Goal: Transaction & Acquisition: Purchase product/service

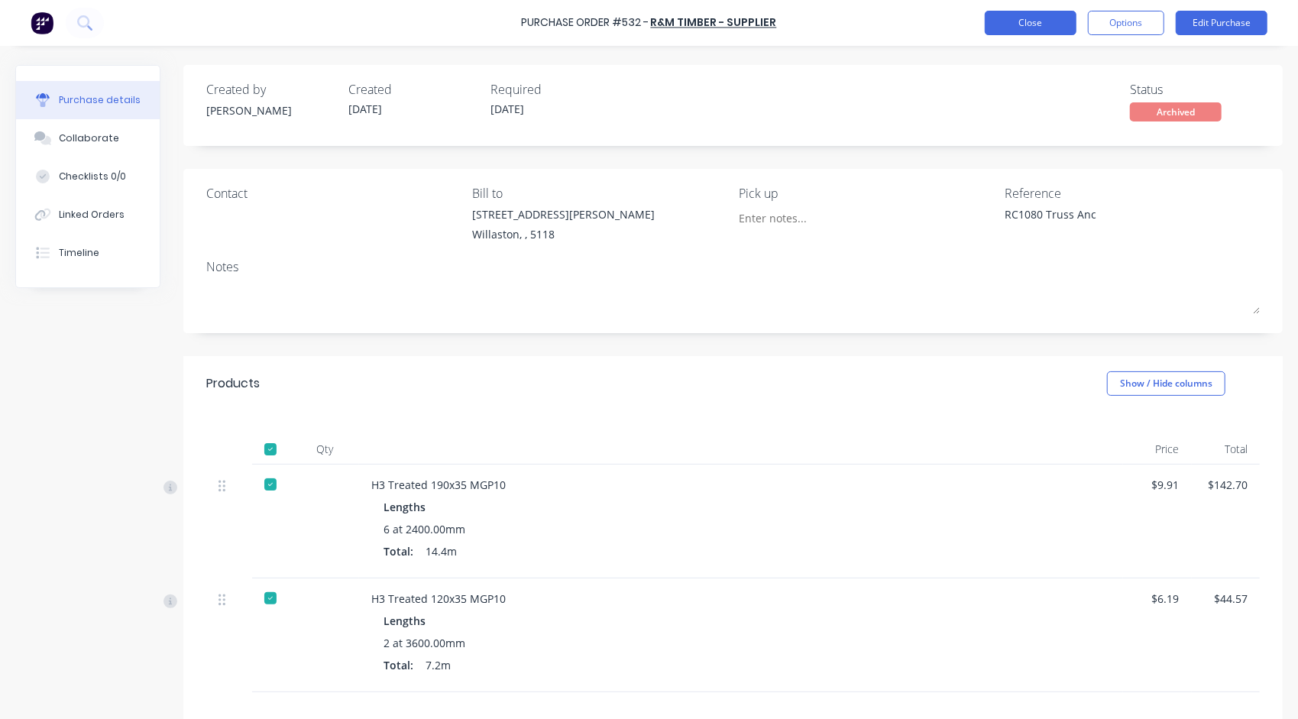
click at [1045, 25] on button "Close" at bounding box center [1031, 23] width 92 height 24
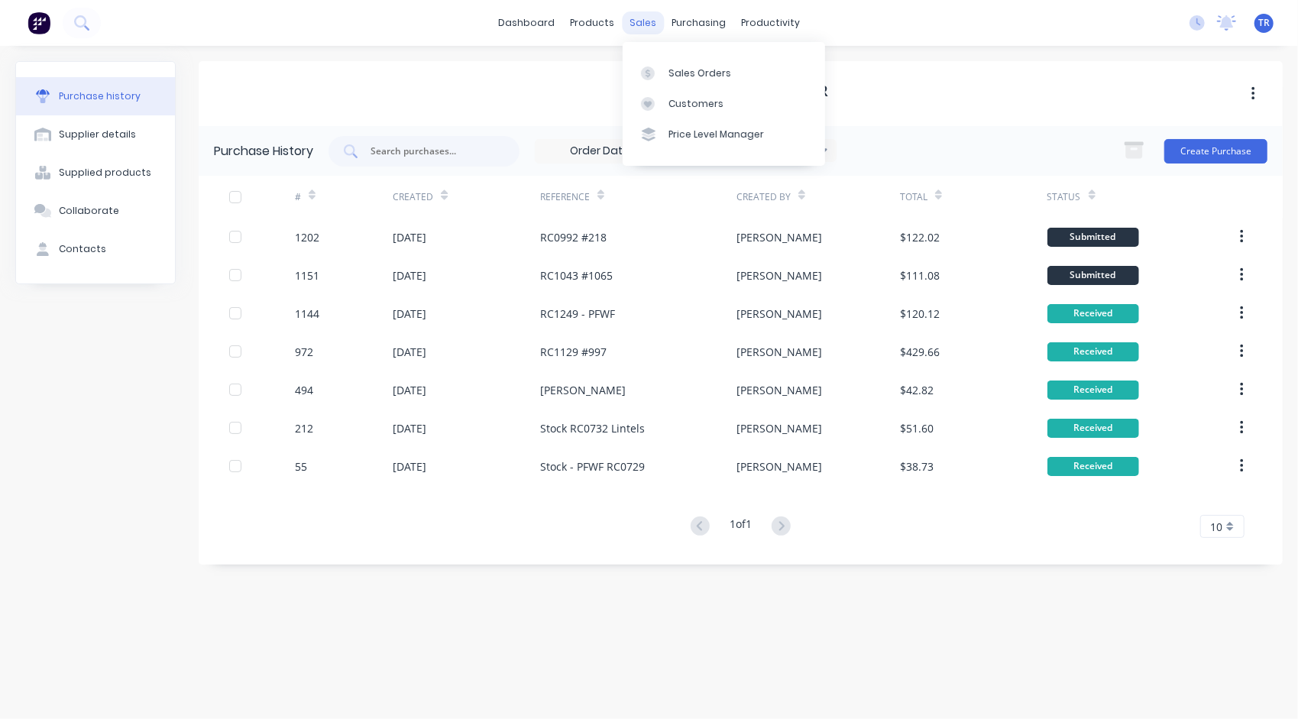
click at [637, 27] on div "sales" at bounding box center [643, 22] width 42 height 23
click at [638, 24] on div "sales" at bounding box center [643, 22] width 42 height 23
click at [687, 64] on link "Sales Orders" at bounding box center [724, 72] width 202 height 31
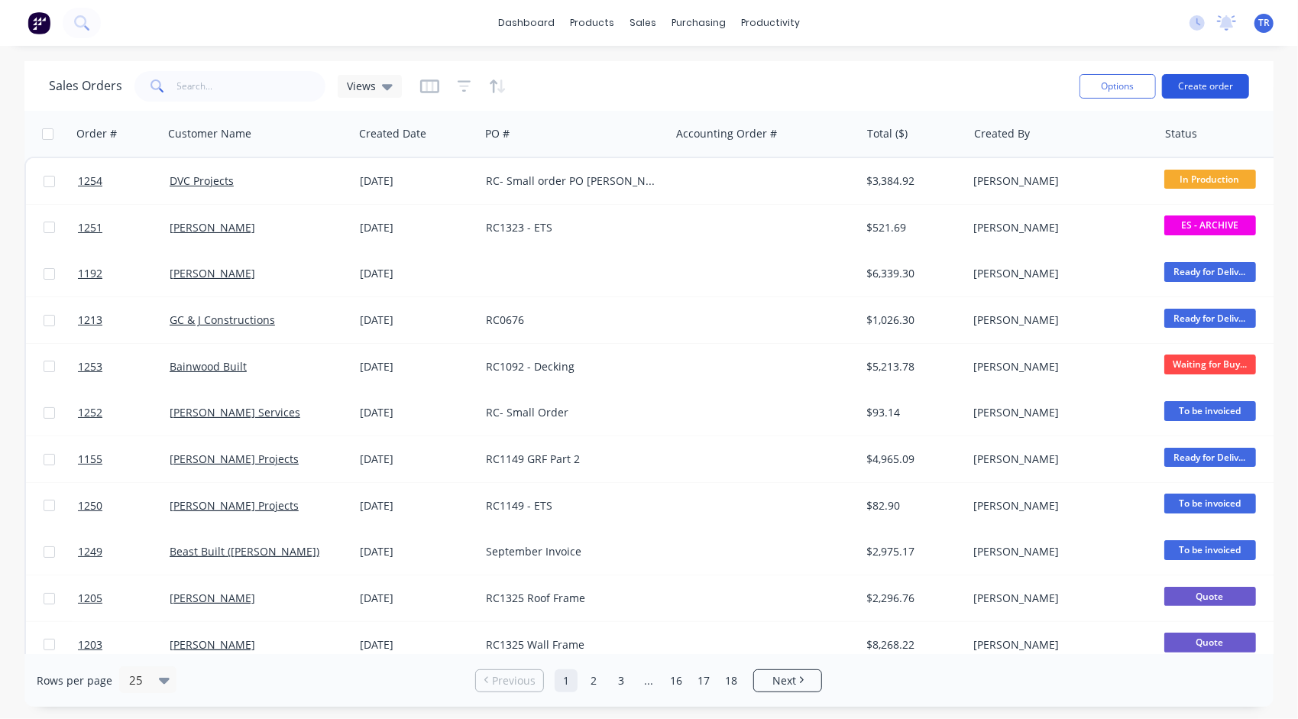
click at [1189, 87] on button "Create order" at bounding box center [1205, 86] width 87 height 24
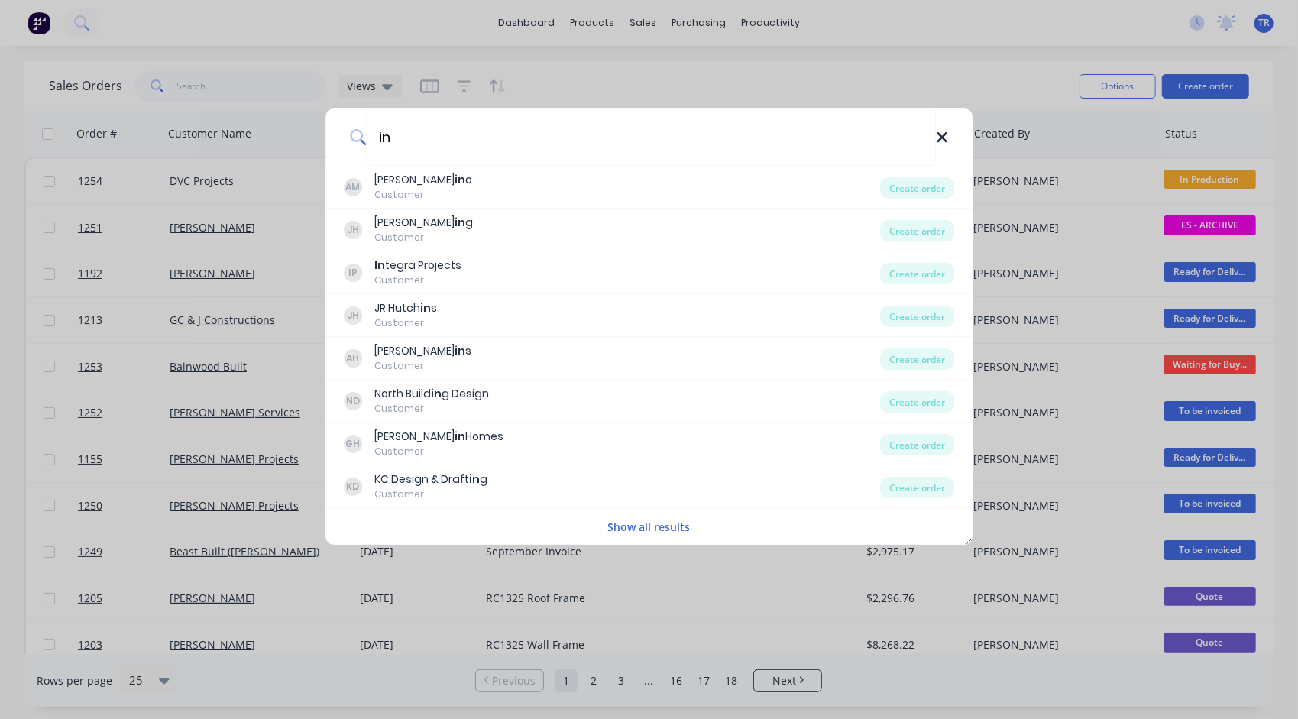
type input "in"
click at [945, 140] on icon at bounding box center [942, 137] width 10 height 10
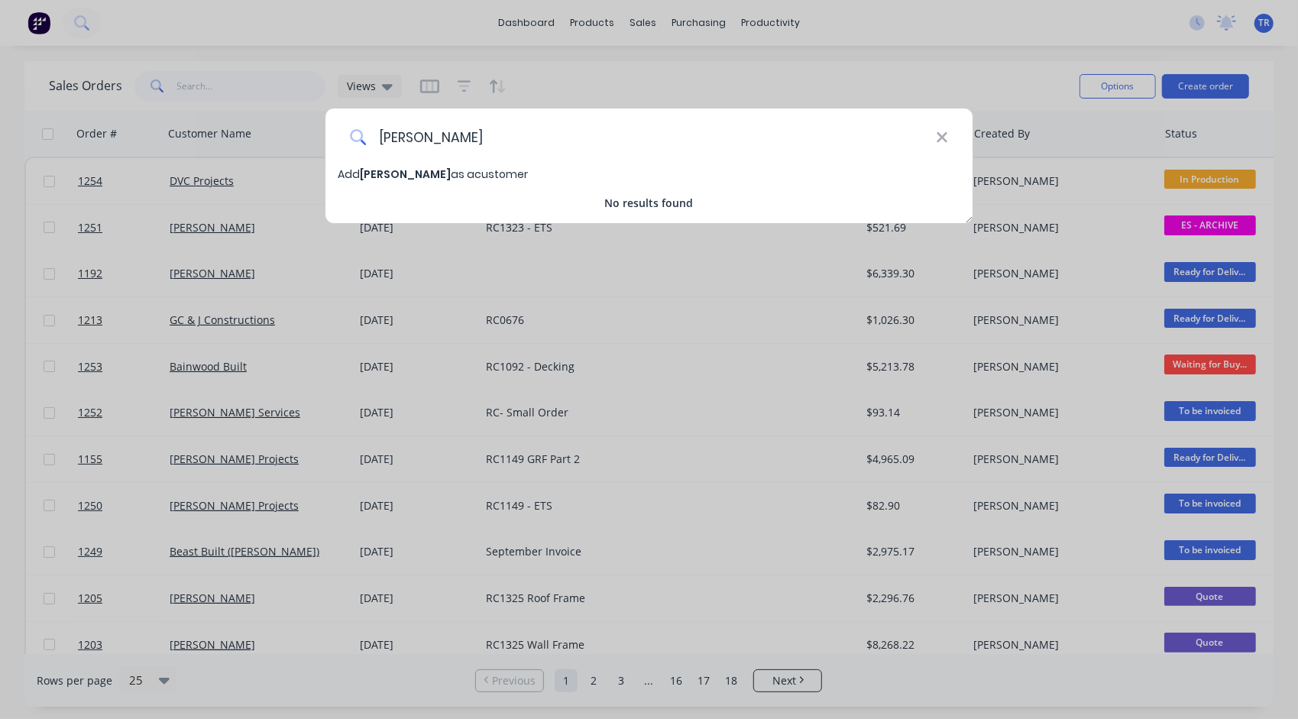
type input "[PERSON_NAME]"
click at [393, 171] on span "[PERSON_NAME]" at bounding box center [405, 174] width 91 height 15
select select "AU"
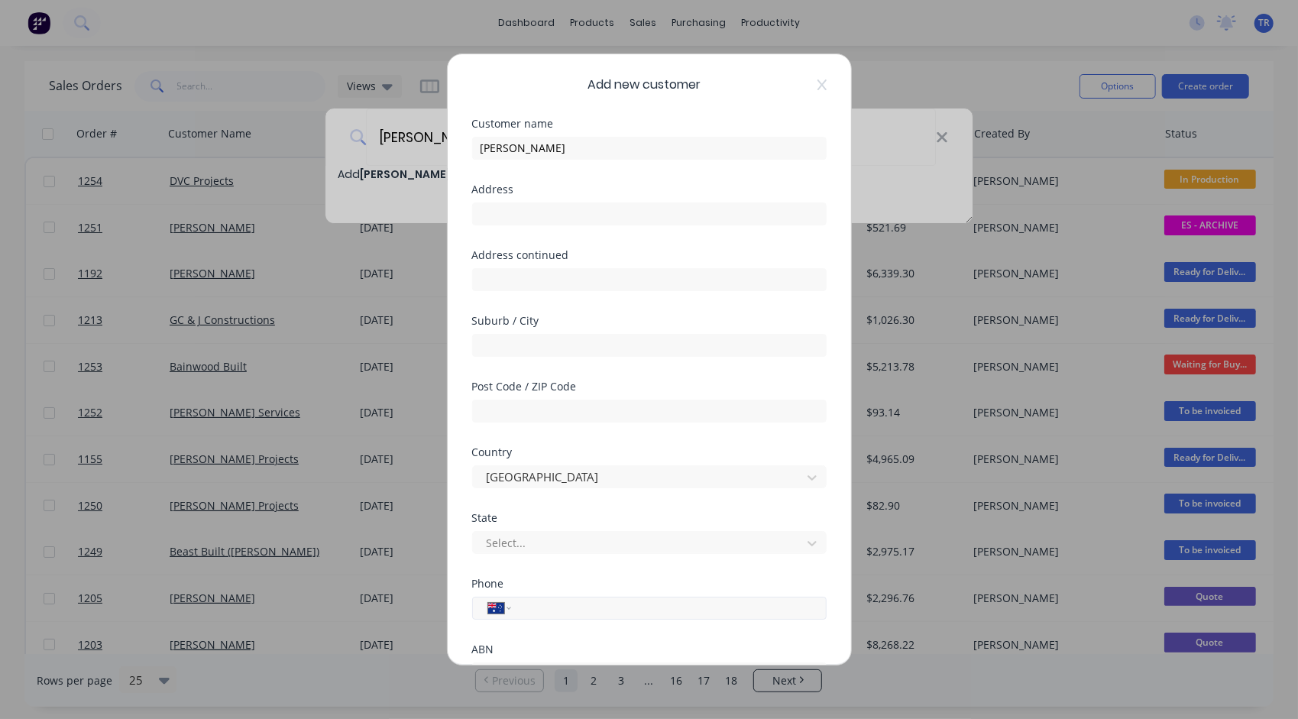
click at [533, 610] on input "tel" at bounding box center [666, 608] width 288 height 18
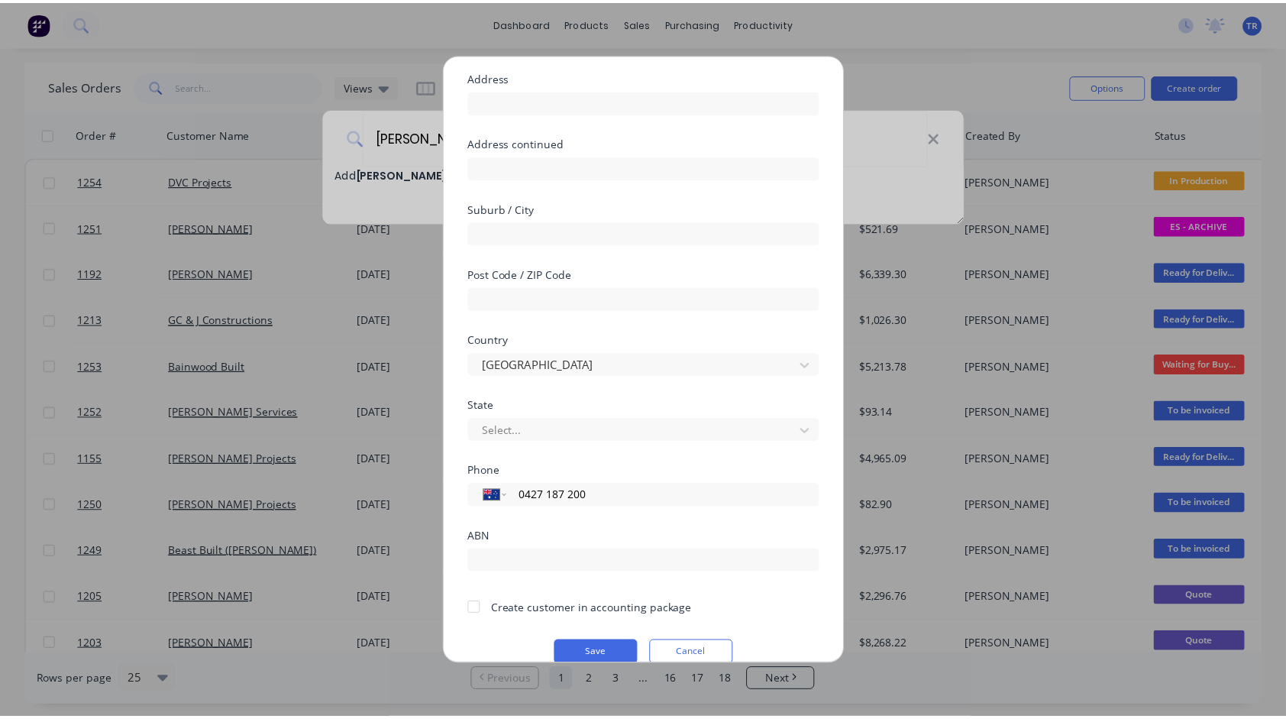
scroll to position [134, 0]
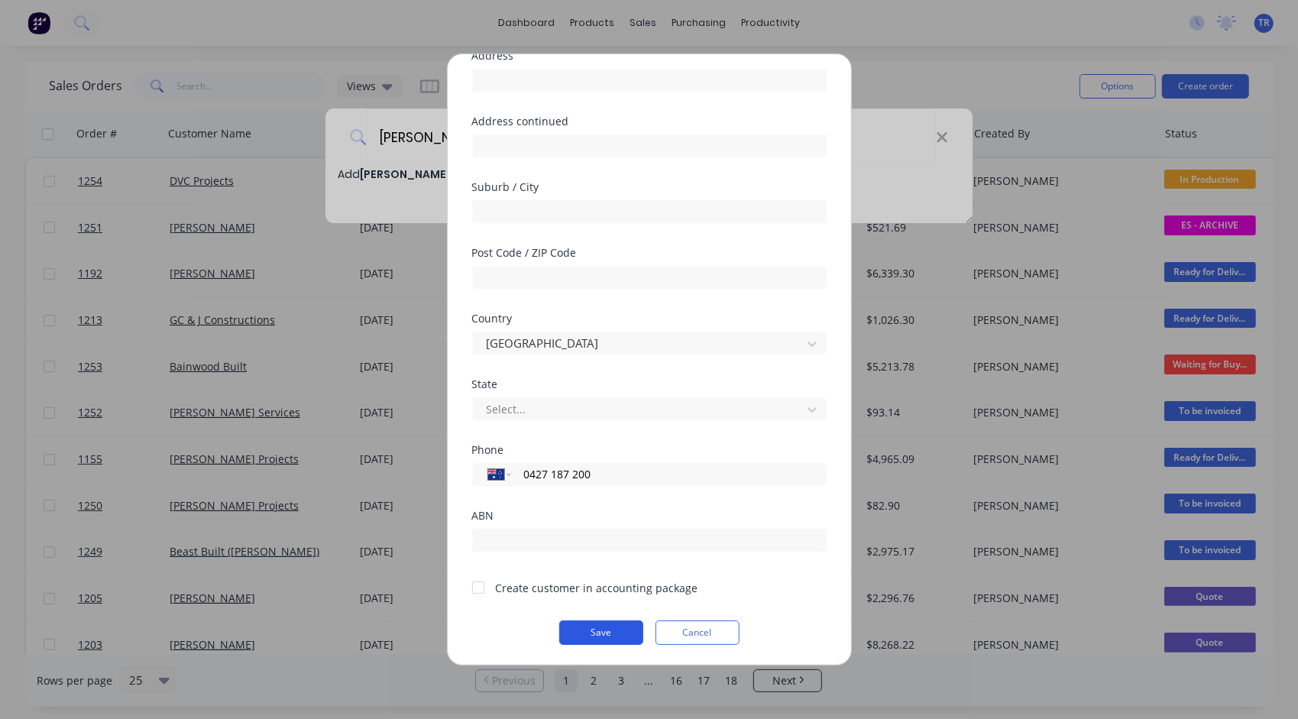
type input "0427 187 200"
click at [607, 633] on button "Save" at bounding box center [601, 632] width 84 height 24
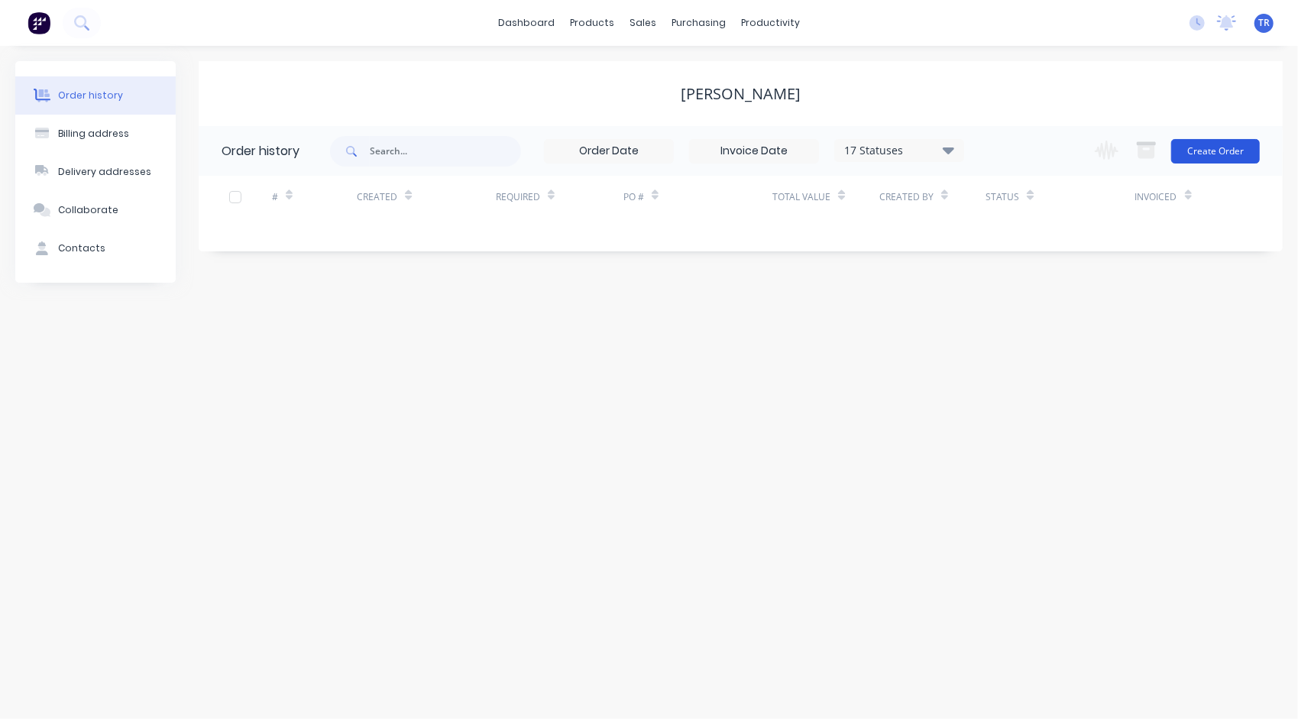
click at [1222, 153] on button "Create Order" at bounding box center [1215, 151] width 89 height 24
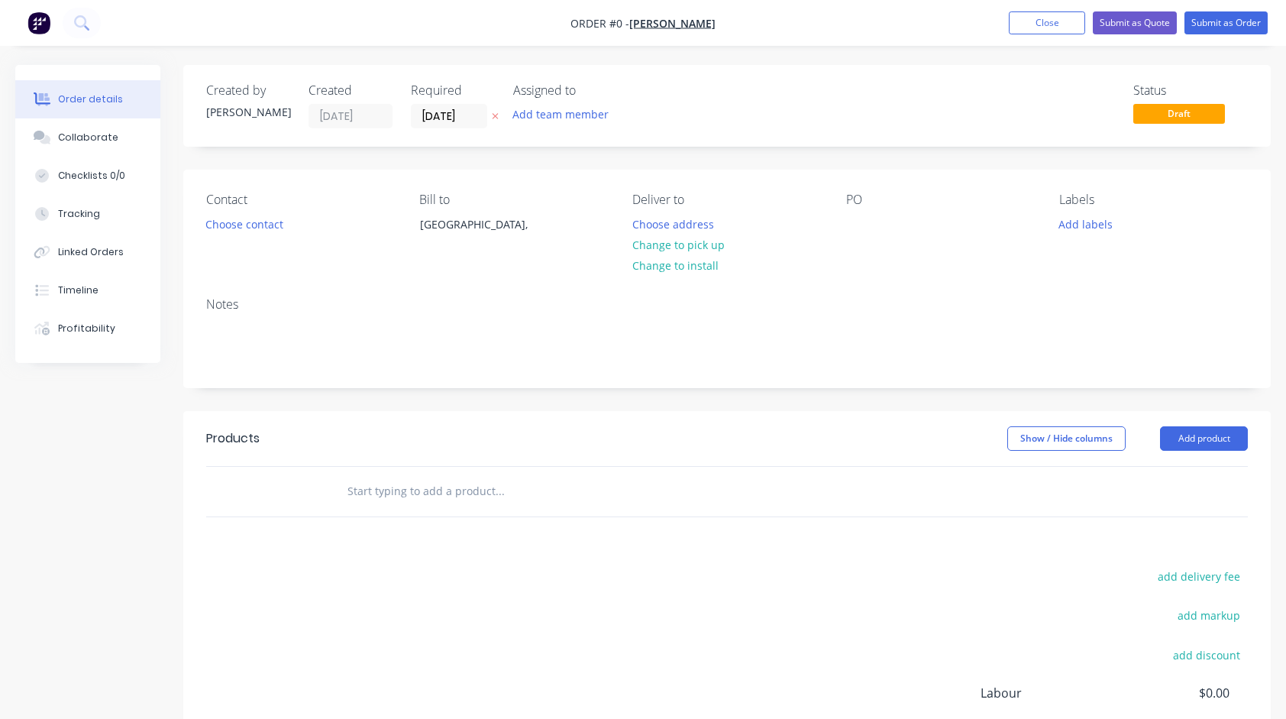
click at [474, 491] on input "text" at bounding box center [500, 491] width 306 height 31
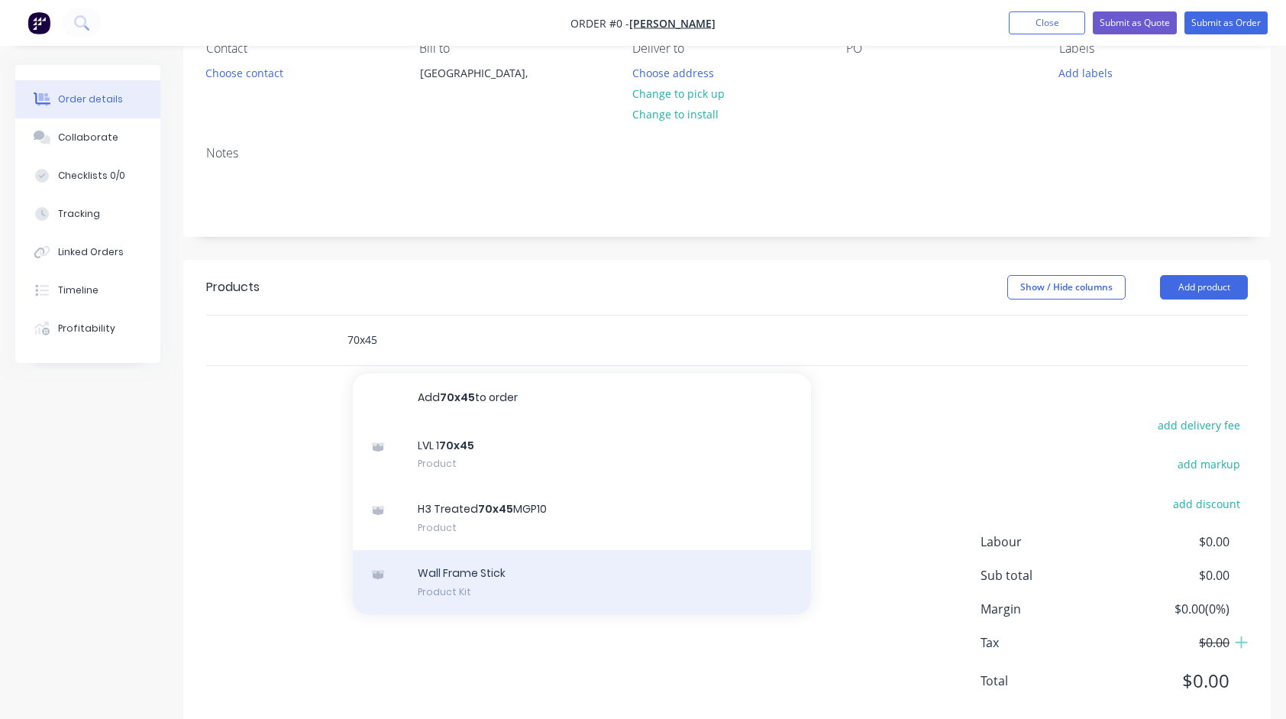
scroll to position [186, 0]
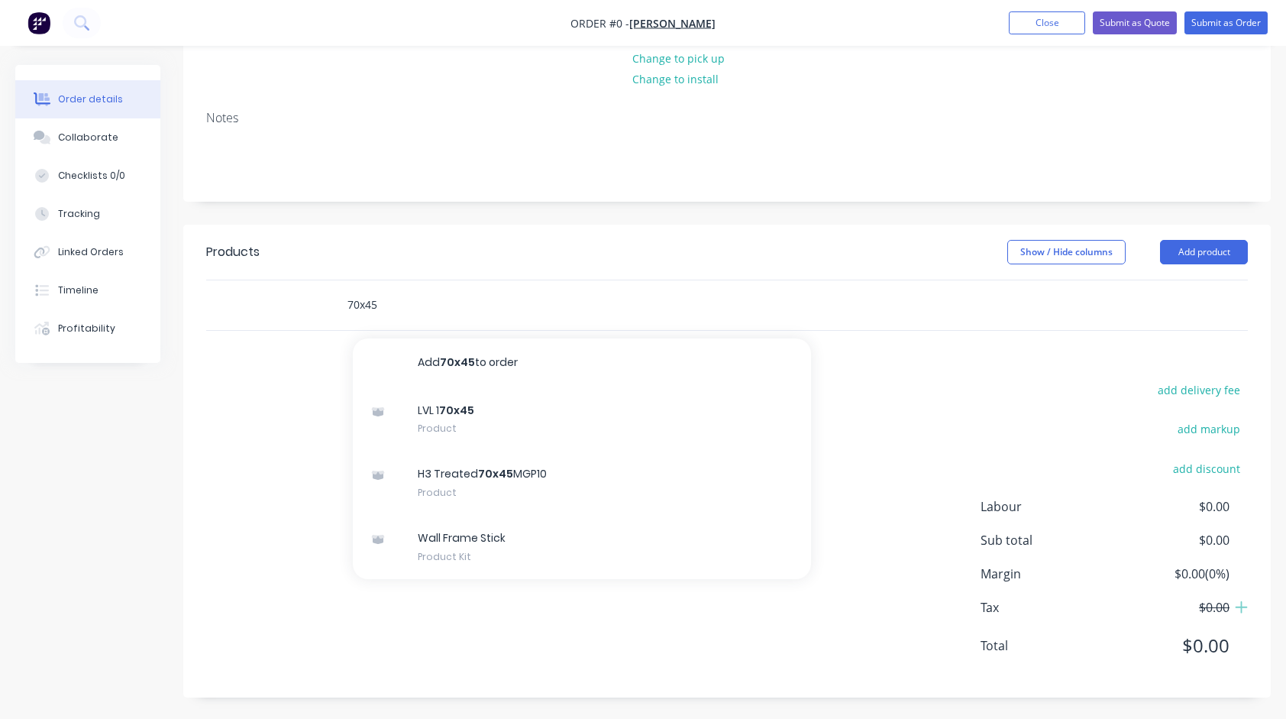
type input "70x45"
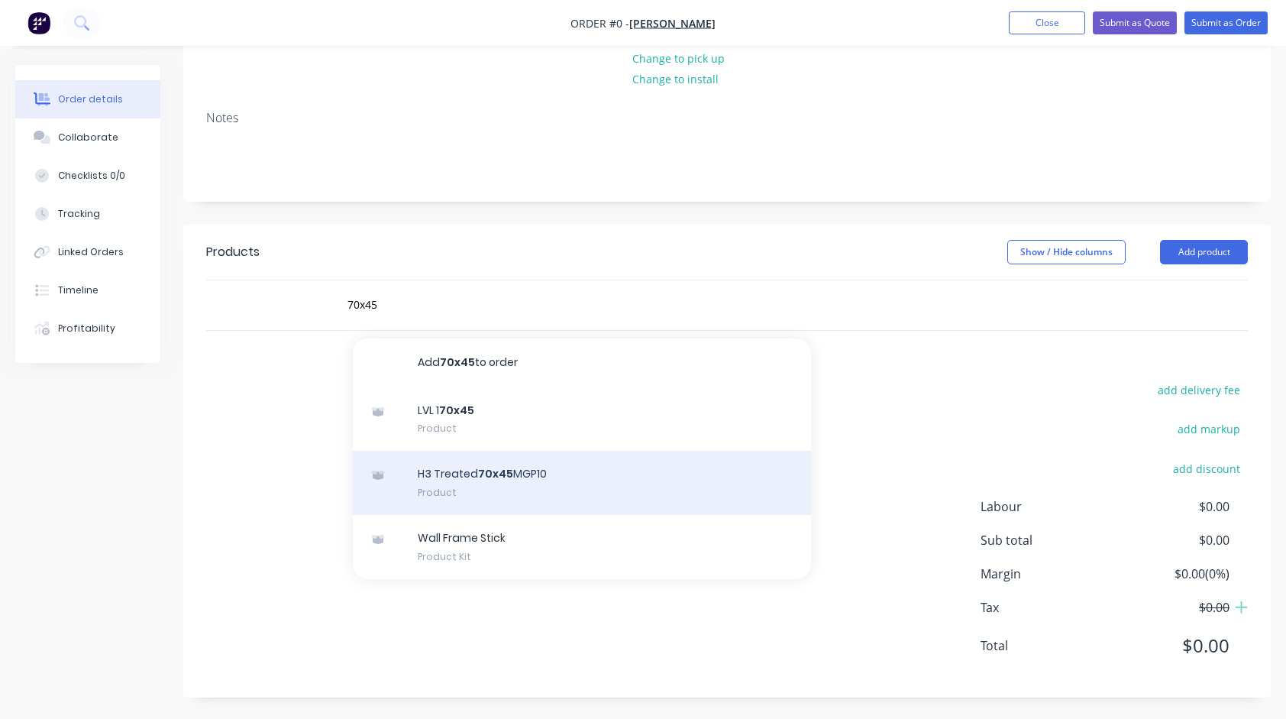
click at [492, 477] on div "H3 Treated 70x45 MGP10 Product" at bounding box center [582, 483] width 458 height 64
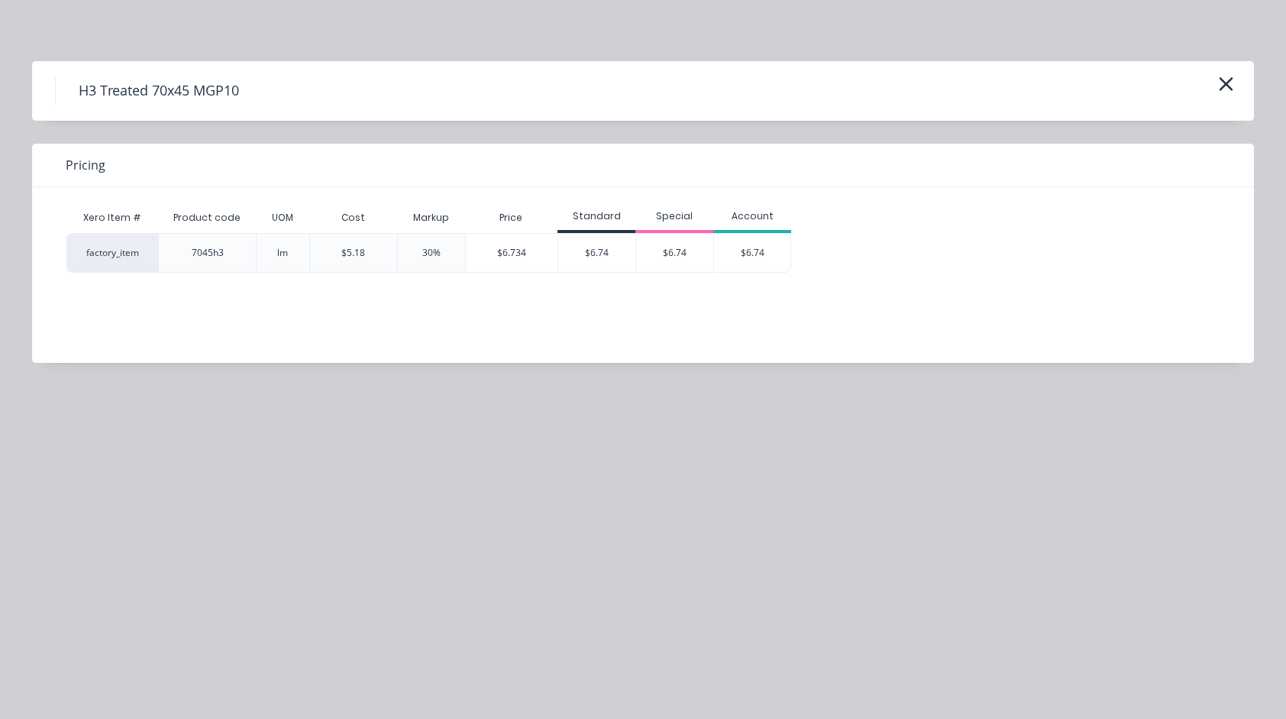
click at [344, 255] on div "$5.18" at bounding box center [353, 253] width 24 height 14
click at [487, 260] on div "$6.734" at bounding box center [512, 253] width 92 height 38
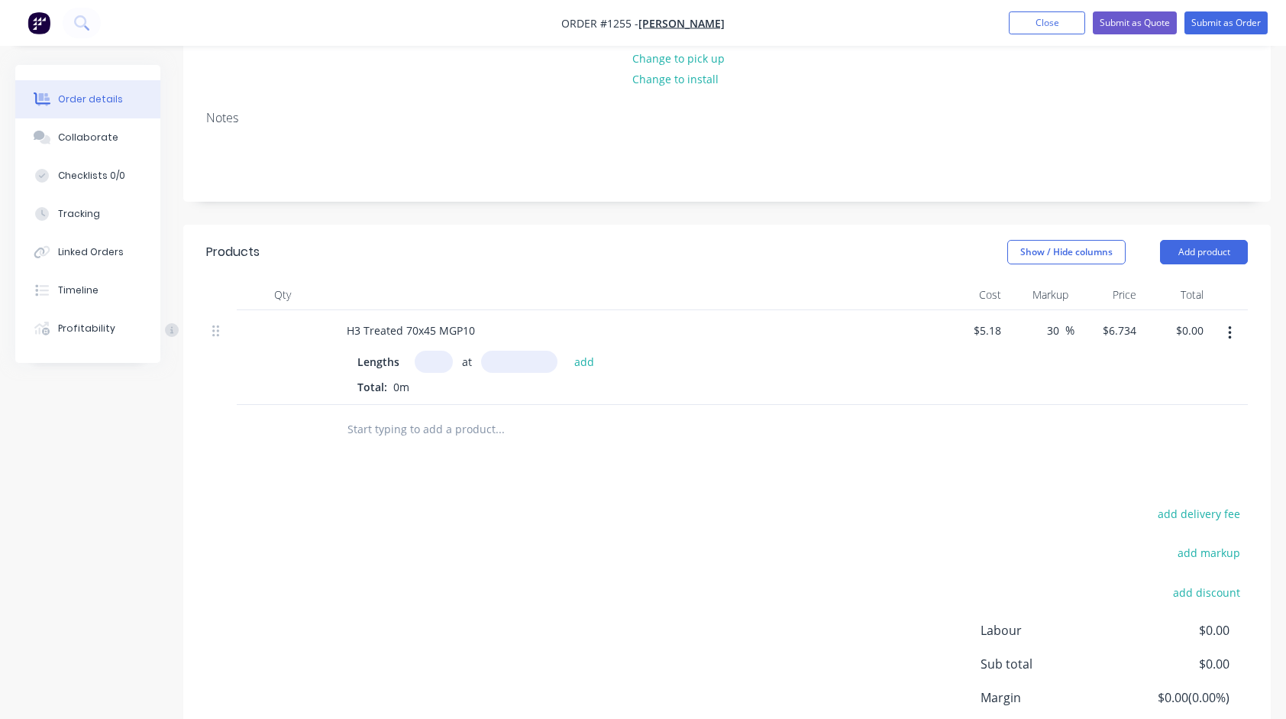
click at [439, 352] on input "text" at bounding box center [434, 362] width 38 height 22
type input "44"
type input "6000"
click at [567, 351] on button "add" at bounding box center [585, 361] width 36 height 21
type input "$1,777.78"
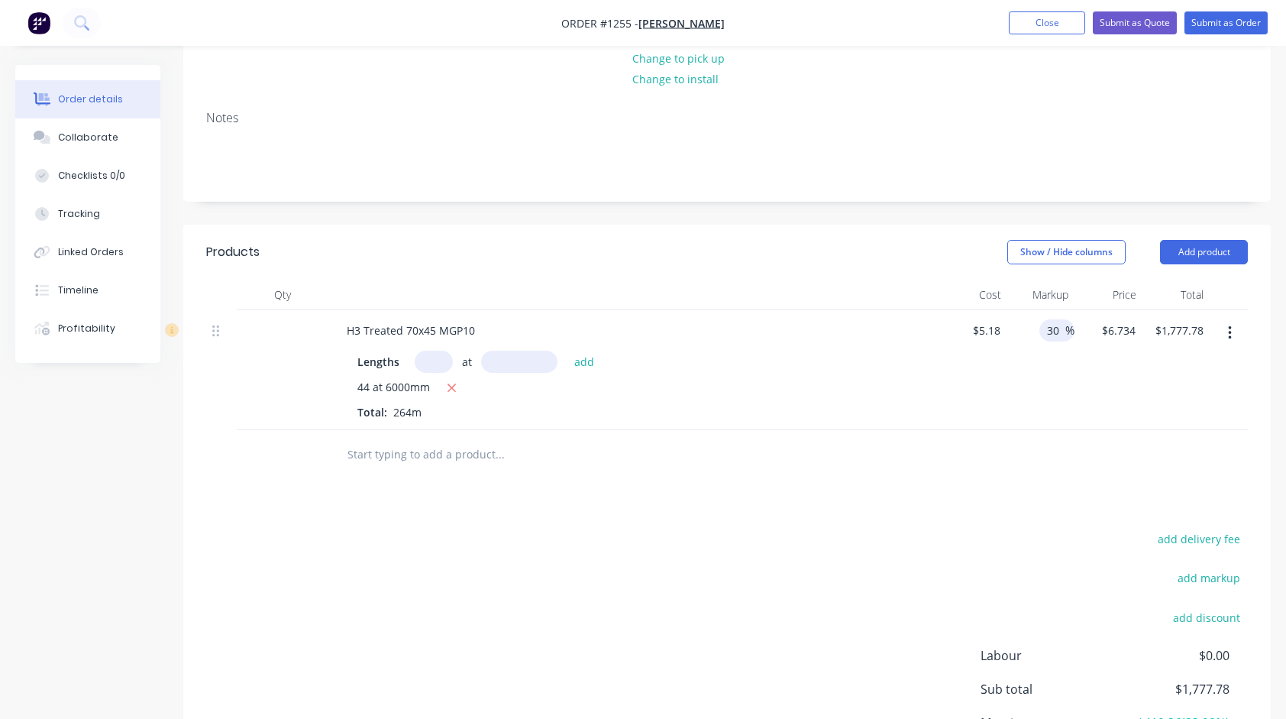
click at [1052, 332] on input "30" at bounding box center [1056, 330] width 20 height 22
type input "25"
type input "$6.475"
type input "$1,709.40"
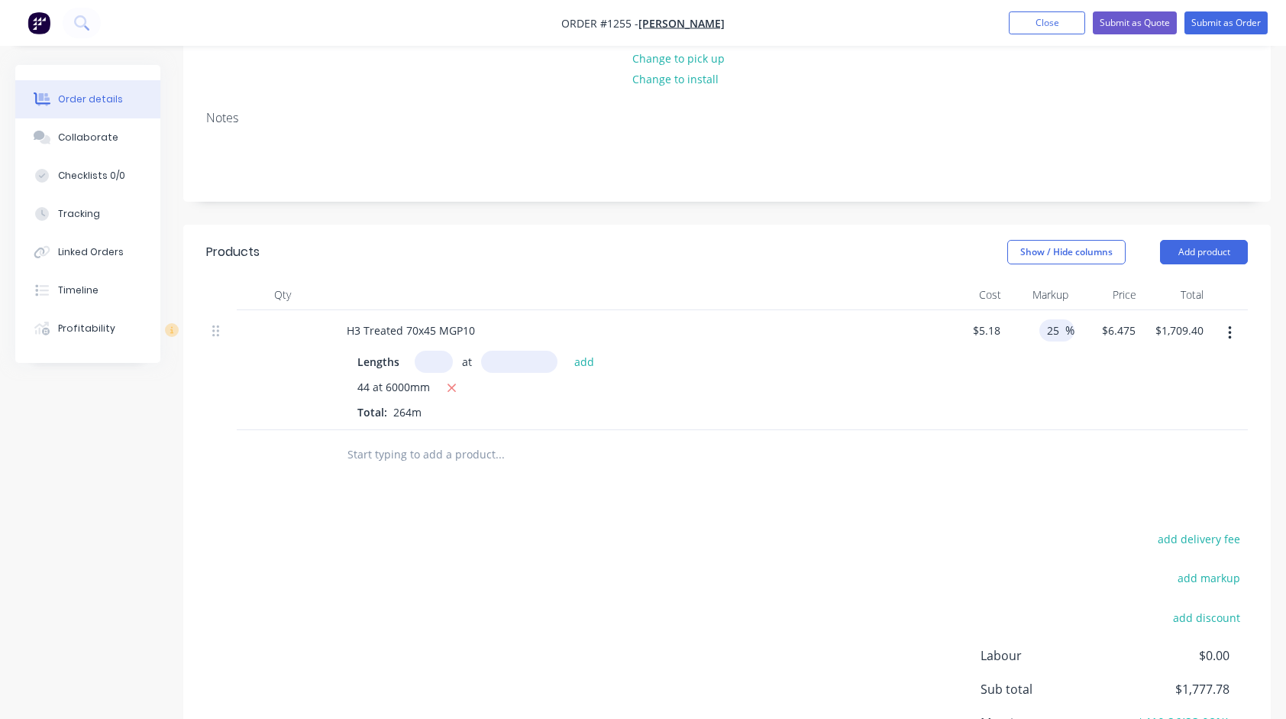
click at [966, 393] on div "$5.18 $5.18" at bounding box center [973, 370] width 67 height 120
click at [432, 451] on input "text" at bounding box center [500, 454] width 306 height 31
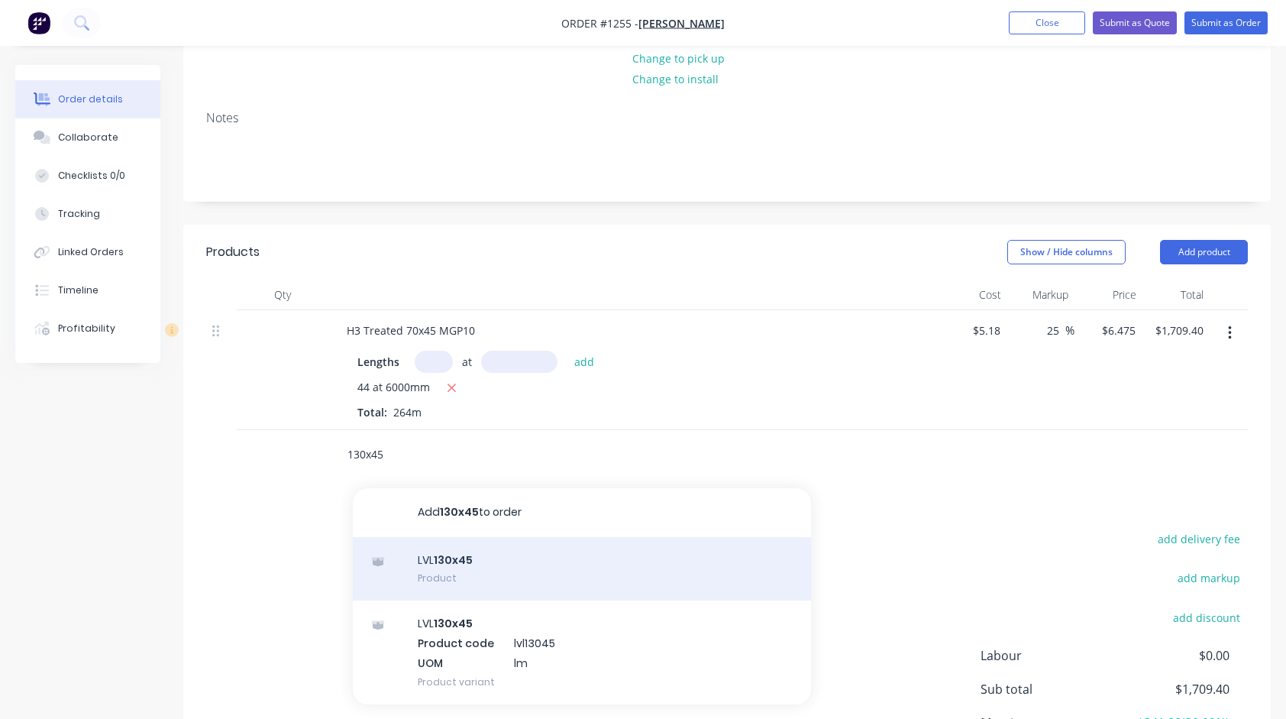
type input "130x45"
click at [468, 568] on div "LVL 130x45 Product" at bounding box center [582, 569] width 458 height 64
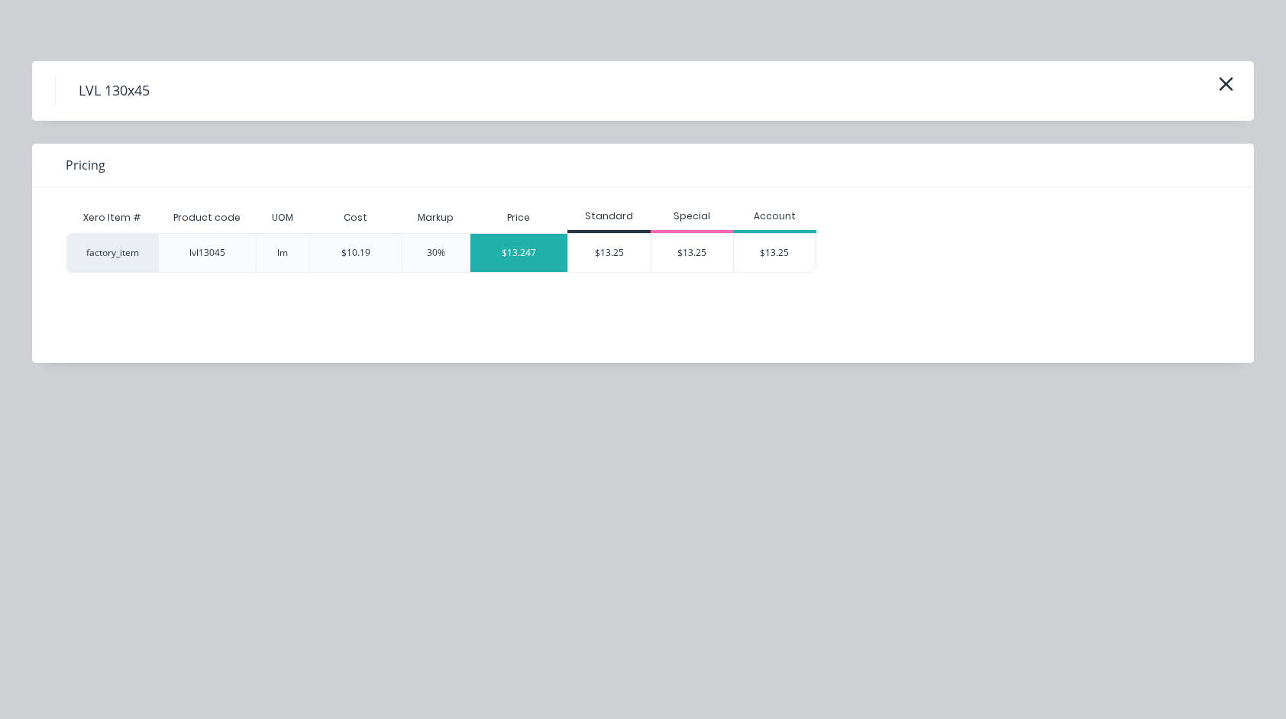
click at [516, 263] on div "$13.247" at bounding box center [519, 253] width 97 height 38
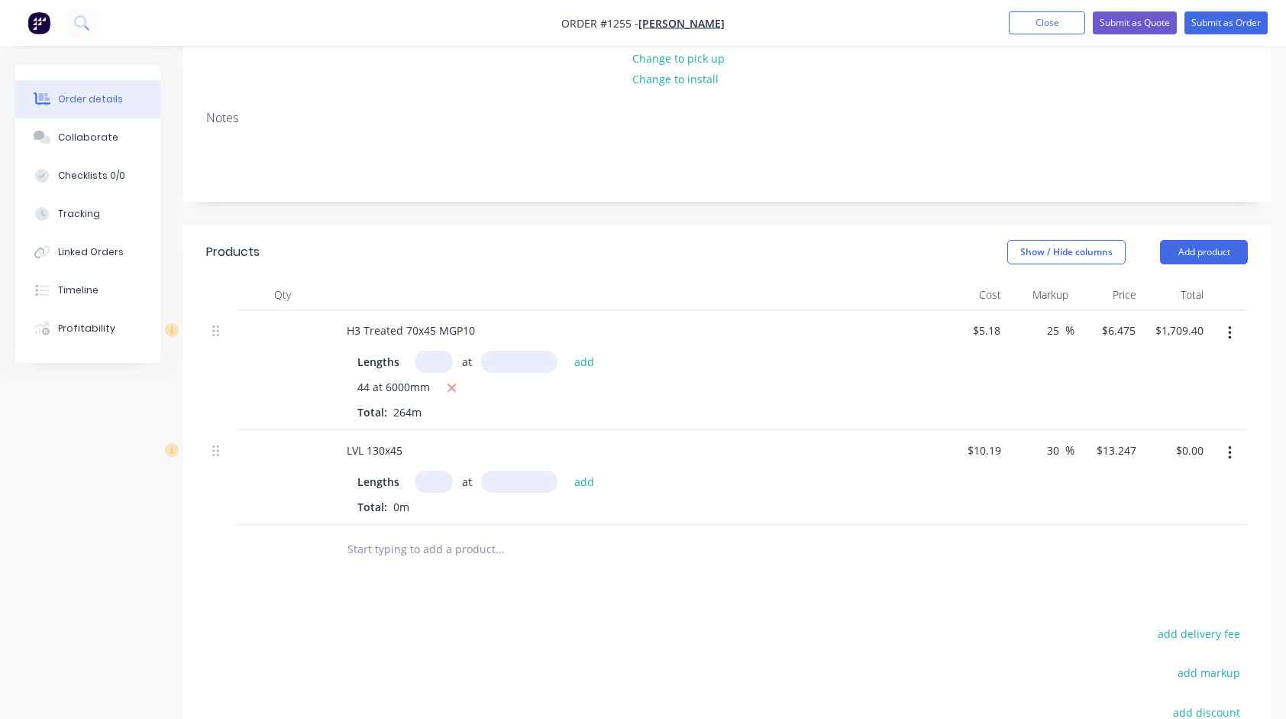
click at [432, 474] on input "text" at bounding box center [434, 482] width 38 height 22
type input "18"
type input "5100mm"
click at [857, 568] on div at bounding box center [603, 550] width 550 height 50
click at [591, 538] on input "text" at bounding box center [500, 549] width 306 height 31
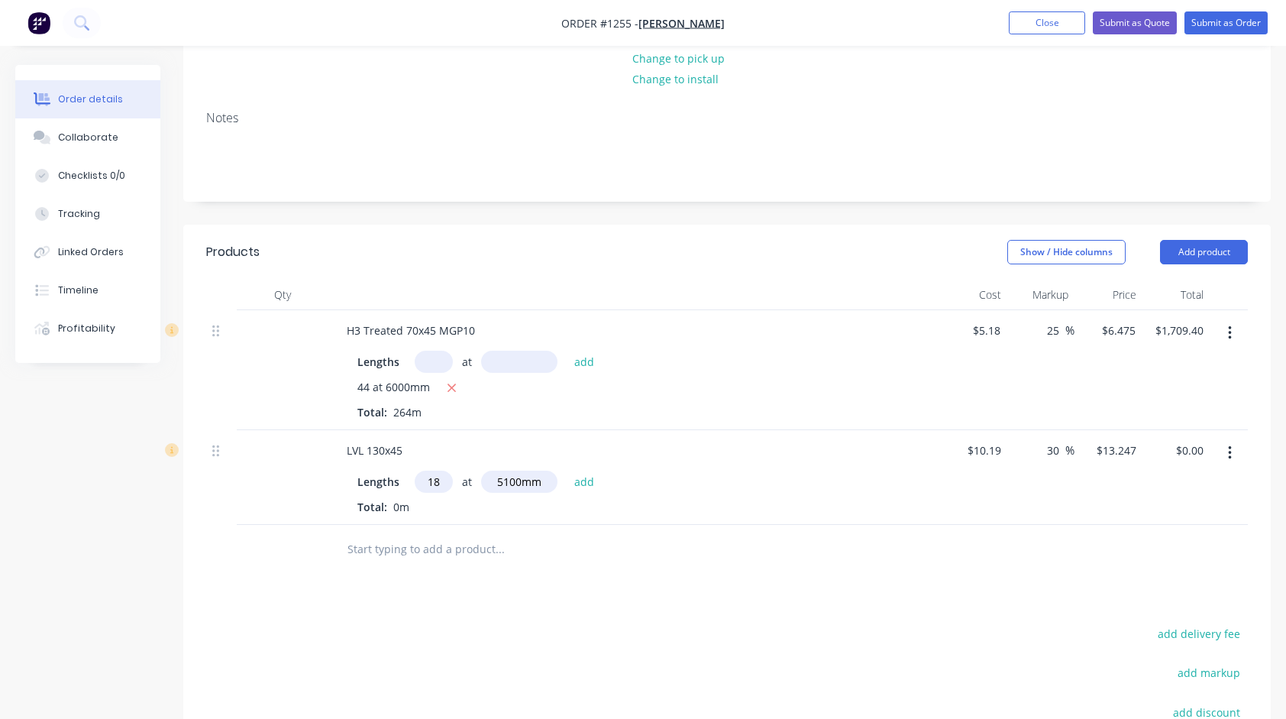
click at [681, 472] on div "Lengths 18 at 5100mm add" at bounding box center [634, 482] width 553 height 22
click at [588, 482] on button "add" at bounding box center [585, 481] width 36 height 21
type input "$1,216.07"
click at [1054, 451] on input "30" at bounding box center [1056, 450] width 20 height 22
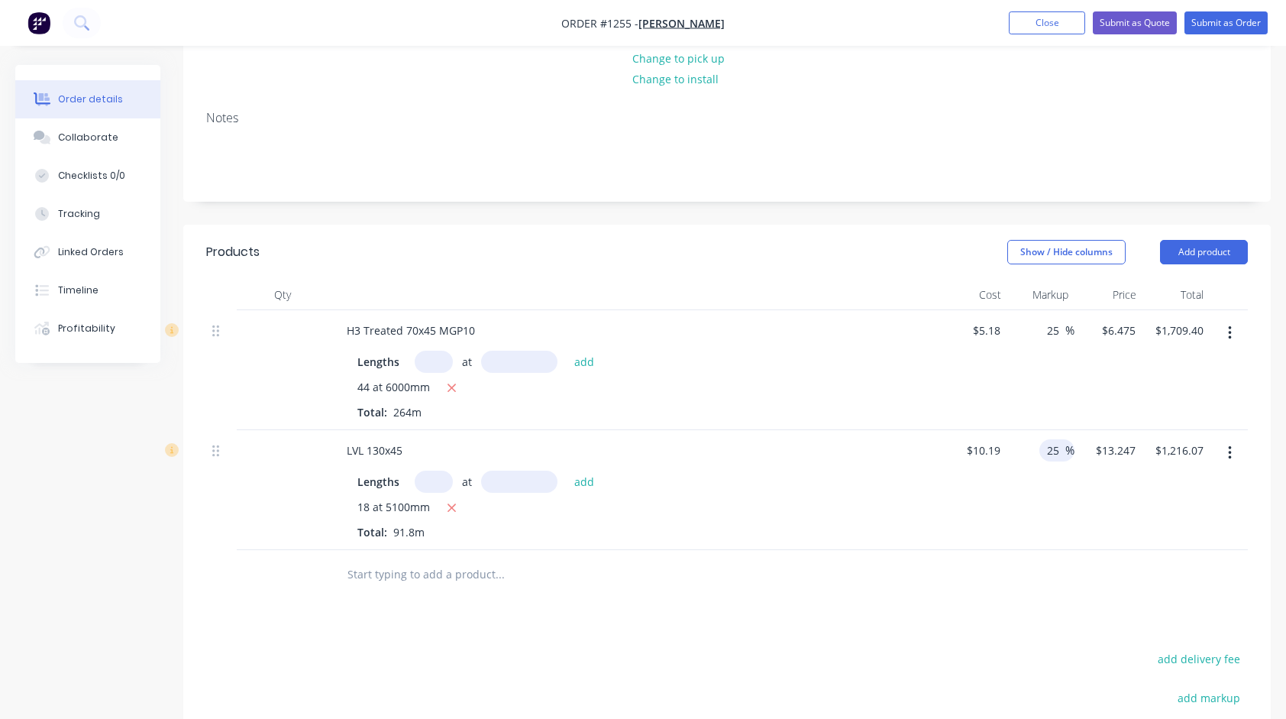
type input "25"
type input "$12.7375"
type input "$1,169.30"
click at [879, 571] on div at bounding box center [727, 575] width 1042 height 50
click at [447, 578] on input "text" at bounding box center [500, 574] width 306 height 31
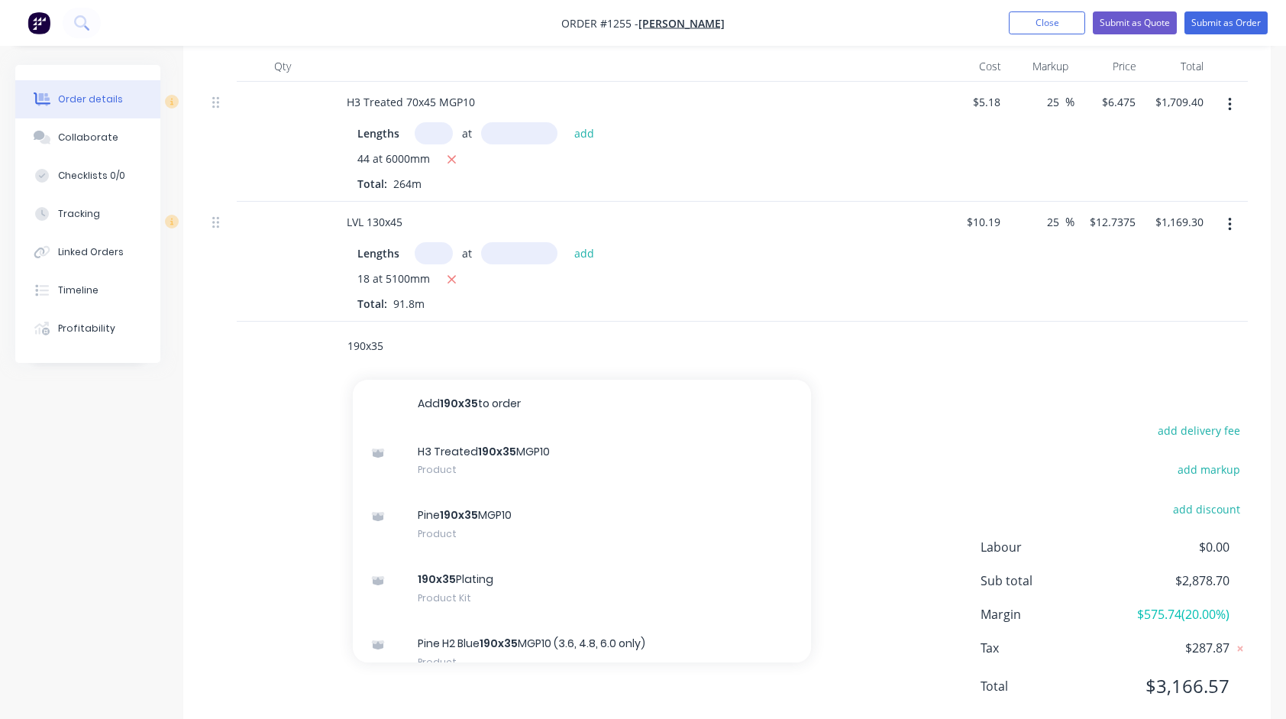
scroll to position [416, 0]
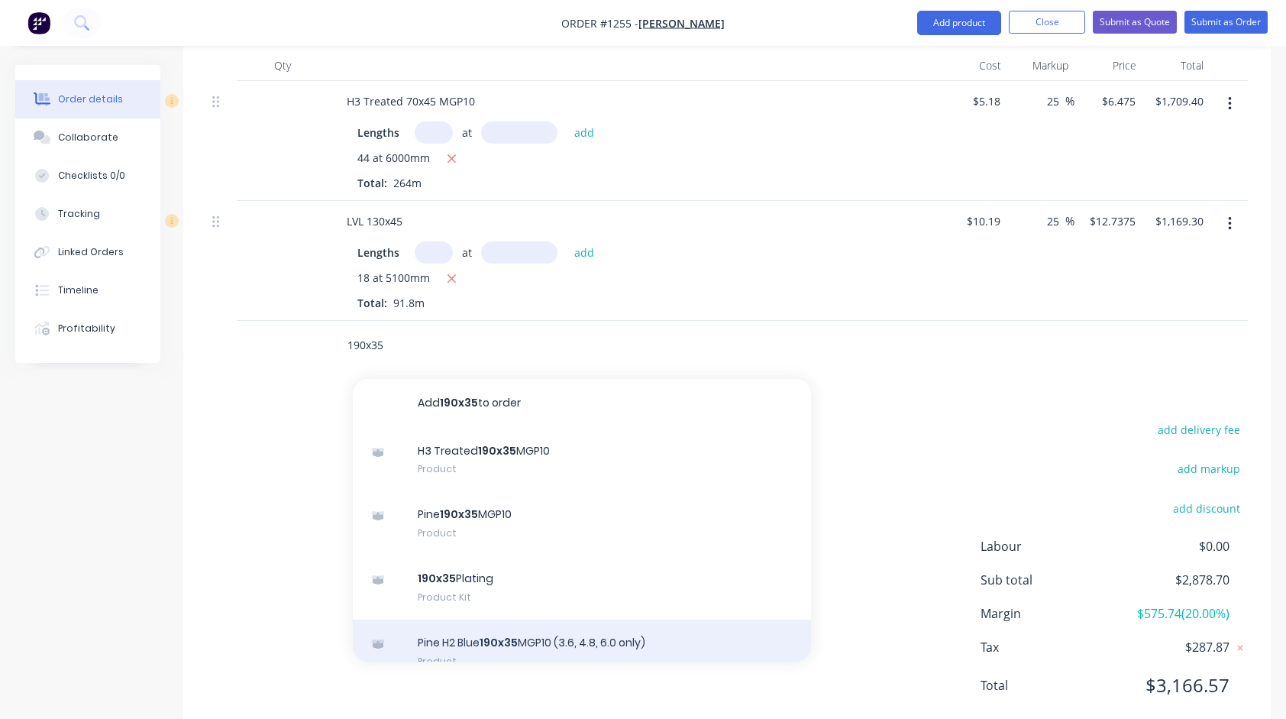
type input "190x35"
click at [517, 638] on div "Pine H2 Blue 190x35 MGP10 (3.6, 4.8, 6.0 only) Product" at bounding box center [582, 652] width 458 height 64
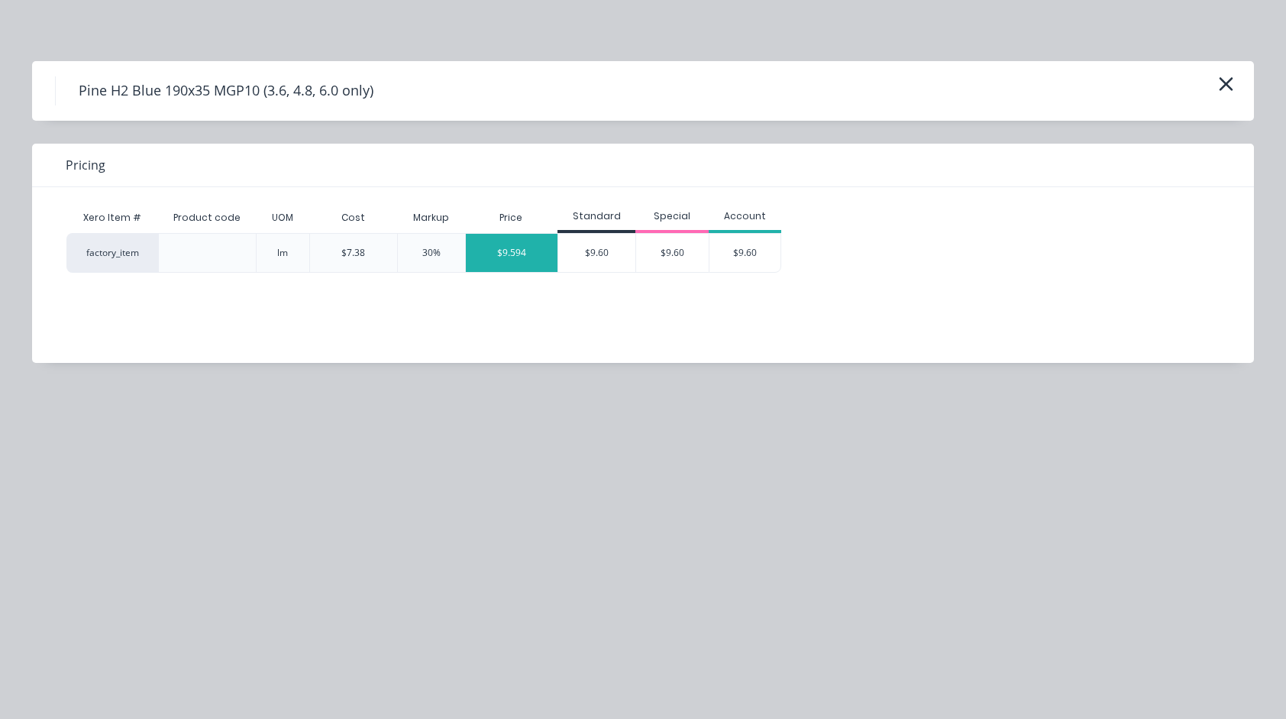
click at [513, 264] on div "$9.594" at bounding box center [512, 253] width 92 height 38
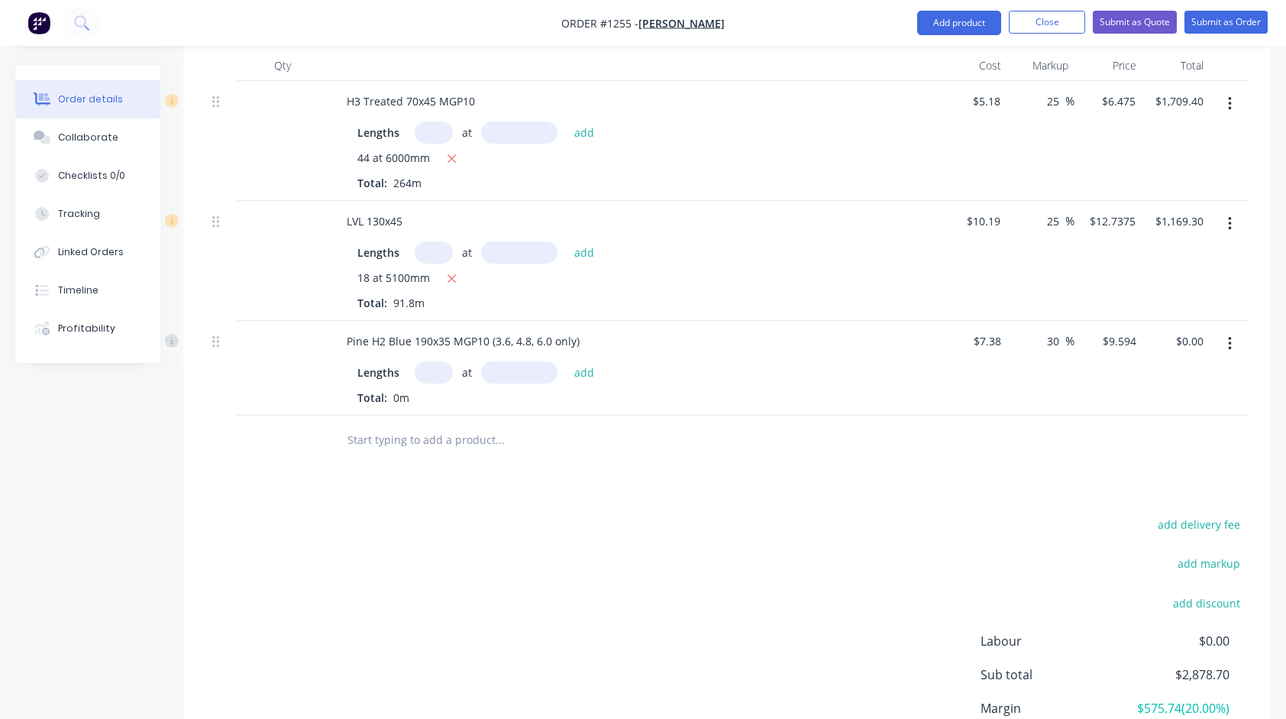
click at [437, 371] on input "text" at bounding box center [434, 372] width 38 height 22
type input "2"
type input "3600"
click at [567, 361] on button "add" at bounding box center [585, 371] width 36 height 21
type input "$69.08"
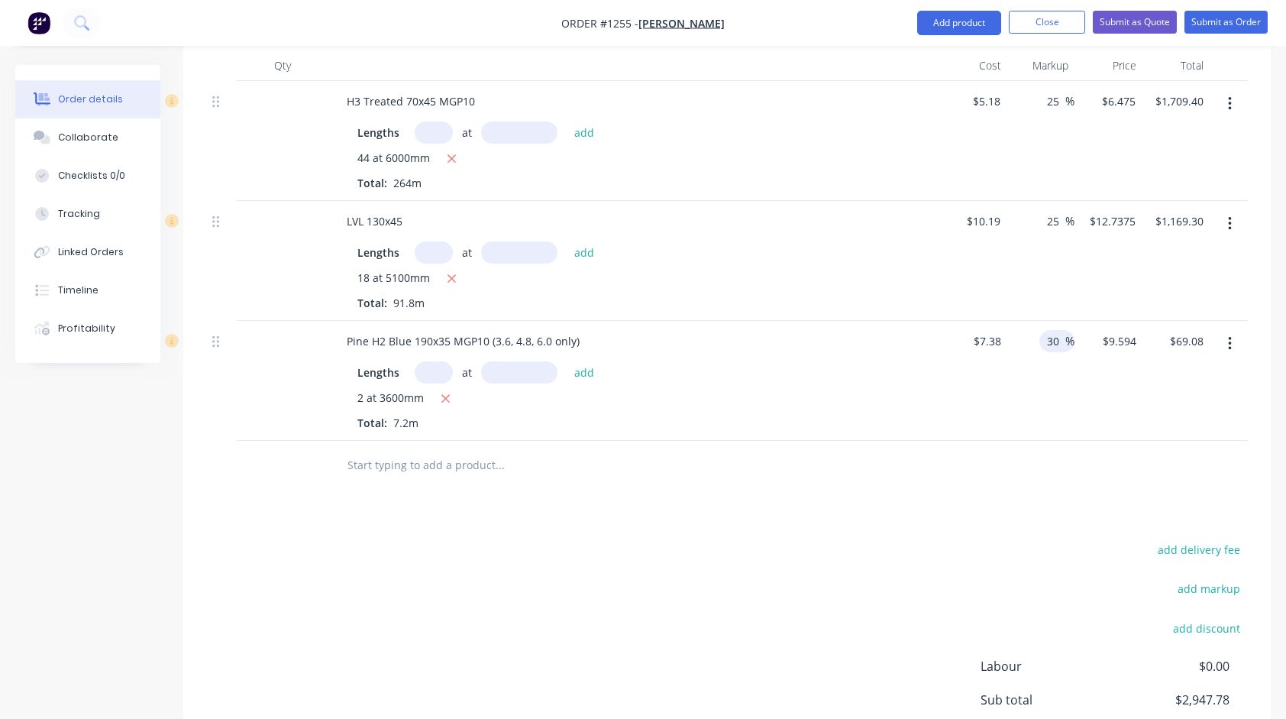
click at [1055, 342] on input "30" at bounding box center [1056, 341] width 20 height 22
type input "25"
type input "$9.225"
type input "$66.42"
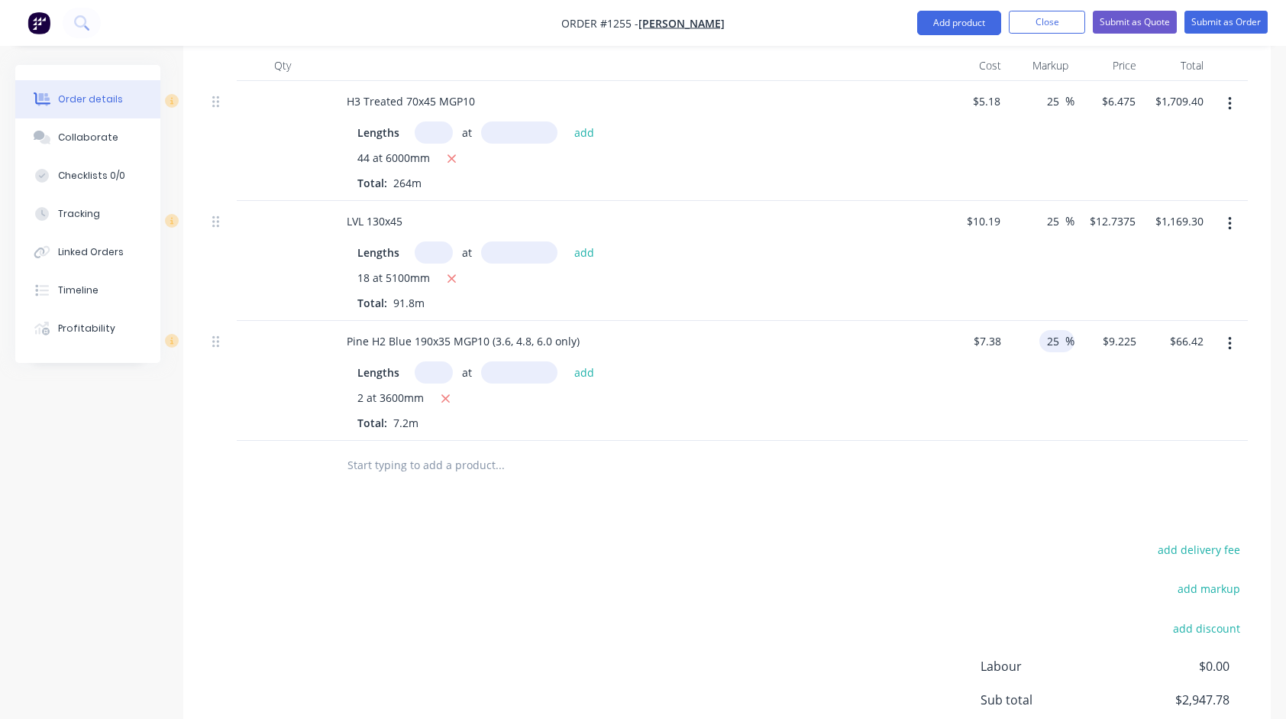
click at [360, 464] on input "text" at bounding box center [500, 465] width 306 height 31
type input "h"
type input "s"
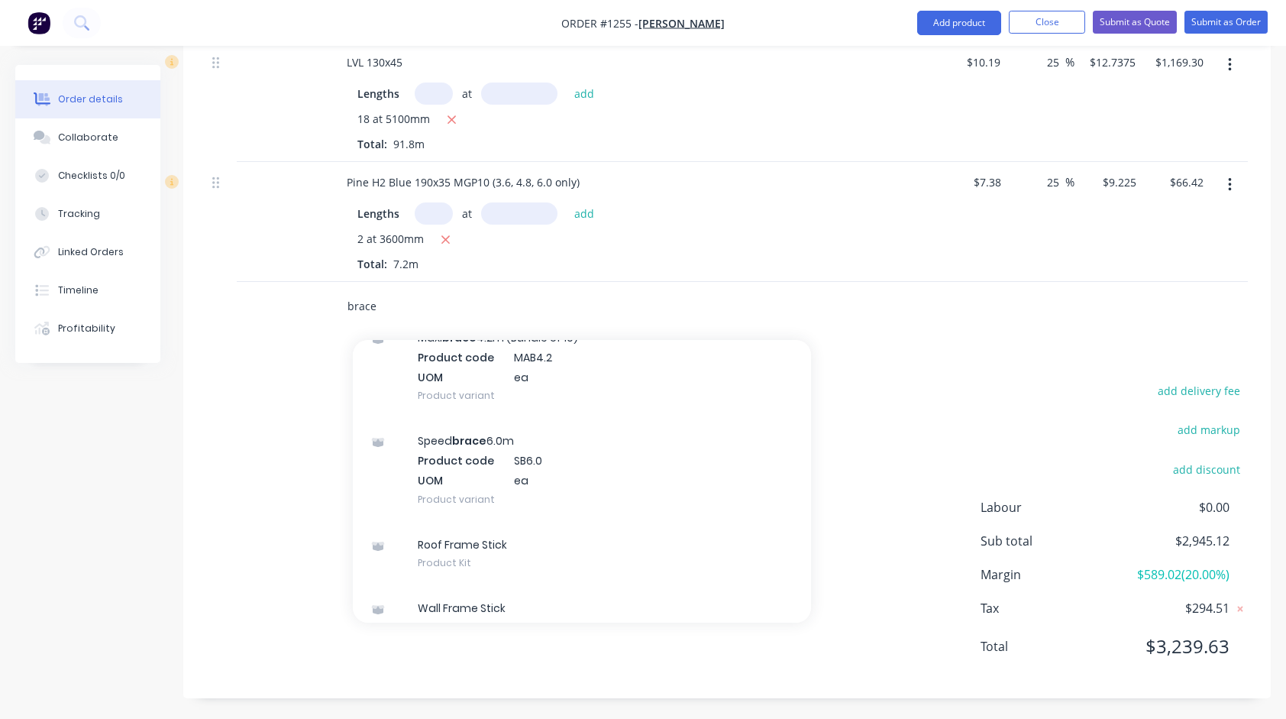
scroll to position [854, 0]
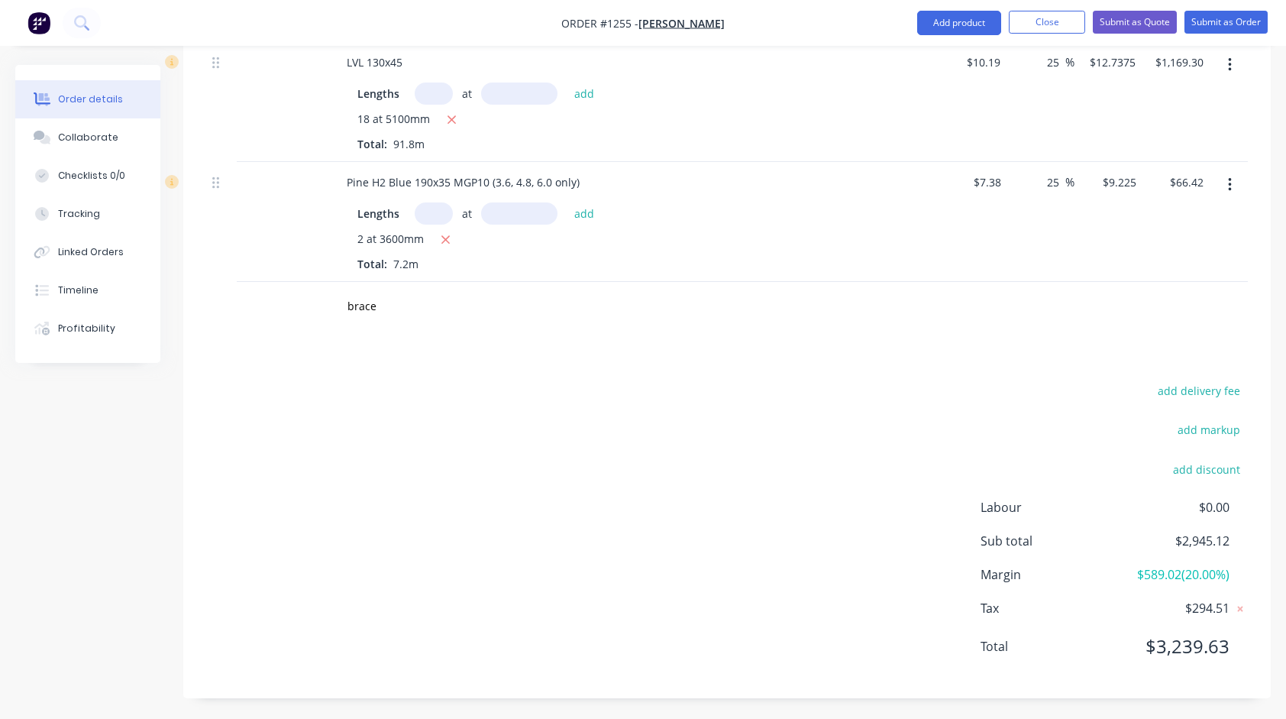
click at [898, 361] on div "Products Show / Hide columns Add product Qty Cost Markup Price Total H3 Treated…" at bounding box center [727, 268] width 1088 height 862
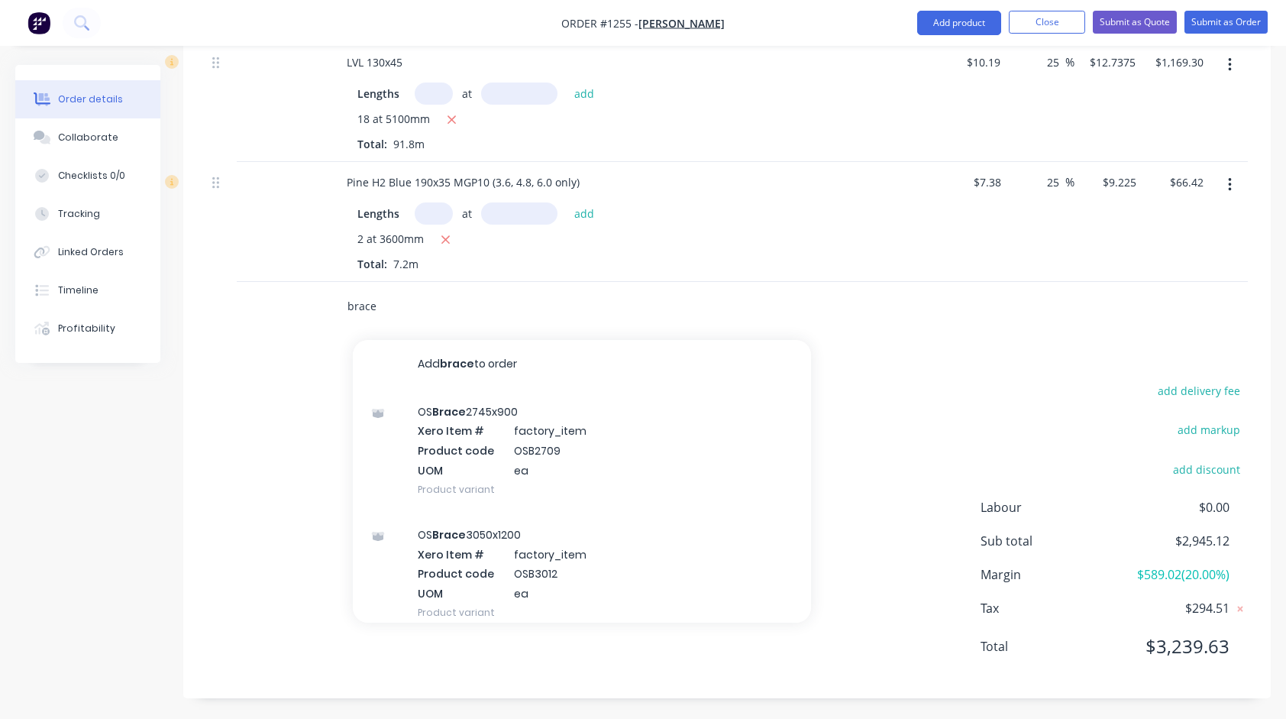
click at [380, 306] on input "brace" at bounding box center [500, 306] width 306 height 31
type input "t"
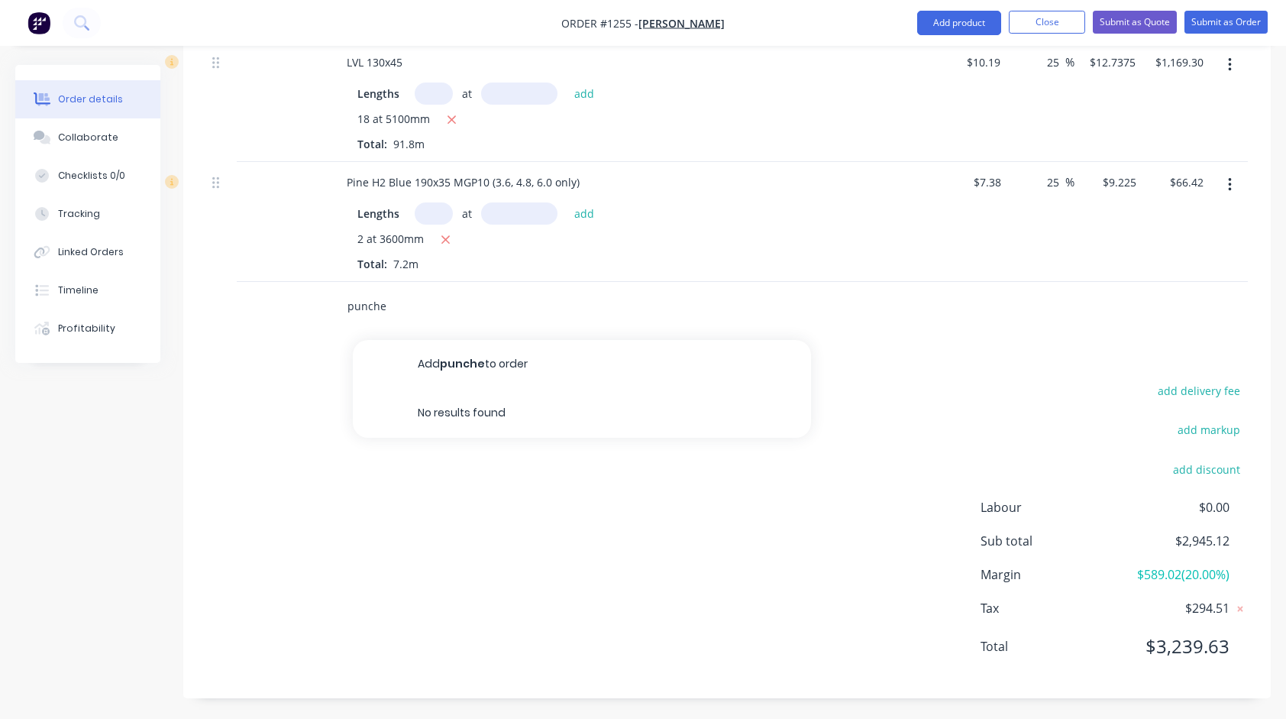
type input "punched"
click at [443, 309] on input "punched" at bounding box center [500, 306] width 306 height 31
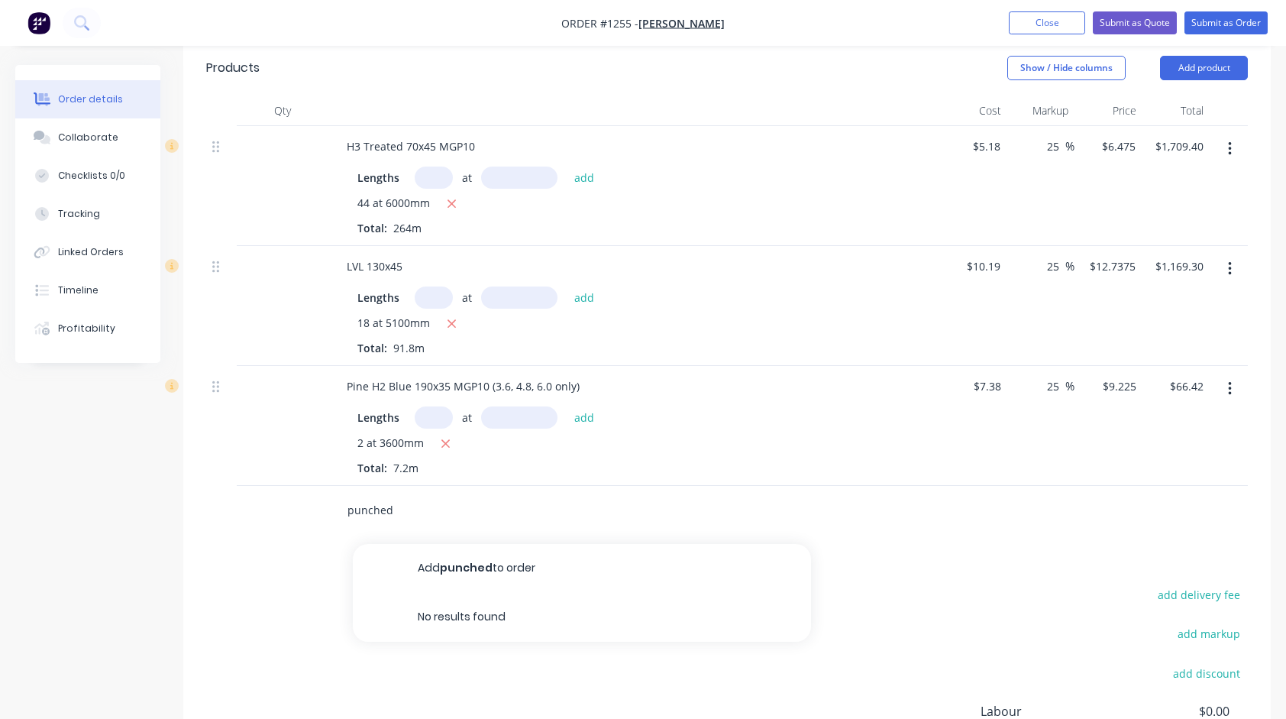
scroll to position [498, 0]
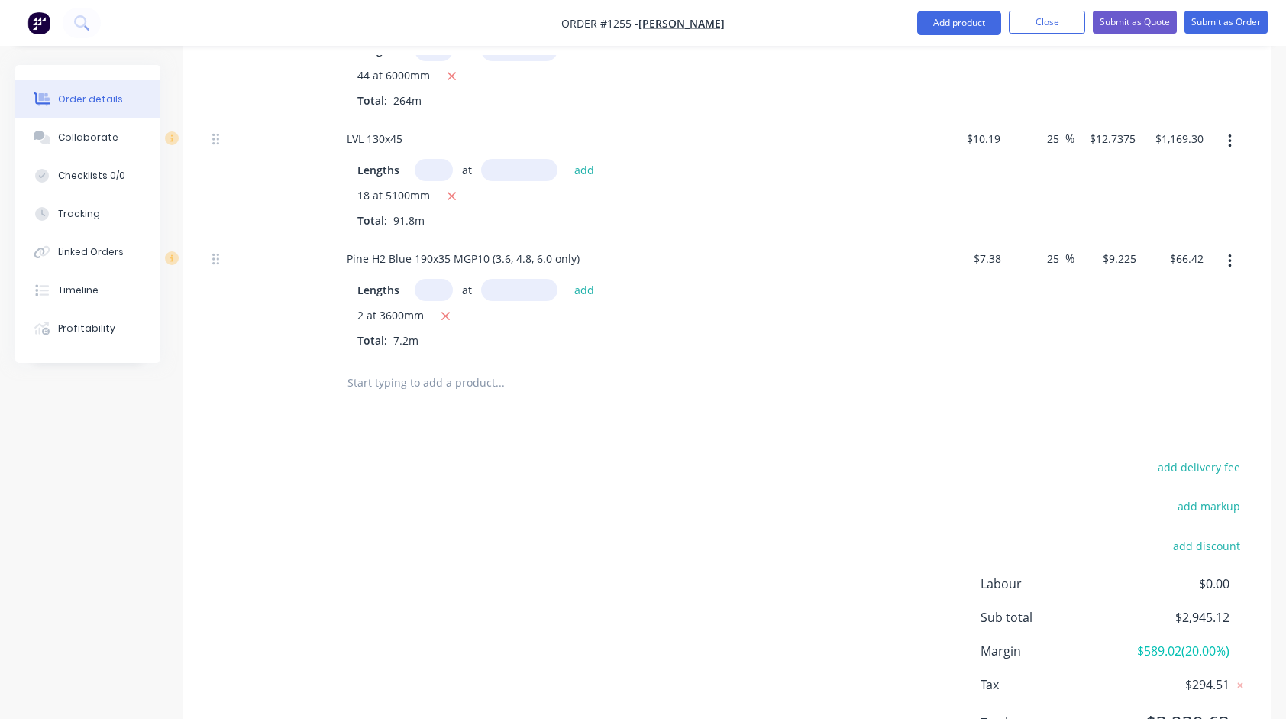
click at [403, 380] on input "text" at bounding box center [500, 382] width 306 height 31
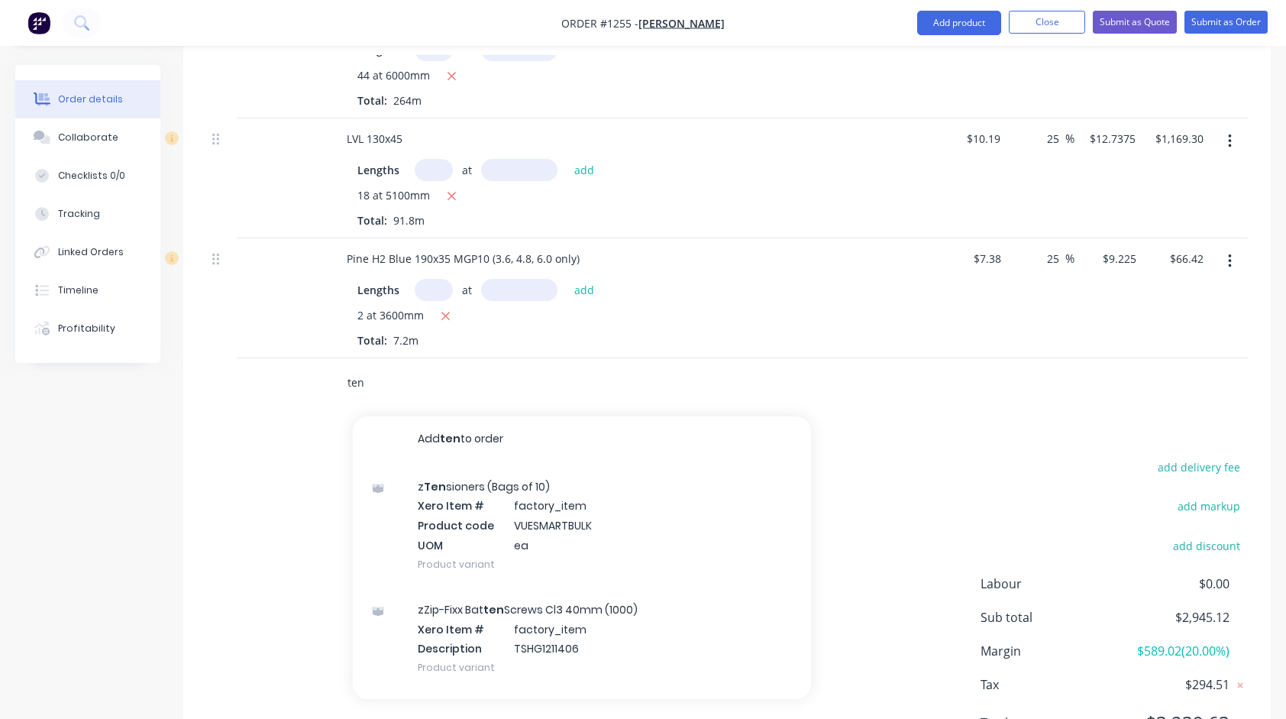
scroll to position [0, 0]
click at [390, 382] on input "ten" at bounding box center [500, 382] width 306 height 31
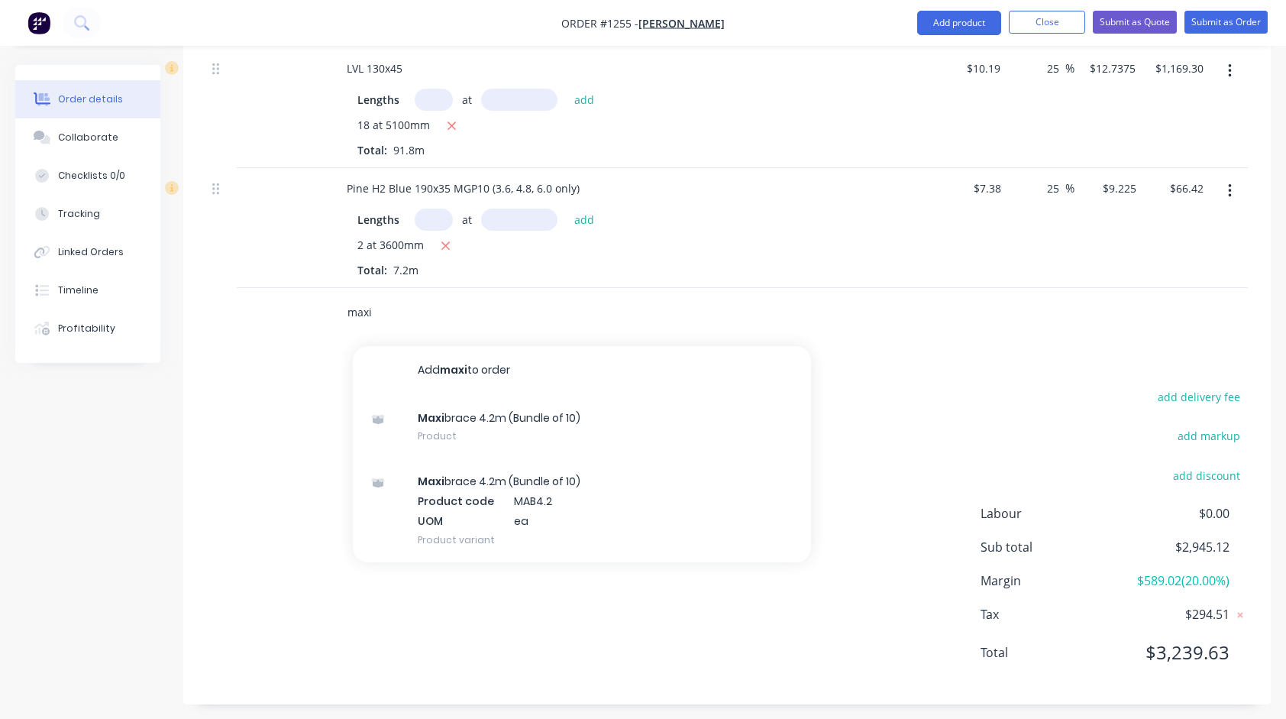
scroll to position [574, 0]
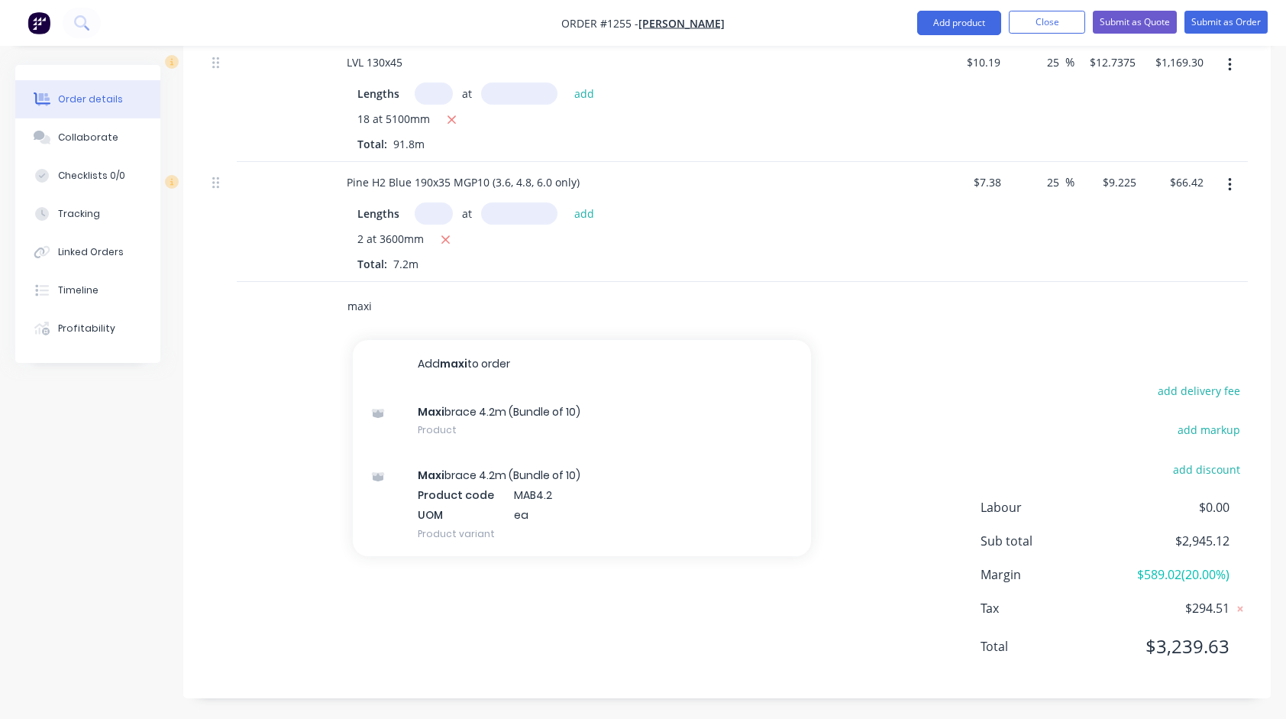
drag, startPoint x: 419, startPoint y: 306, endPoint x: 286, endPoint y: 312, distance: 133.8
click at [286, 312] on div "maxi Add maxi to order Maxi brace 4.2m (Bundle of 10) Product Maxi brace 4.2m (…" at bounding box center [727, 307] width 1042 height 50
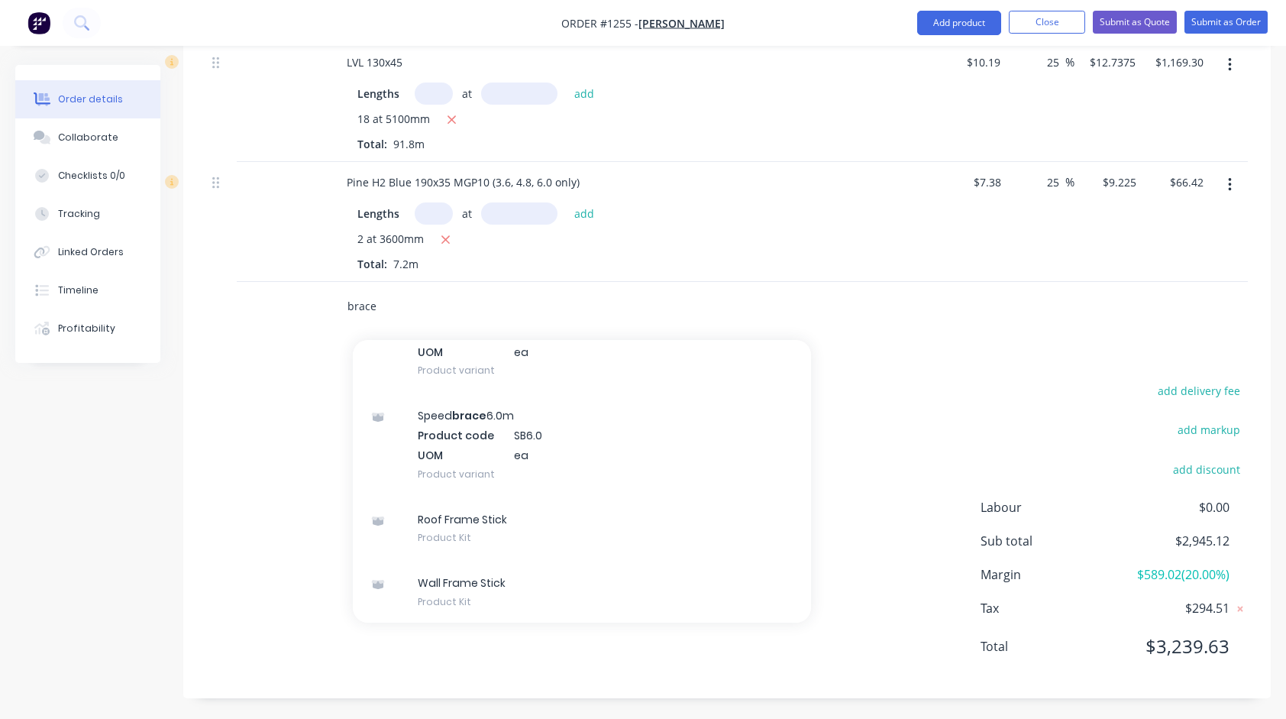
scroll to position [854, 0]
drag, startPoint x: 406, startPoint y: 303, endPoint x: 272, endPoint y: 301, distance: 134.5
click at [272, 302] on div "brace Add brace to order OS Brace 2745x900 Xero Item # factory_item Product cod…" at bounding box center [727, 307] width 1042 height 50
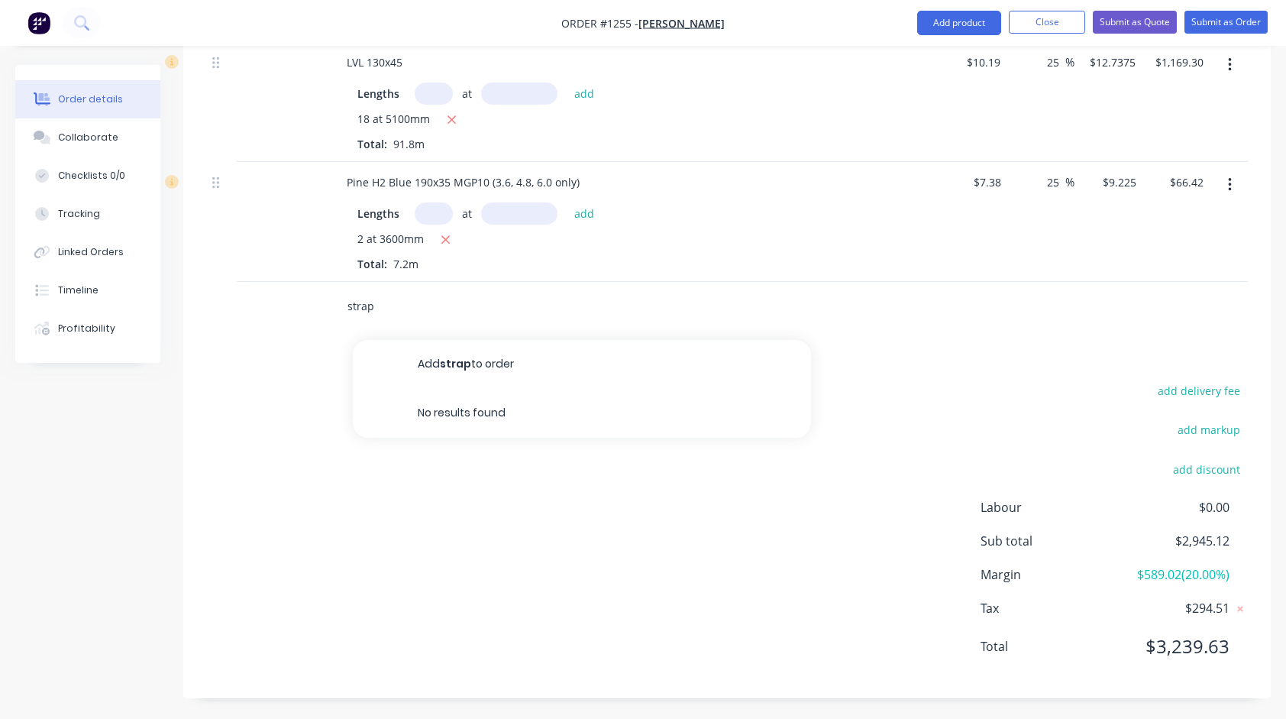
drag, startPoint x: 414, startPoint y: 304, endPoint x: 234, endPoint y: 310, distance: 180.4
click at [237, 310] on div "strap Add strap to order No results found" at bounding box center [727, 307] width 1042 height 50
type input "h"
drag, startPoint x: 474, startPoint y: 307, endPoint x: 296, endPoint y: 313, distance: 177.3
click at [298, 312] on div "strap brace Add strap brace to order No results found" at bounding box center [727, 307] width 1042 height 50
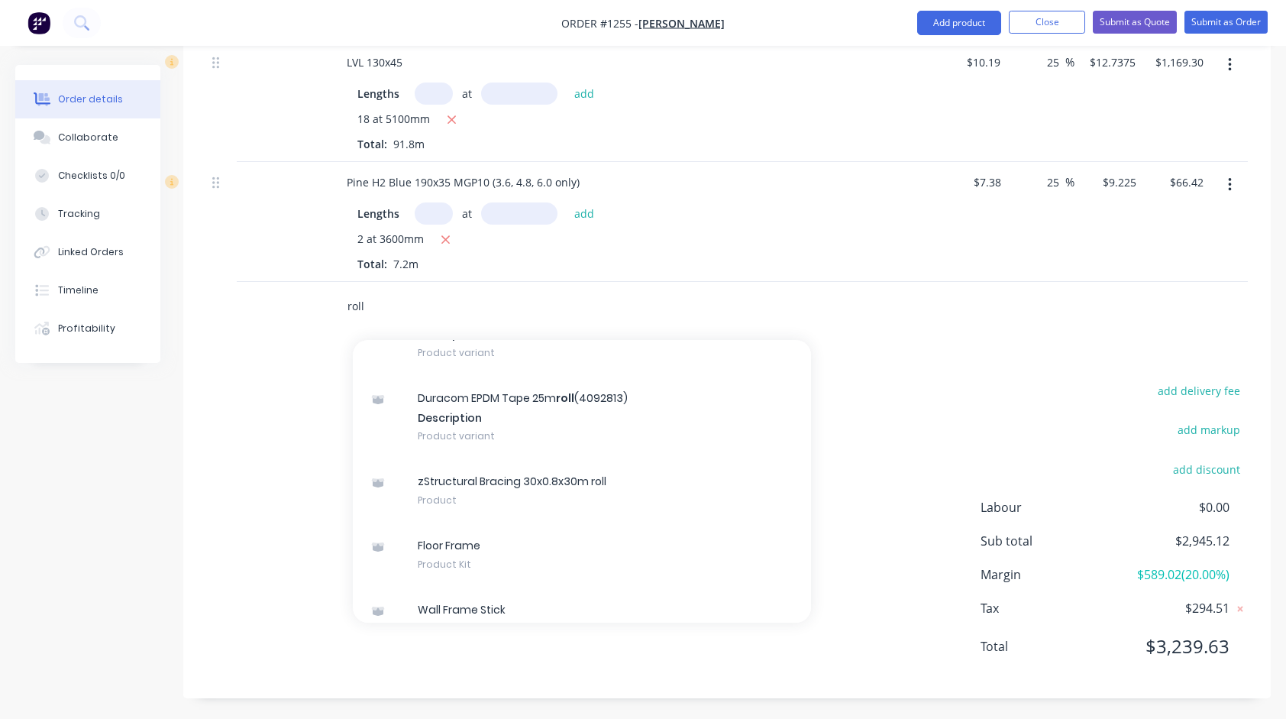
scroll to position [229, 0]
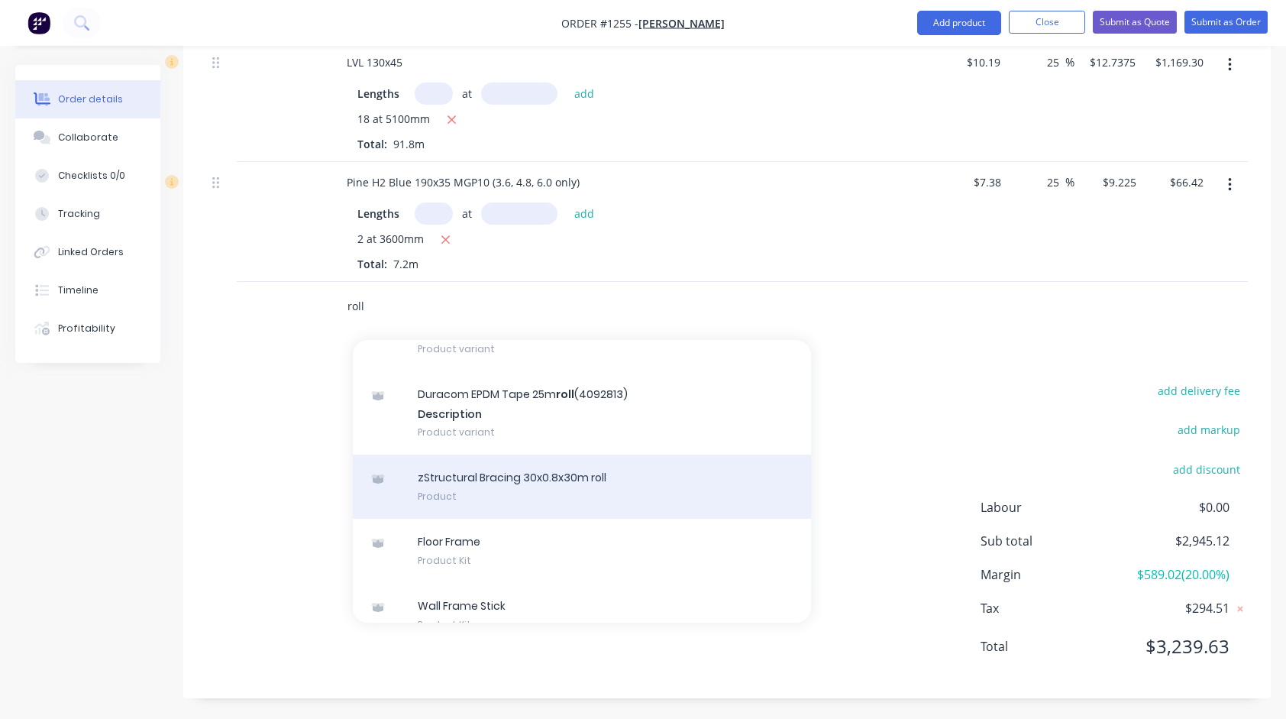
type input "roll"
click at [475, 487] on div "zStructural Bracing 30x0.8x30m roll Product" at bounding box center [582, 487] width 458 height 64
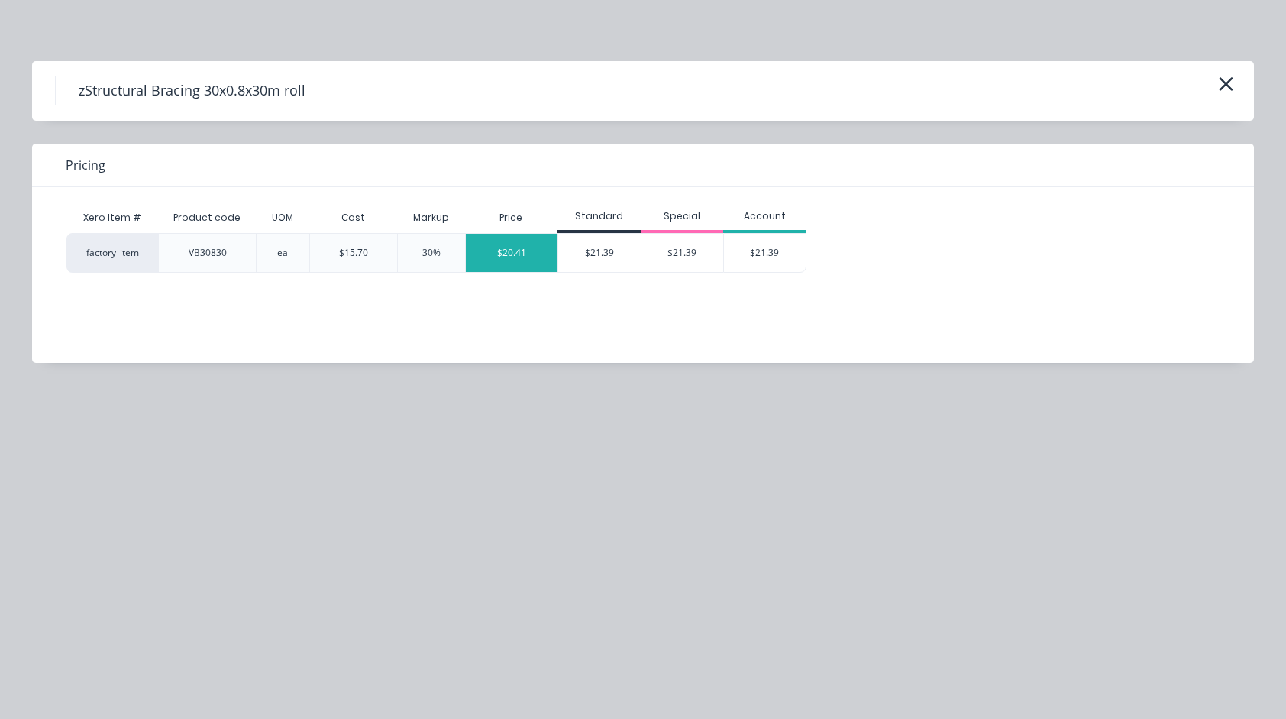
click at [518, 260] on div "$20.41" at bounding box center [512, 253] width 92 height 38
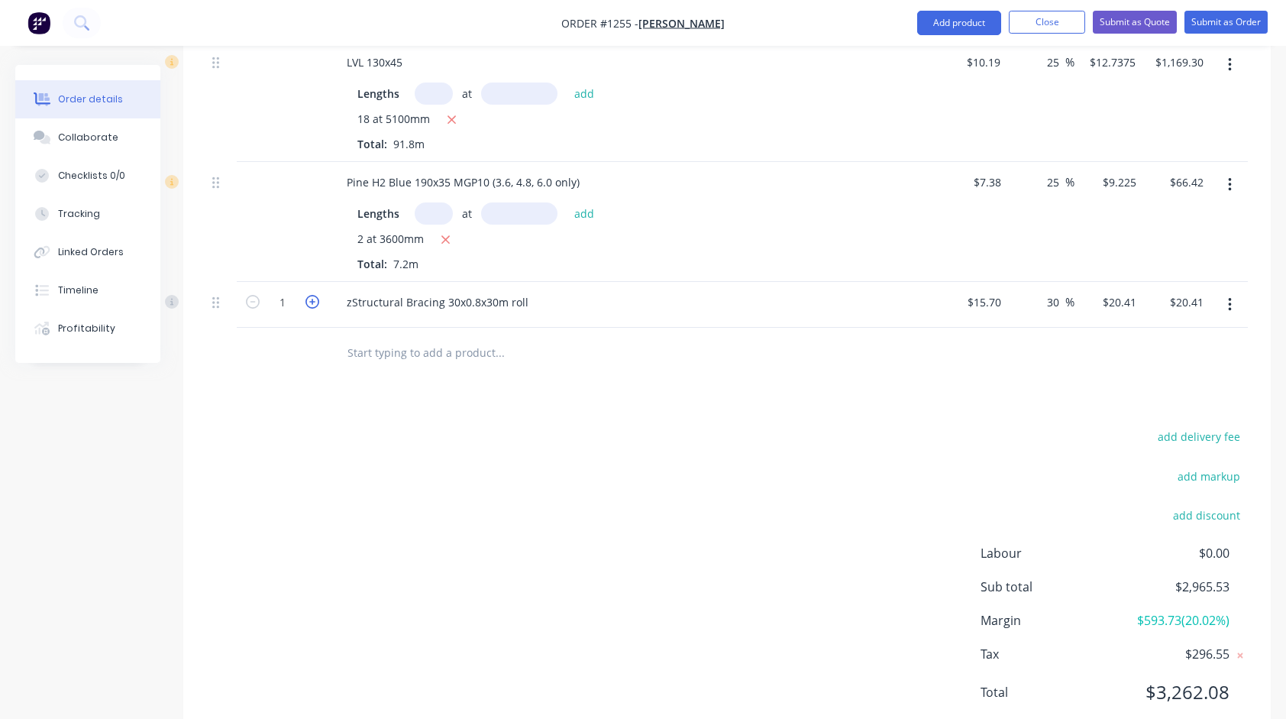
click at [309, 298] on icon "button" at bounding box center [313, 302] width 14 height 14
type input "2"
type input "$40.82"
click at [436, 353] on input "text" at bounding box center [500, 352] width 306 height 31
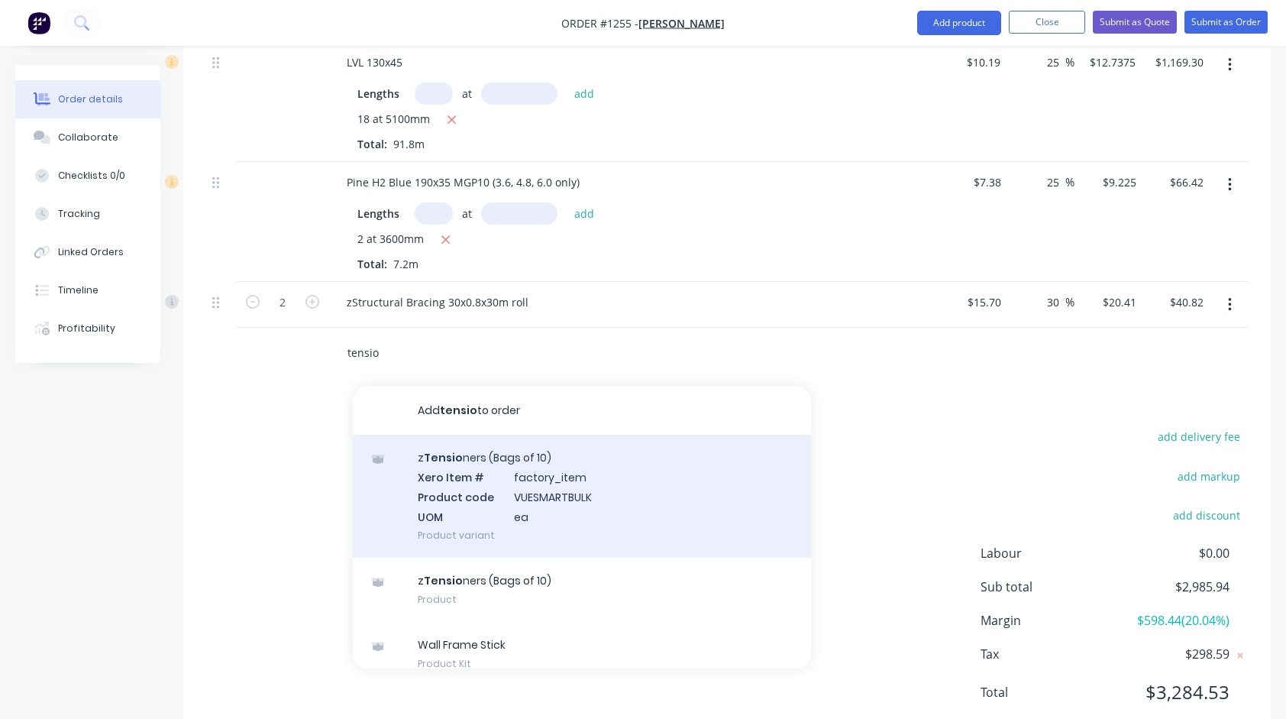
type input "tensio"
click at [506, 466] on div "z Tensio ners (Bags of 10) Xero Item # factory_item Product code VUESMARTBULK U…" at bounding box center [582, 496] width 458 height 123
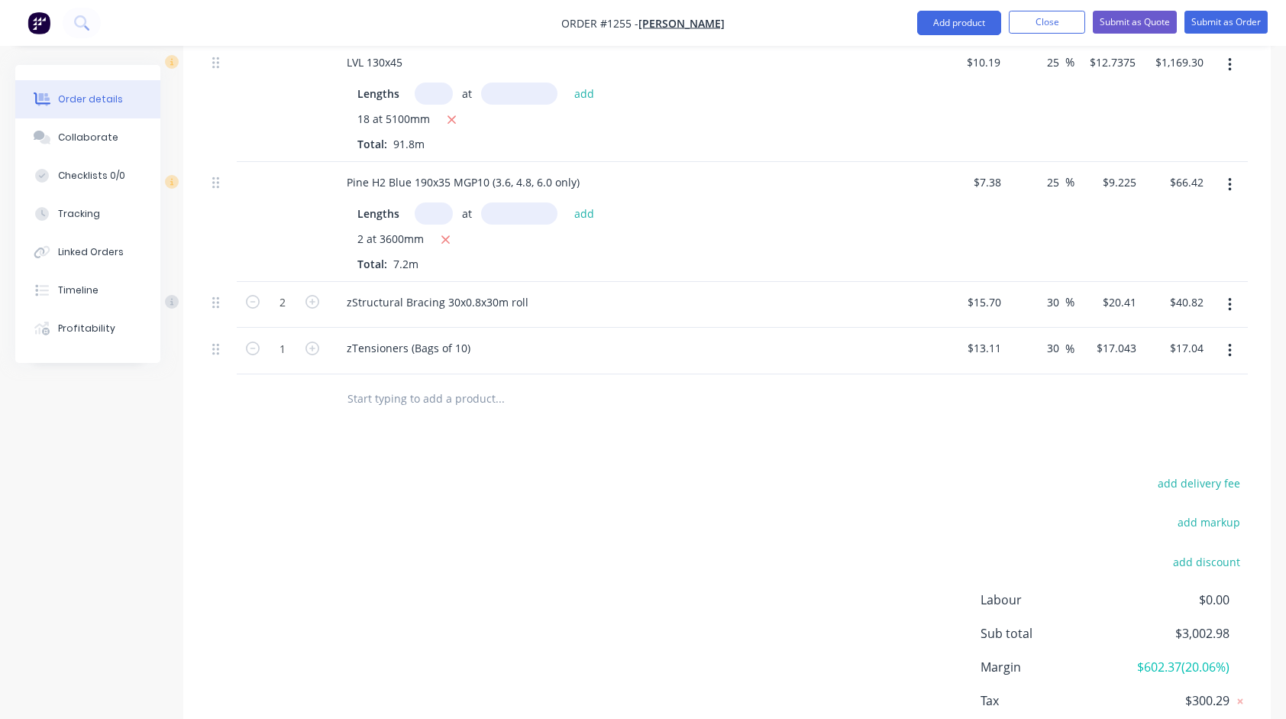
click at [384, 399] on input "text" at bounding box center [500, 399] width 306 height 31
type input "o"
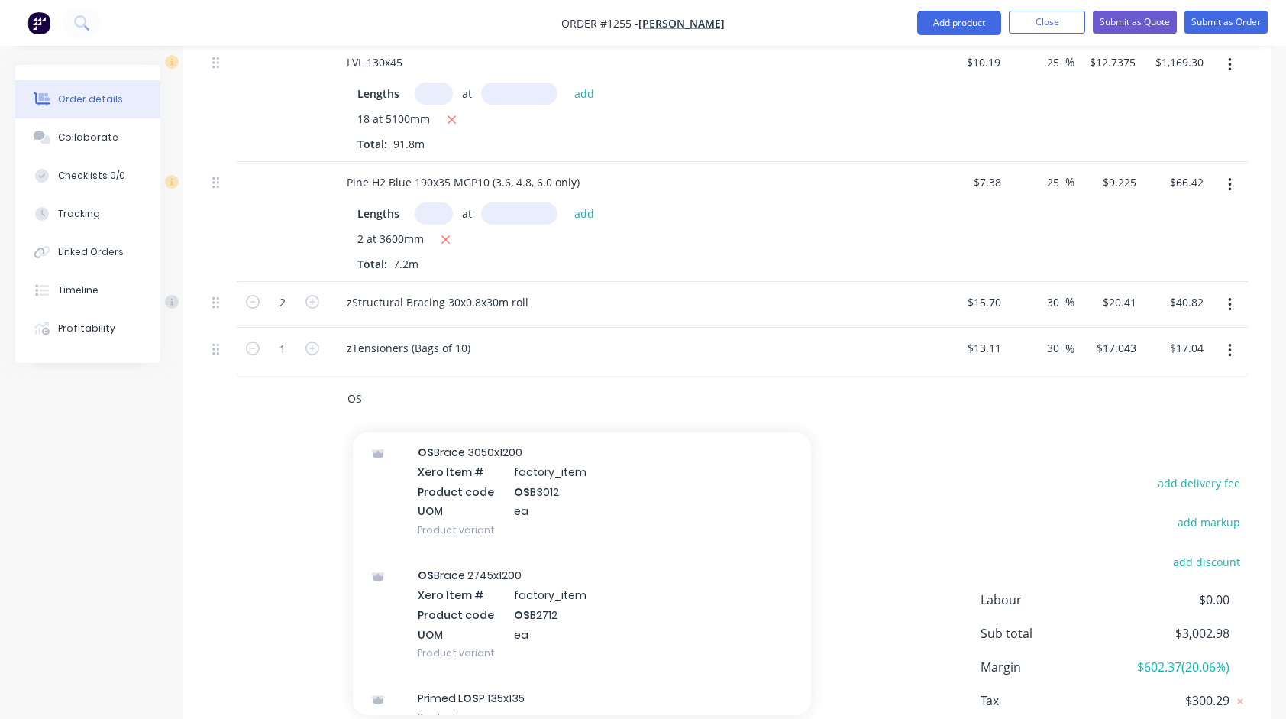
scroll to position [183, 0]
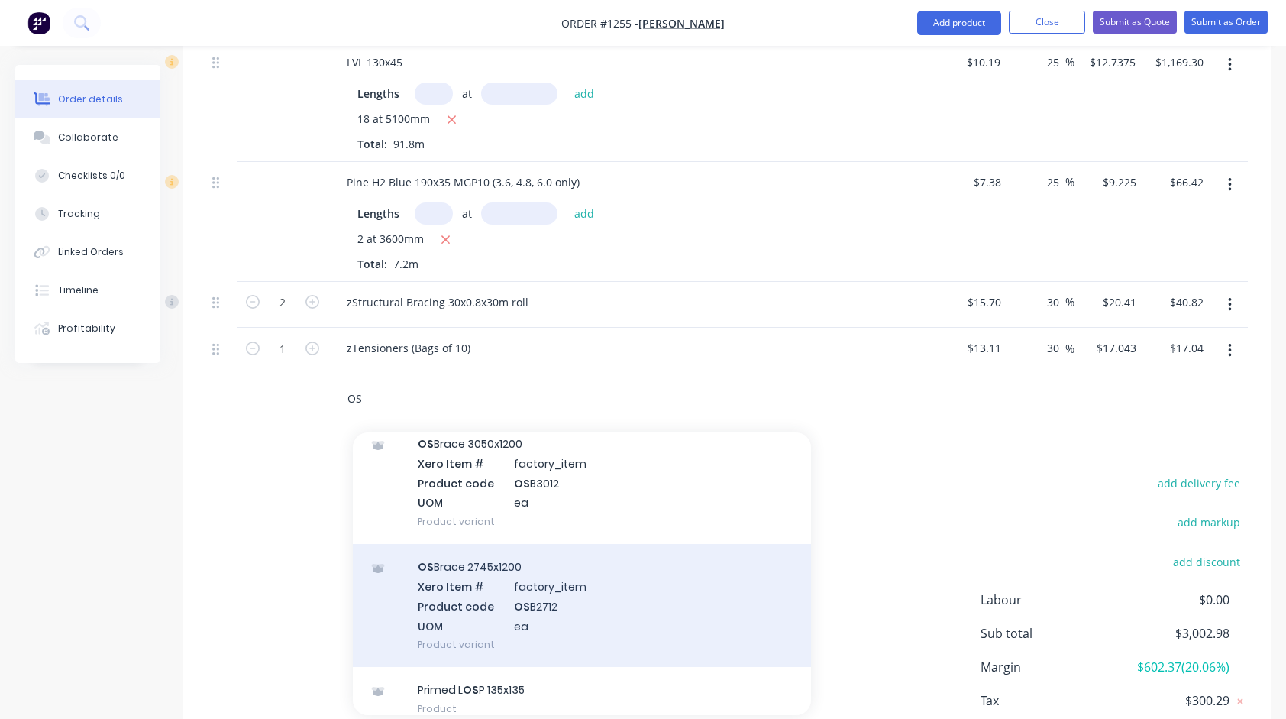
type input "OS"
click at [477, 589] on div "OS Brace 2745x1200 Xero Item # factory_item Product code OS B2712 UOM ea Produc…" at bounding box center [582, 605] width 458 height 123
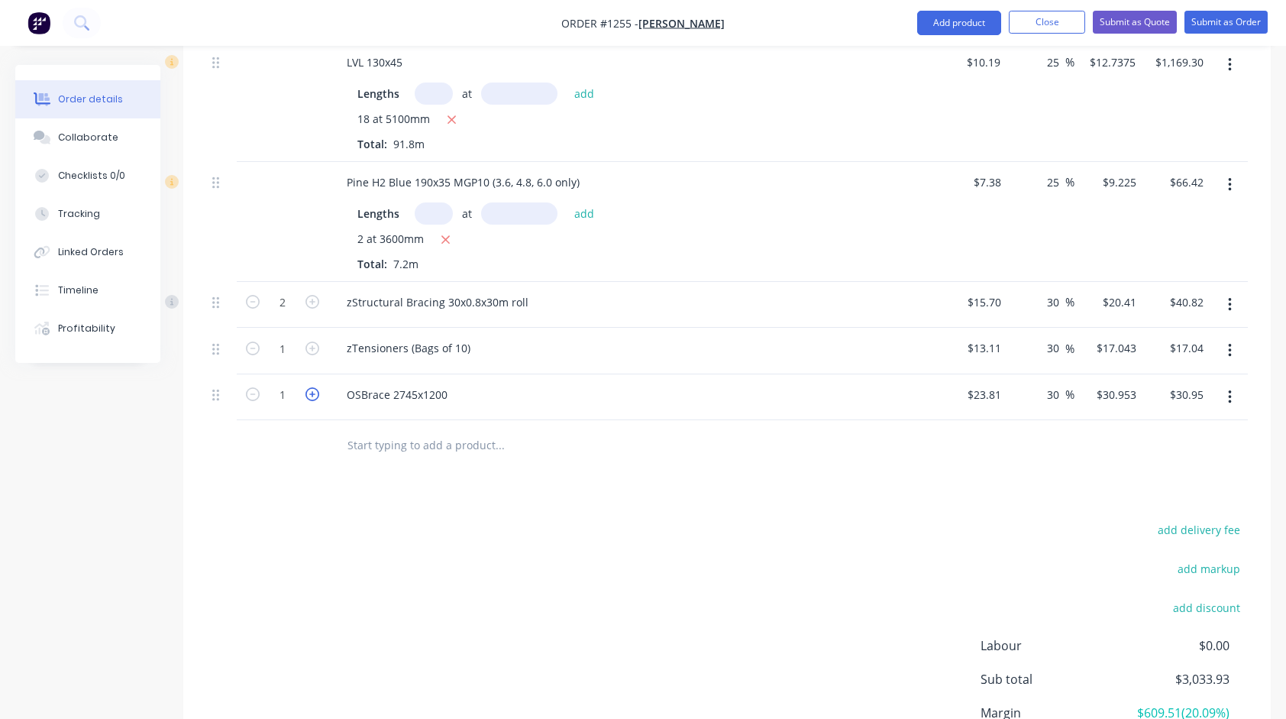
click at [315, 392] on icon "button" at bounding box center [313, 394] width 14 height 14
type input "2"
type input "$61.91"
click at [315, 392] on icon "button" at bounding box center [313, 394] width 14 height 14
type input "3"
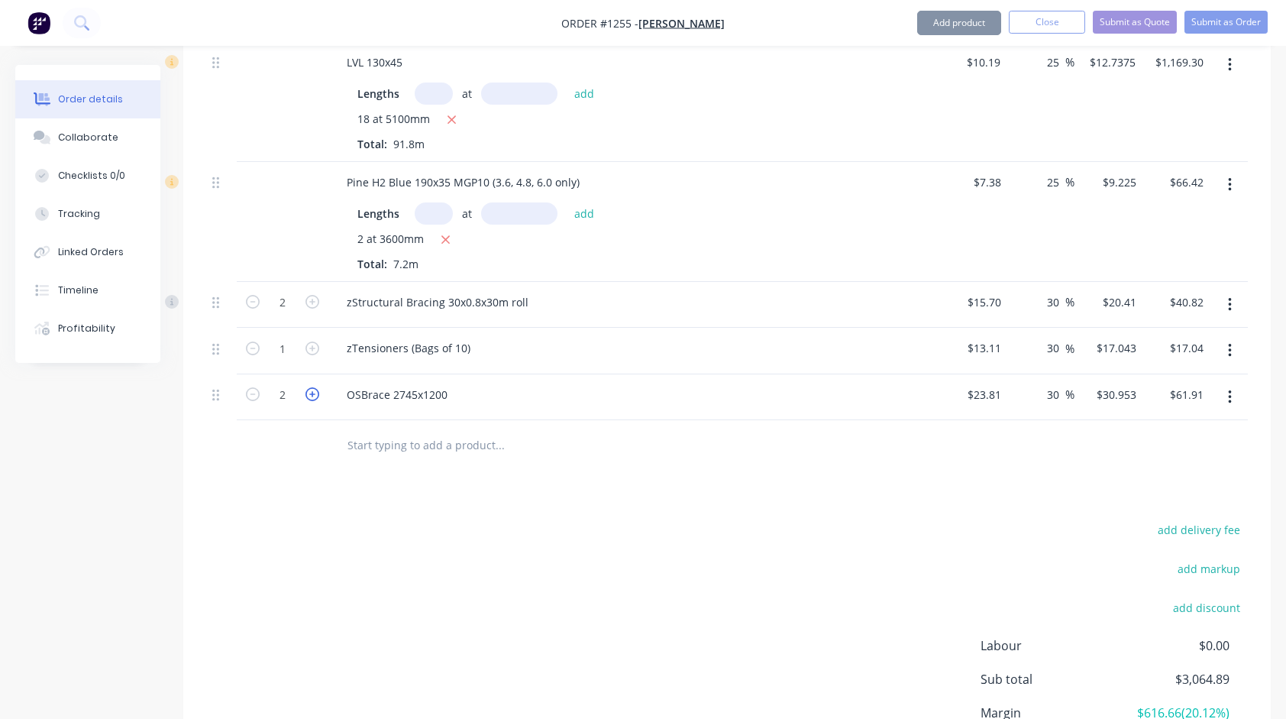
type input "$92.86"
click at [310, 391] on icon "button" at bounding box center [313, 394] width 14 height 14
type input "4"
type input "$123.81"
click at [310, 391] on icon "button" at bounding box center [313, 394] width 14 height 14
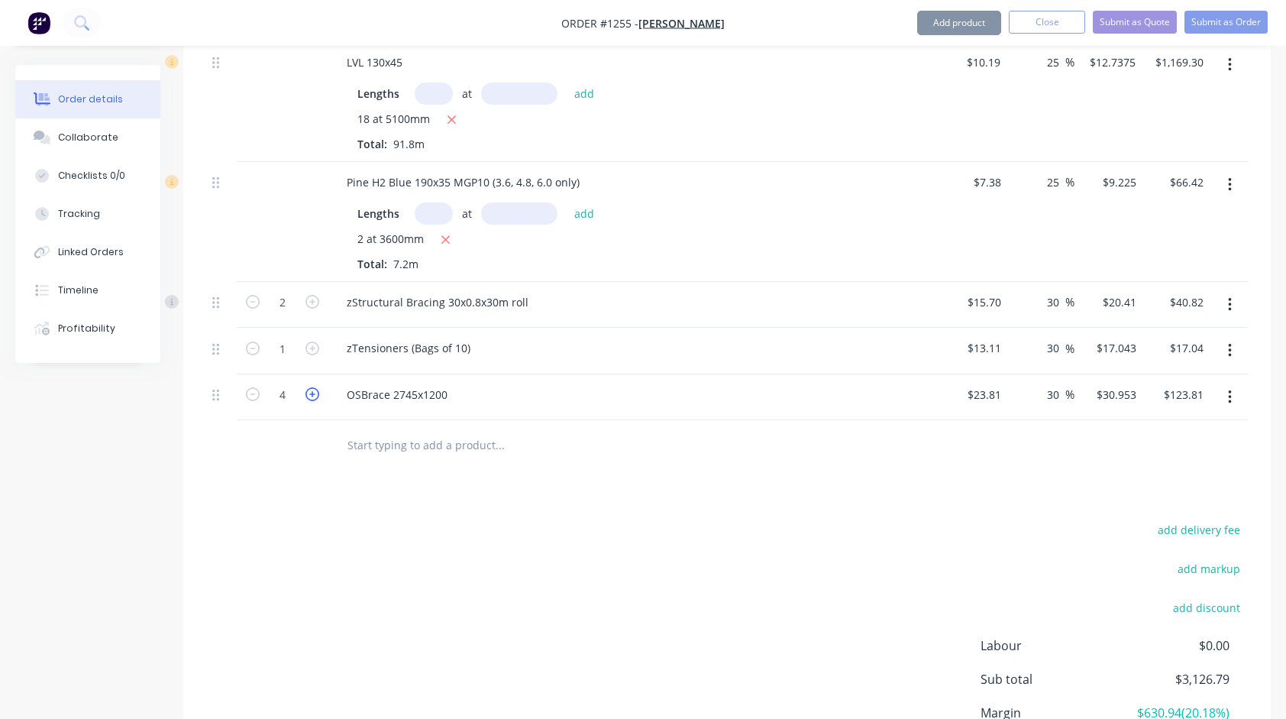
type input "5"
type input "$154.77"
click at [310, 391] on icon "button" at bounding box center [313, 394] width 14 height 14
type input "6"
type input "$185.72"
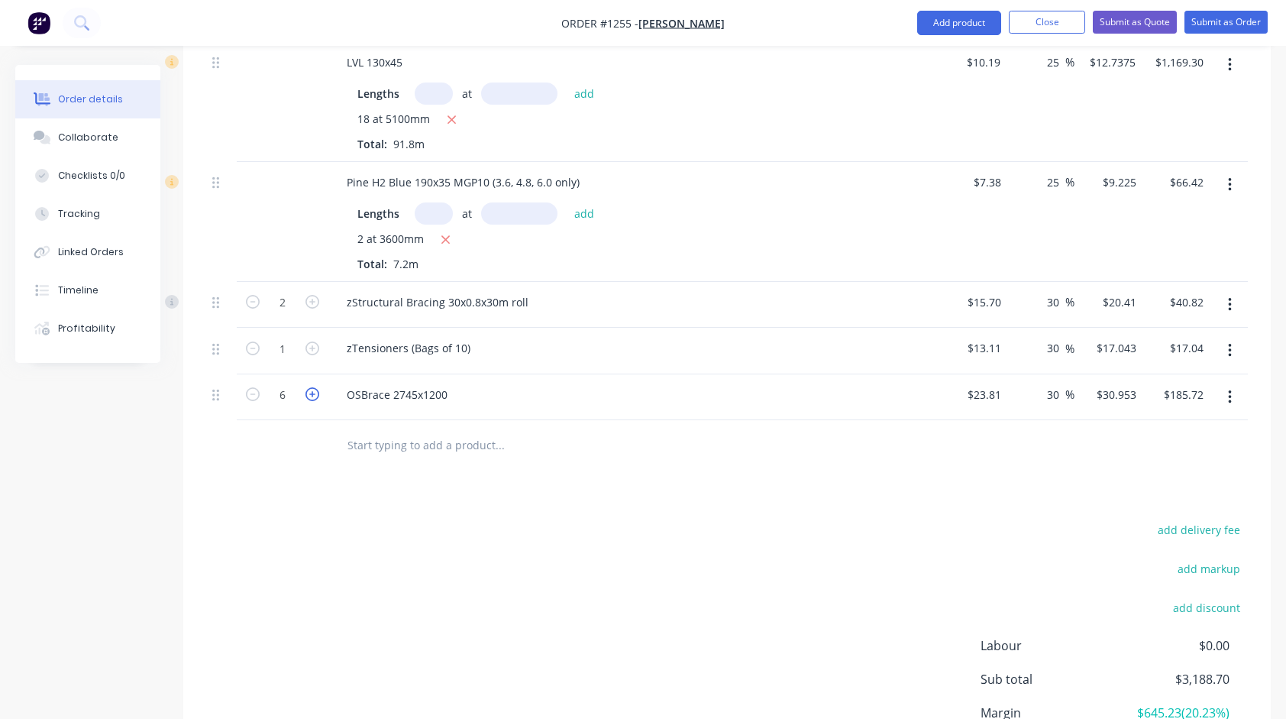
click at [310, 391] on icon "button" at bounding box center [313, 394] width 14 height 14
type input "7"
type input "$216.67"
click at [310, 391] on icon "button" at bounding box center [313, 394] width 14 height 14
type input "8"
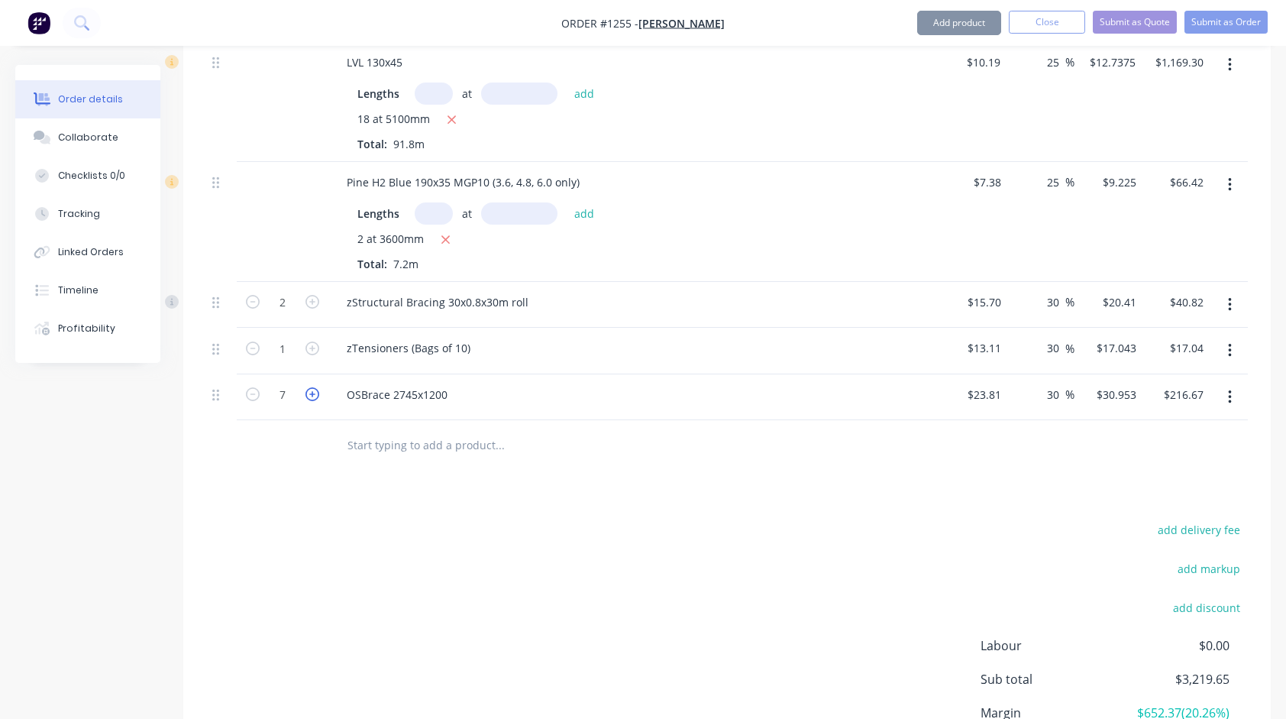
type input "$247.62"
click at [310, 391] on icon "button" at bounding box center [313, 394] width 14 height 14
type input "9"
type input "$278.58"
click at [310, 391] on icon "button" at bounding box center [313, 394] width 14 height 14
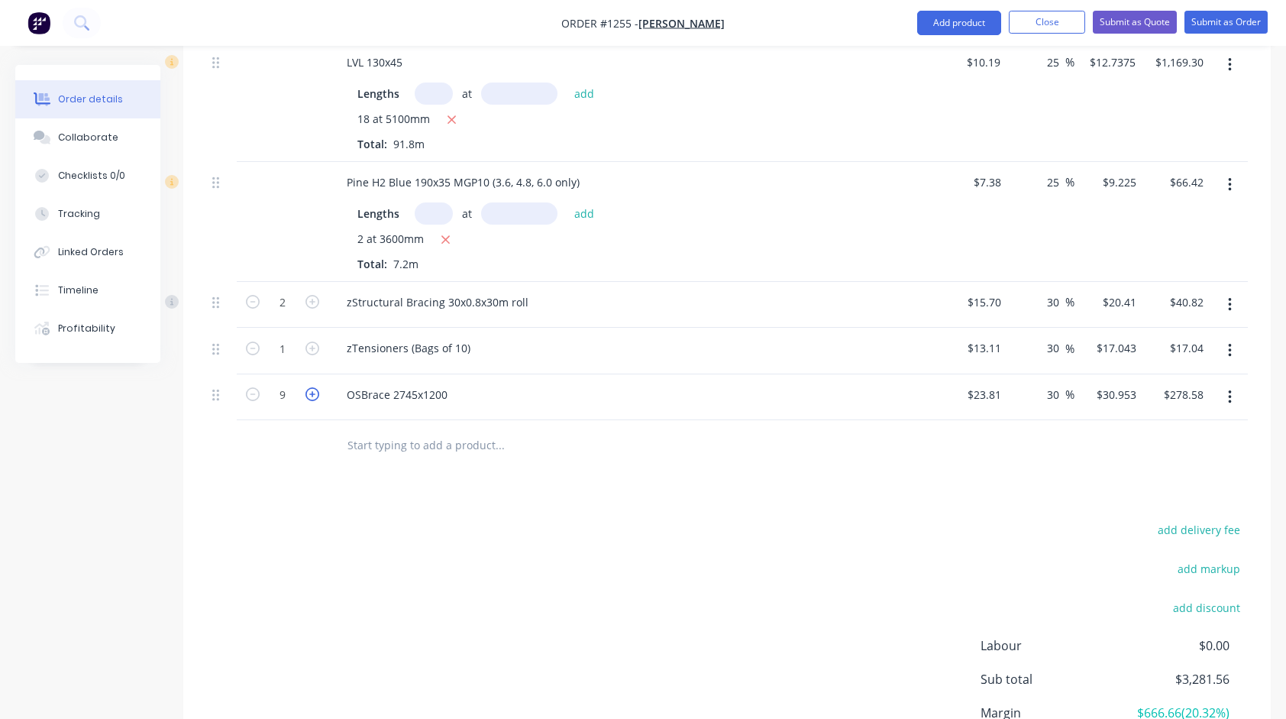
type input "10"
type input "$309.53"
click at [310, 391] on icon "button" at bounding box center [313, 394] width 14 height 14
type input "11"
type input "$340.48"
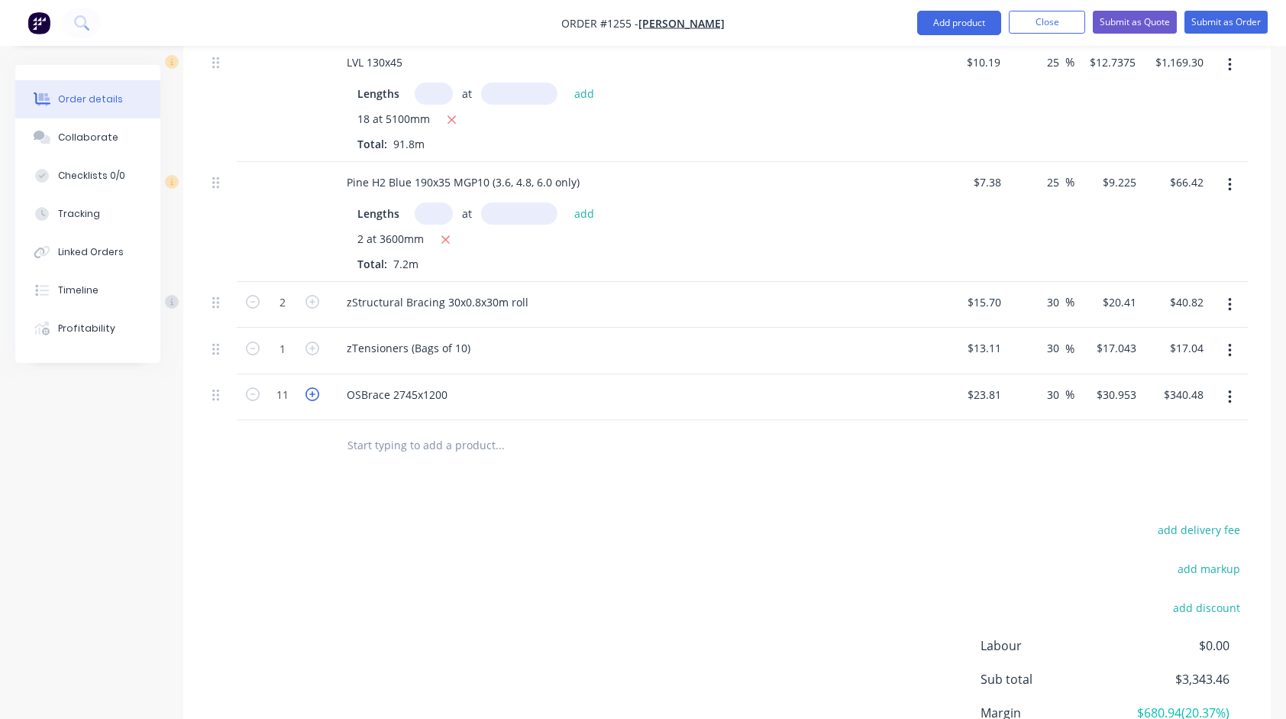
click at [310, 391] on icon "button" at bounding box center [313, 394] width 14 height 14
type input "12"
type input "$371.44"
click at [471, 445] on input "text" at bounding box center [500, 444] width 306 height 31
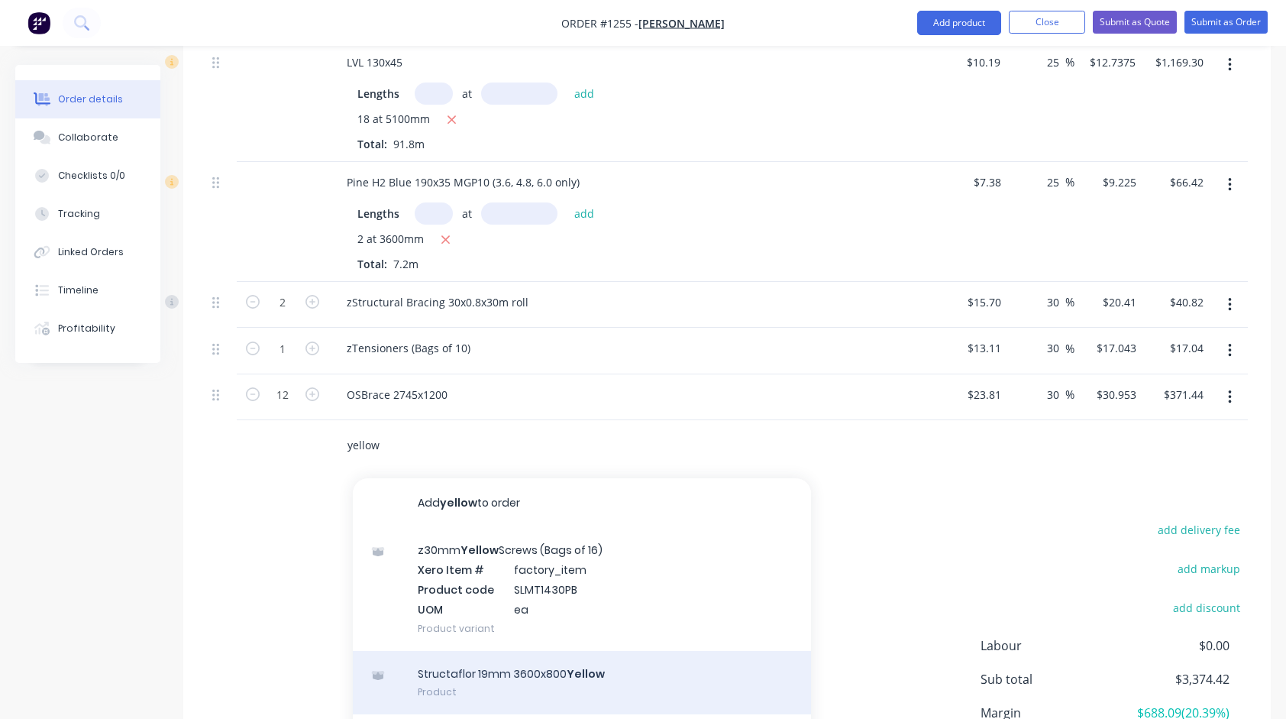
type input "yellow"
click at [555, 663] on div "Structaflor 19mm 3600x800 Yellow Product" at bounding box center [582, 683] width 458 height 64
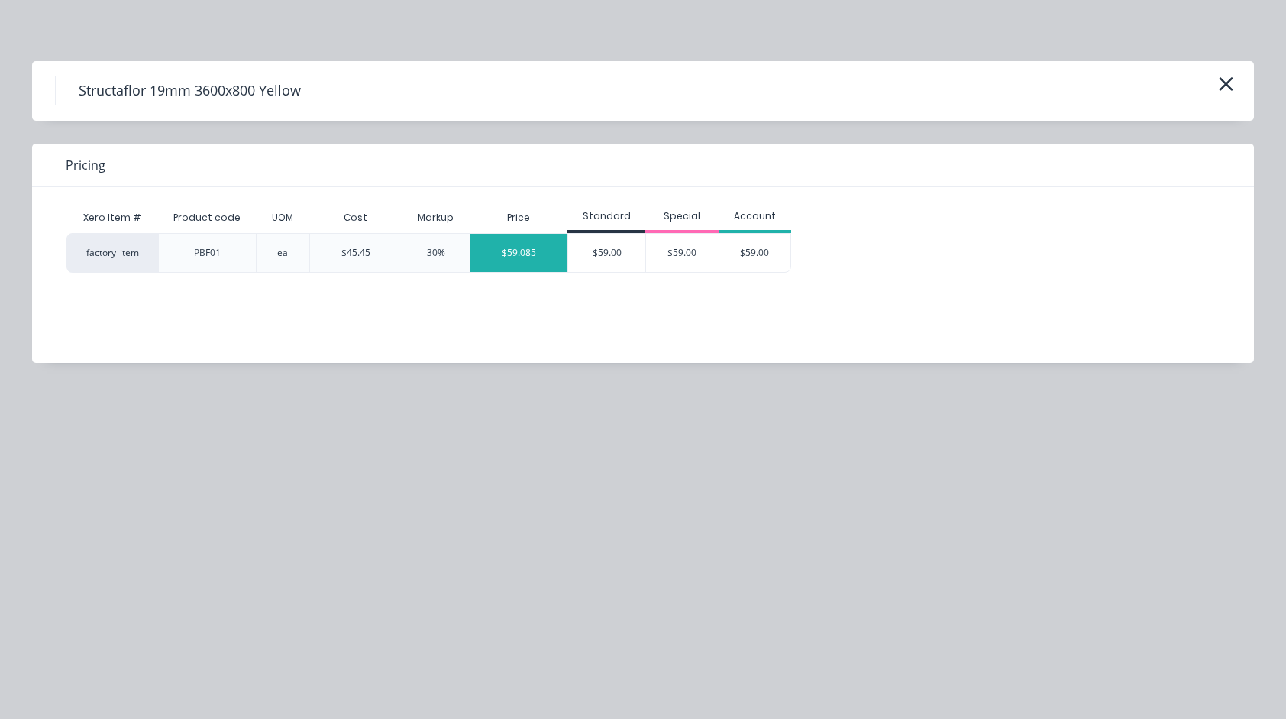
click at [535, 261] on div "$59.085" at bounding box center [519, 253] width 97 height 38
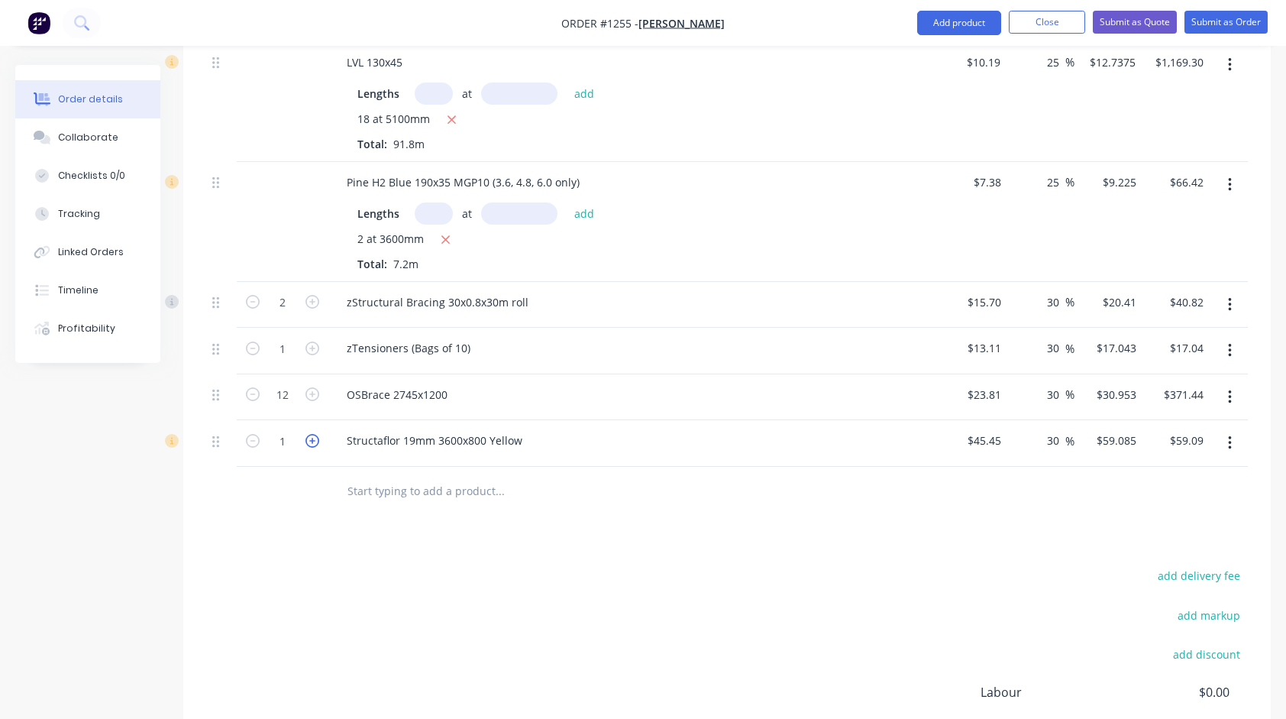
click at [309, 434] on icon "button" at bounding box center [313, 441] width 14 height 14
type input "2"
type input "$118.17"
click at [309, 434] on icon "button" at bounding box center [313, 441] width 14 height 14
type input "3"
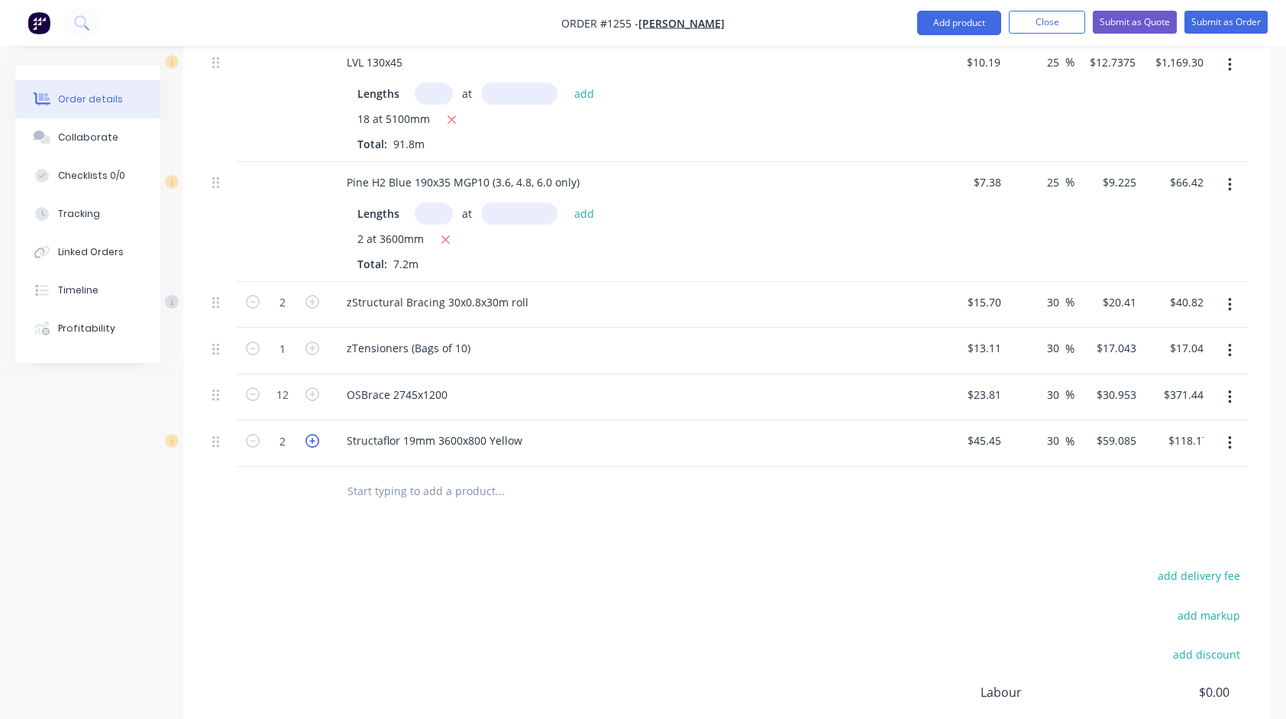
type input "$177.26"
click at [309, 434] on icon "button" at bounding box center [313, 441] width 14 height 14
type input "4"
type input "$236.34"
click at [309, 434] on icon "button" at bounding box center [313, 441] width 14 height 14
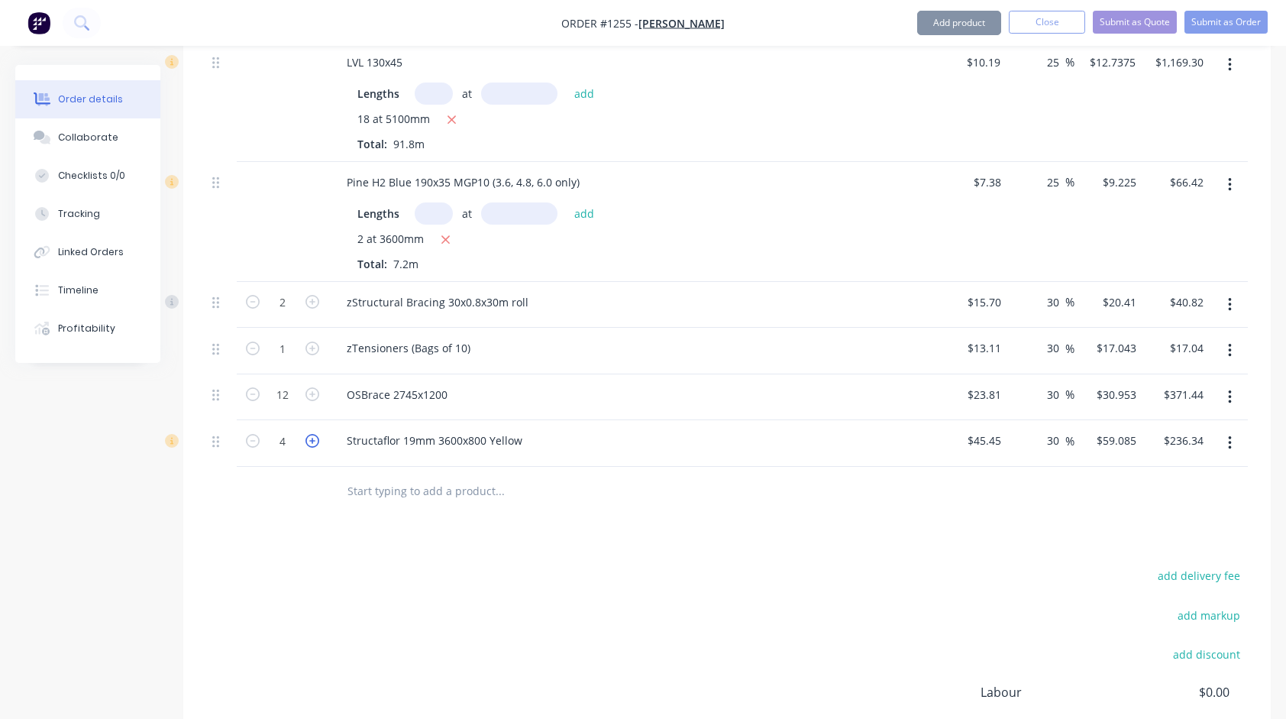
type input "5"
type input "$295.43"
click at [309, 434] on icon "button" at bounding box center [313, 441] width 14 height 14
type input "6"
type input "$354.51"
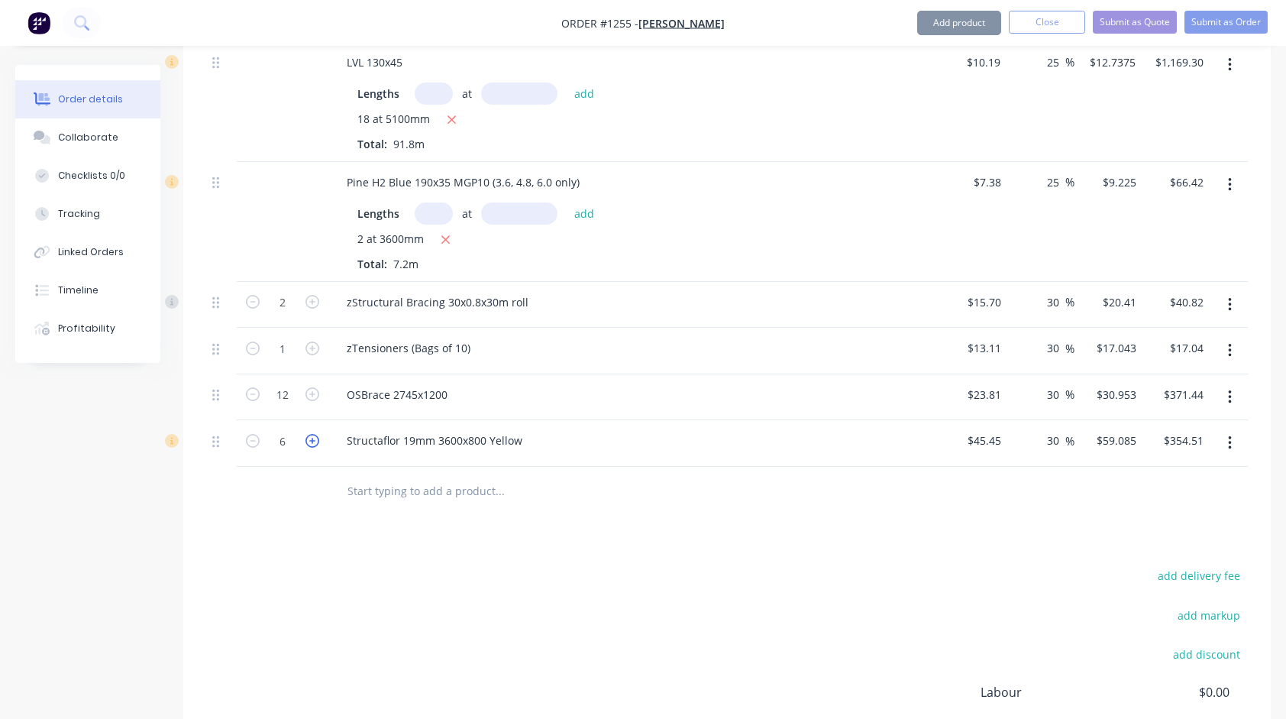
click at [309, 434] on icon "button" at bounding box center [313, 441] width 14 height 14
type input "7"
type input "$413.60"
click at [309, 434] on icon "button" at bounding box center [313, 441] width 14 height 14
type input "8"
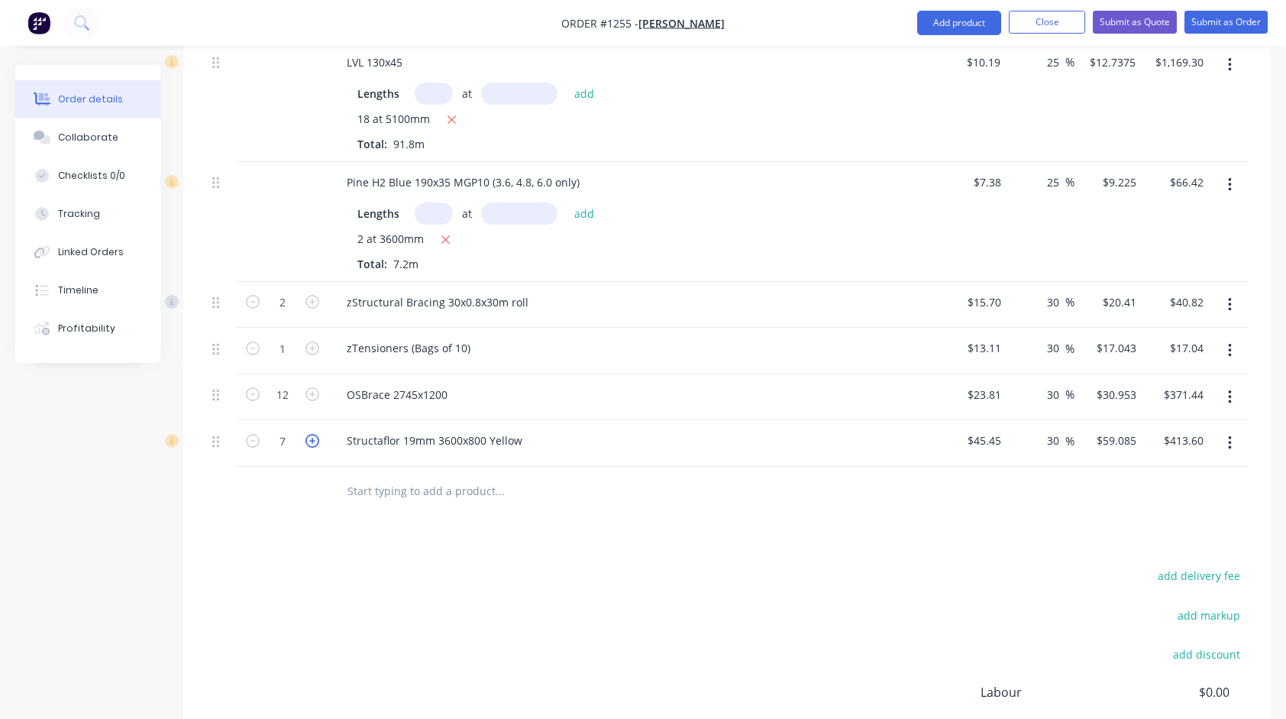
type input "$472.68"
click at [309, 434] on icon "button" at bounding box center [313, 441] width 14 height 14
type input "9"
type input "$531.77"
click at [309, 434] on icon "button" at bounding box center [313, 441] width 14 height 14
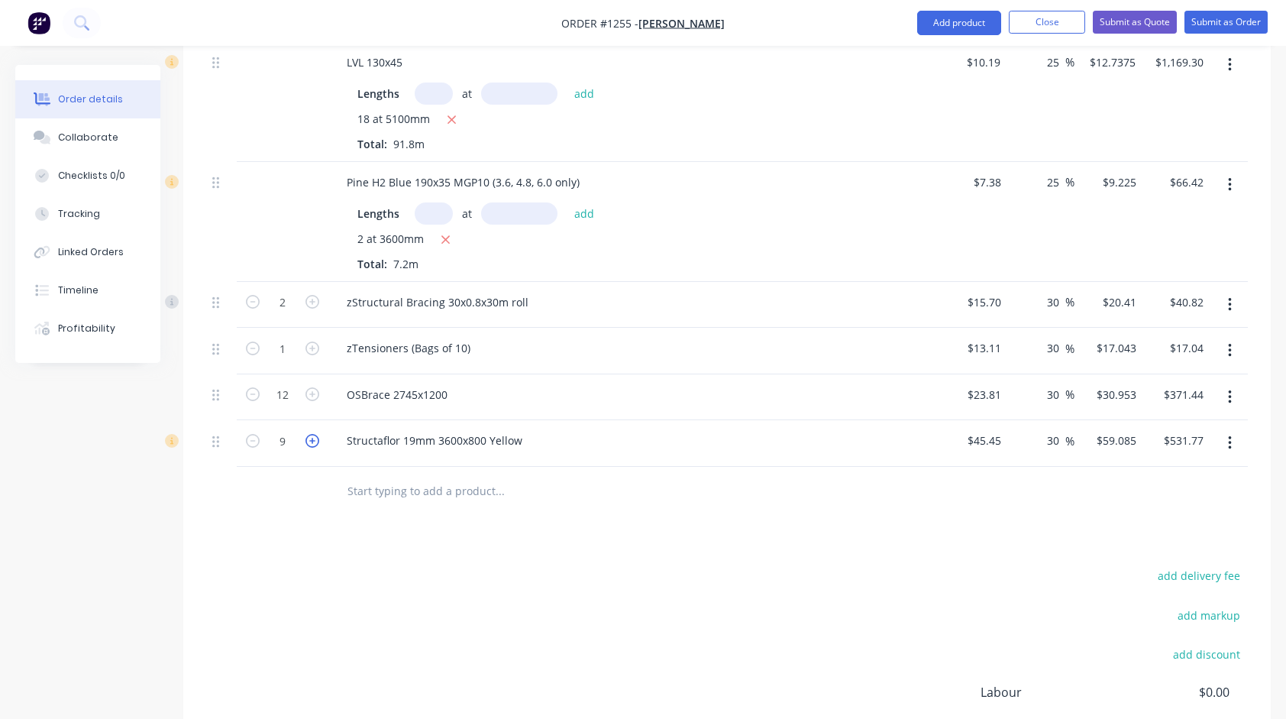
type input "10"
type input "$590.85"
click at [309, 434] on icon "button" at bounding box center [313, 441] width 14 height 14
type input "11"
type input "$649.94"
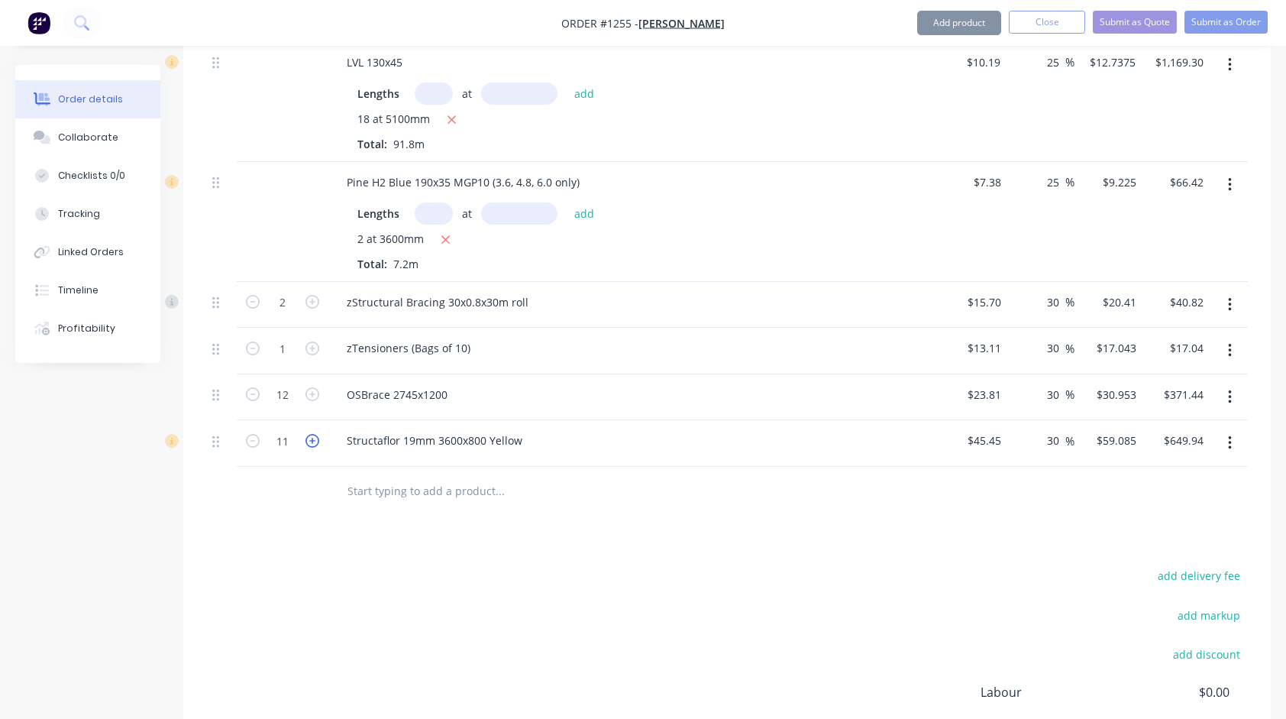
click at [309, 434] on icon "button" at bounding box center [313, 441] width 14 height 14
type input "12"
type input "$709.02"
click at [309, 434] on icon "button" at bounding box center [313, 441] width 14 height 14
type input "13"
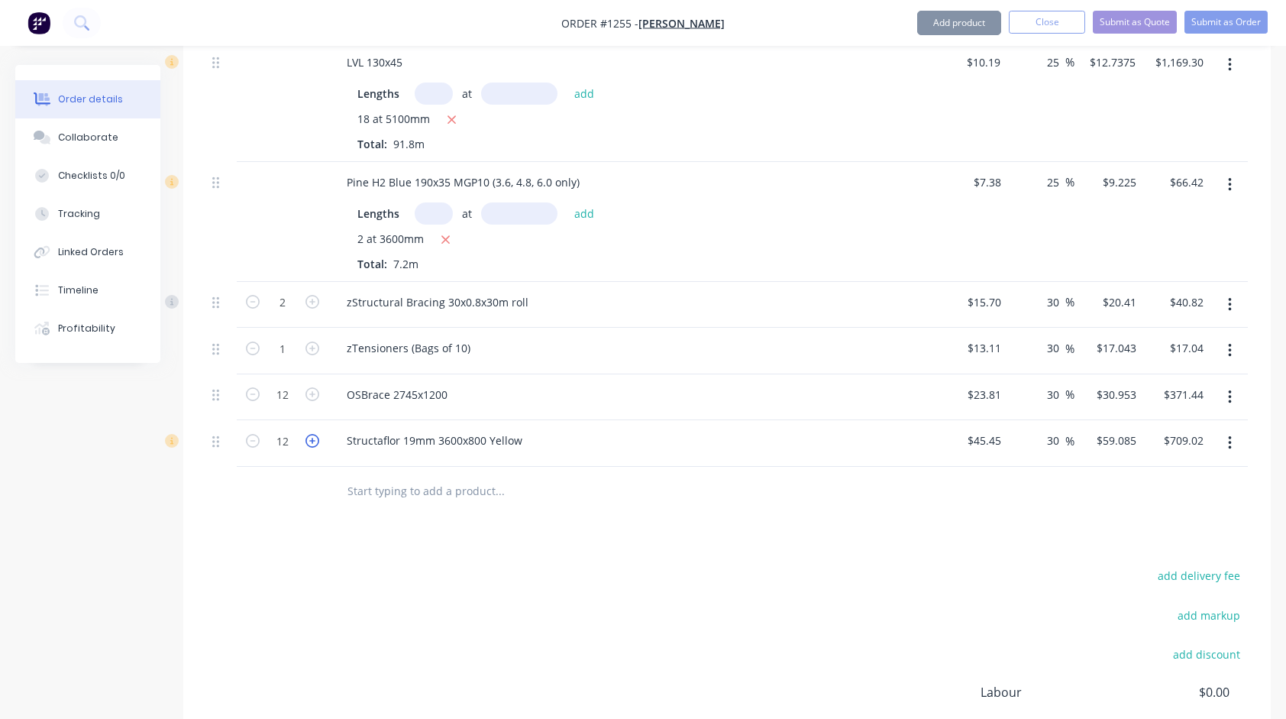
type input "$768.11"
click at [309, 434] on icon "button" at bounding box center [313, 441] width 14 height 14
type input "14"
type input "$827.19"
click at [254, 437] on icon "button" at bounding box center [253, 441] width 14 height 14
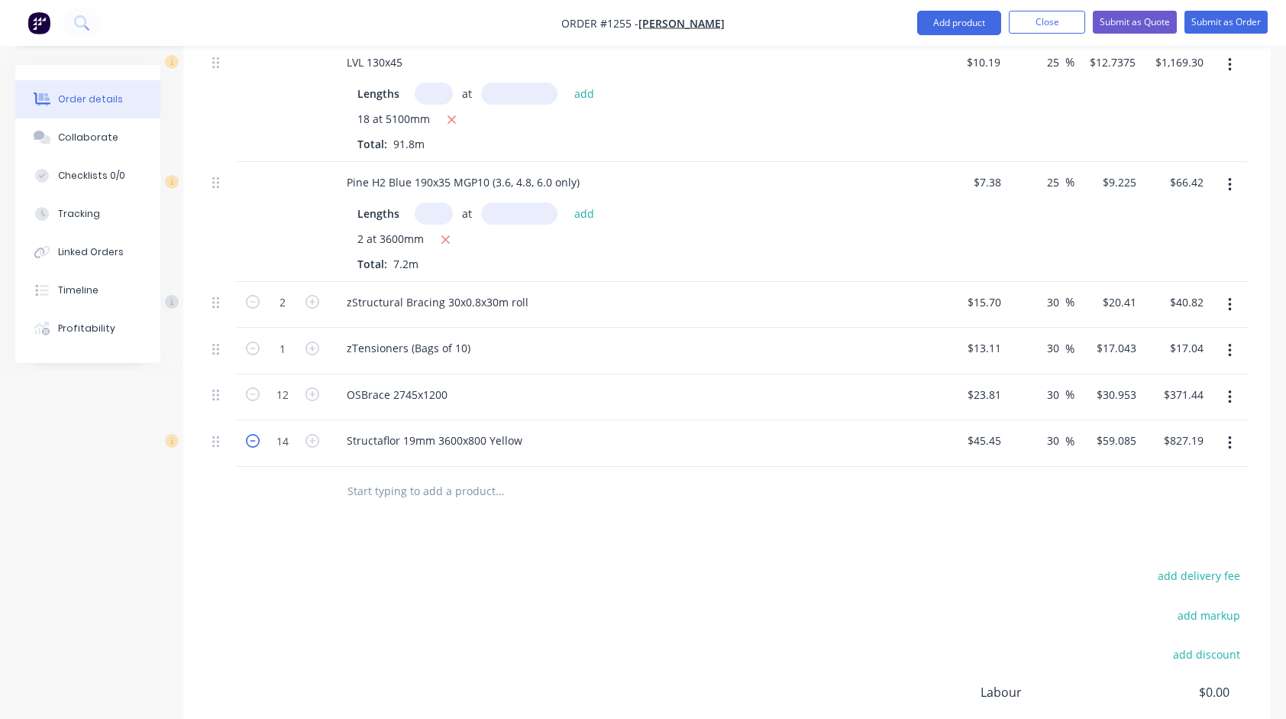
type input "13"
type input "$768.11"
click at [1057, 443] on input "30" at bounding box center [1056, 440] width 20 height 22
type input "25"
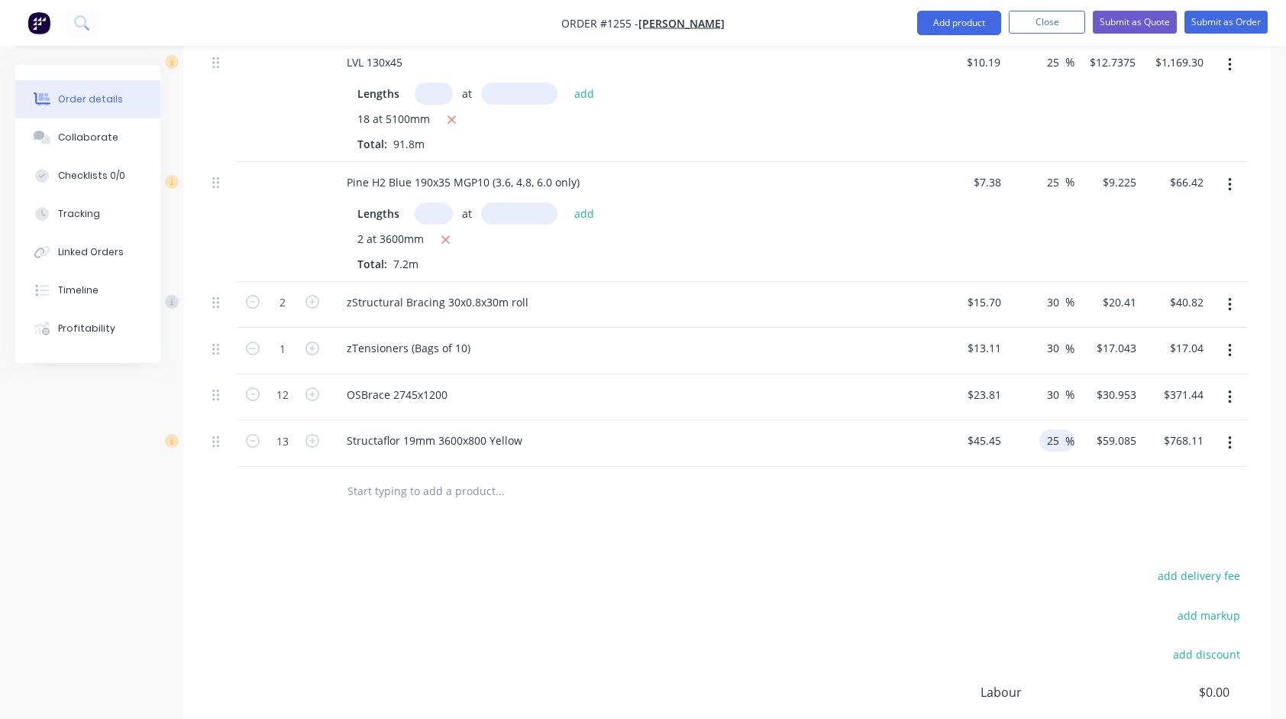
type input "$56.8125"
type input "$738.56"
click at [1071, 491] on div at bounding box center [727, 492] width 1042 height 50
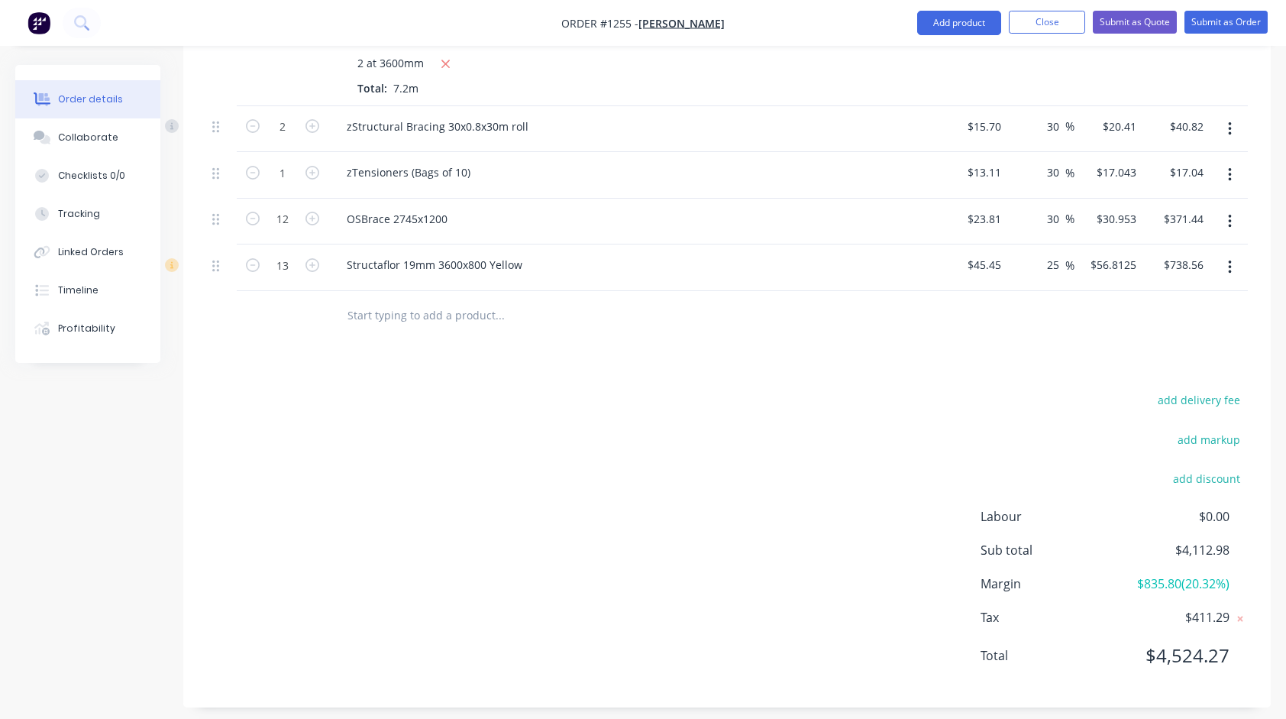
scroll to position [756, 0]
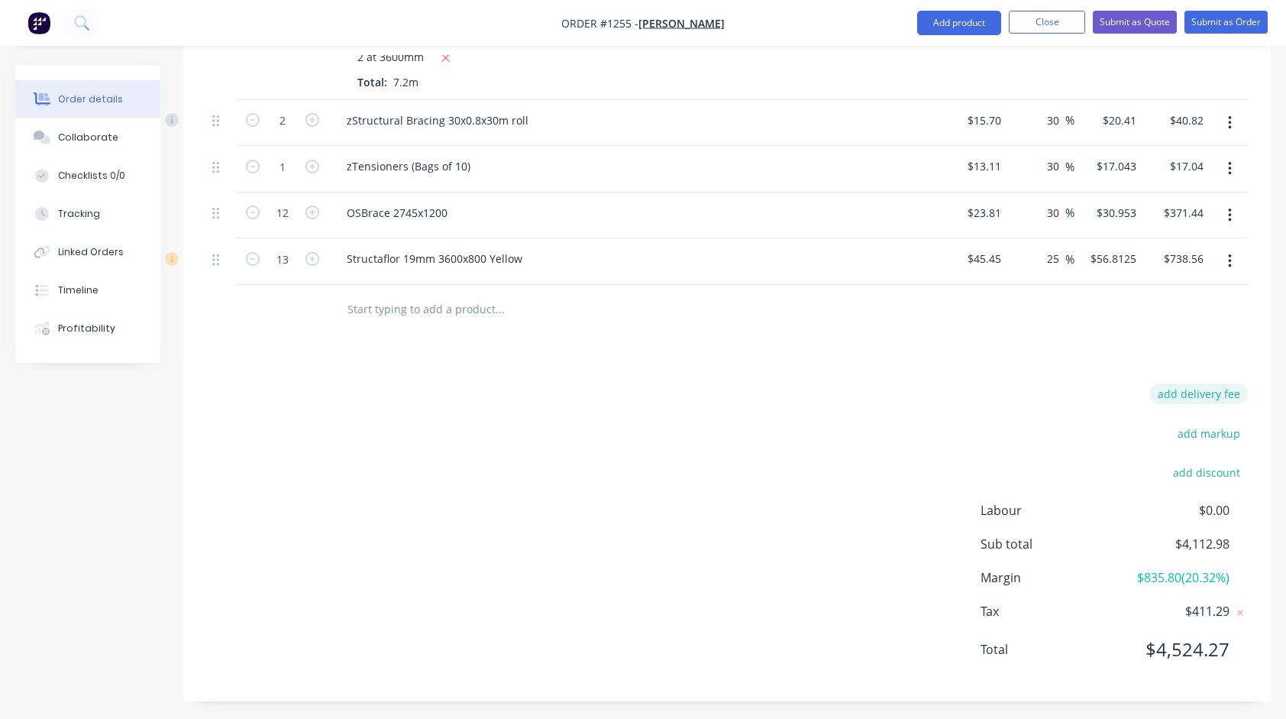
click at [1179, 390] on button "add delivery fee" at bounding box center [1199, 394] width 99 height 21
type input "350"
click at [948, 455] on div "Delivery fee Delivery fee Delivery fee name (Optional) 350 350 $0 add markup ad…" at bounding box center [727, 532] width 1042 height 291
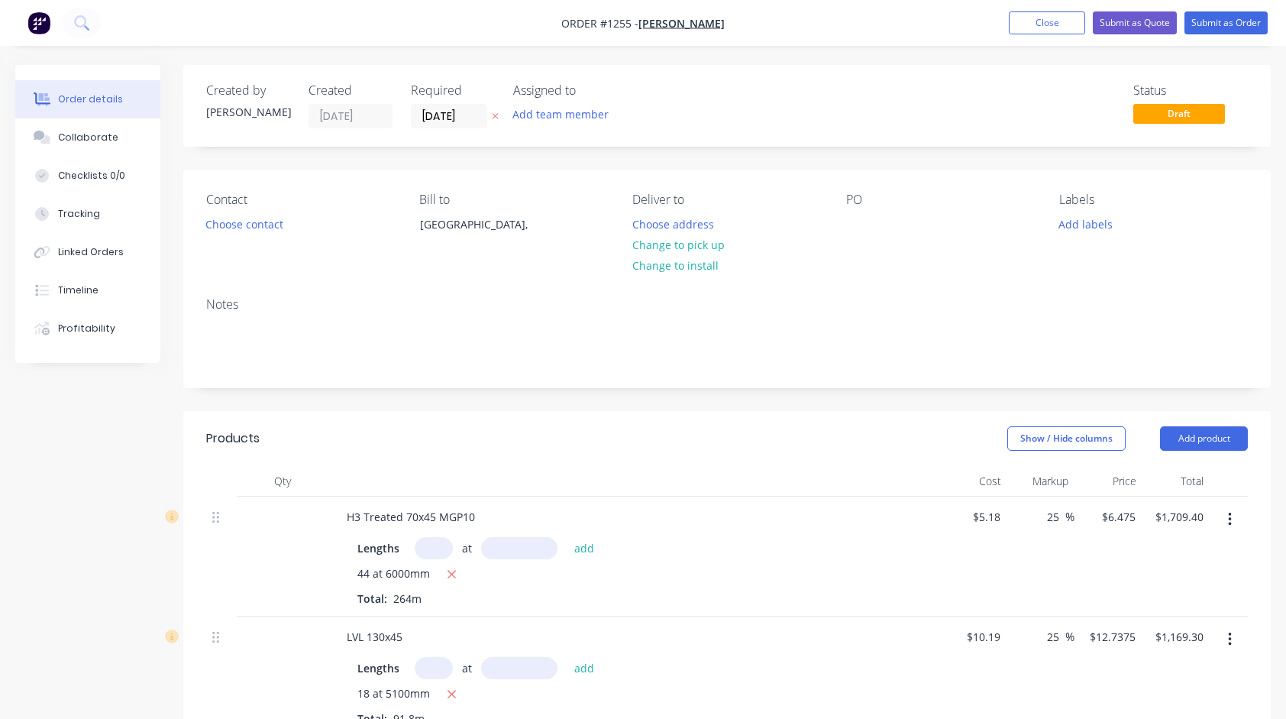
scroll to position [0, 0]
click at [1148, 21] on button "Submit as Quote" at bounding box center [1135, 22] width 84 height 23
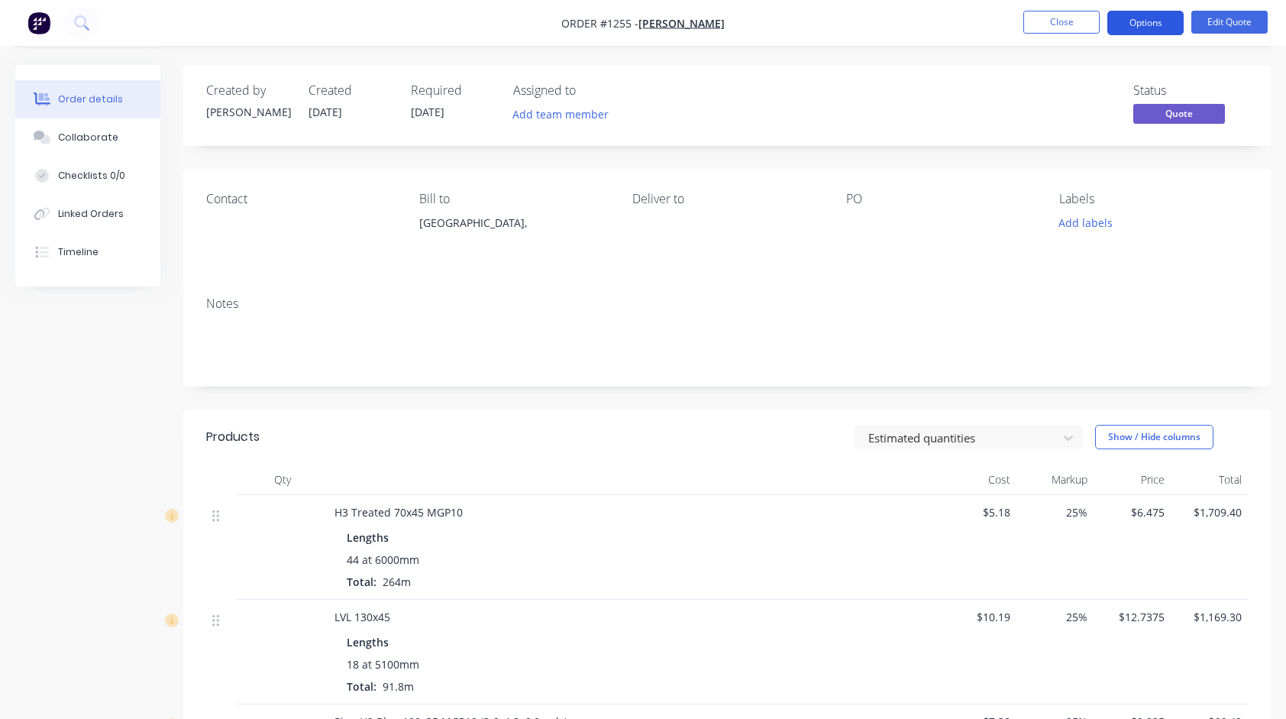
click at [1149, 23] on button "Options" at bounding box center [1146, 23] width 76 height 24
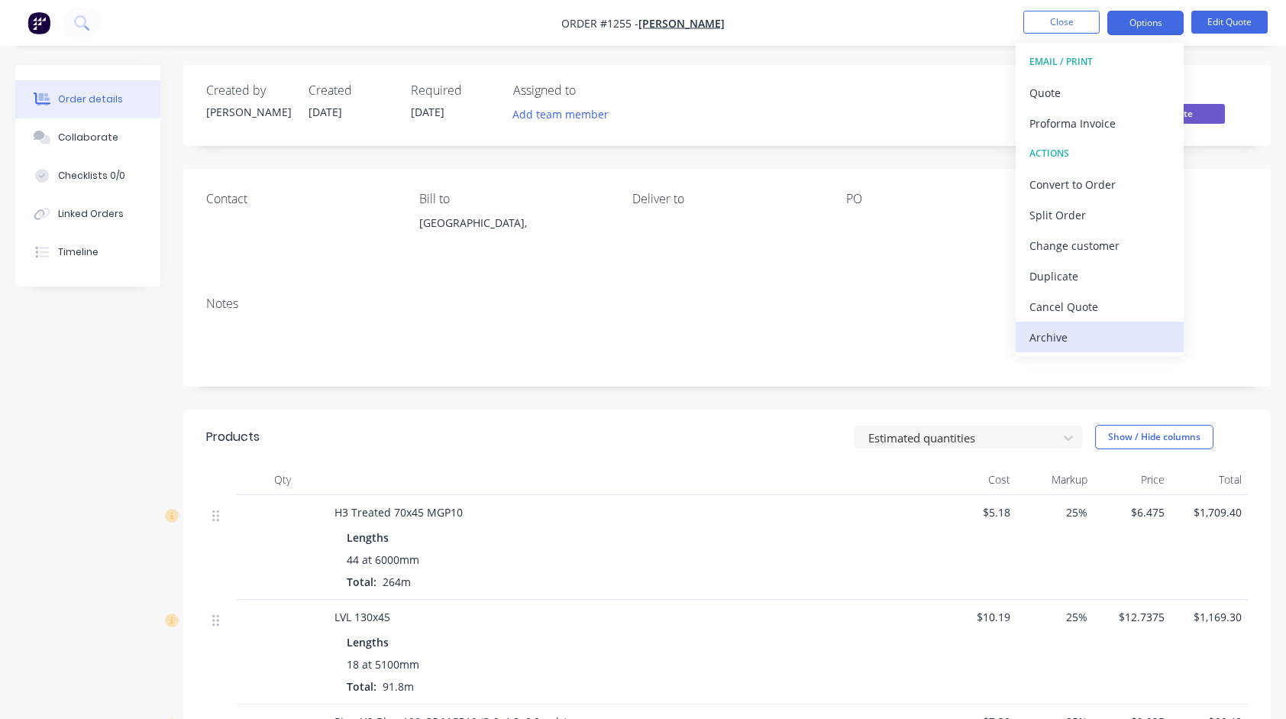
click at [1075, 336] on div "Archive" at bounding box center [1100, 337] width 141 height 22
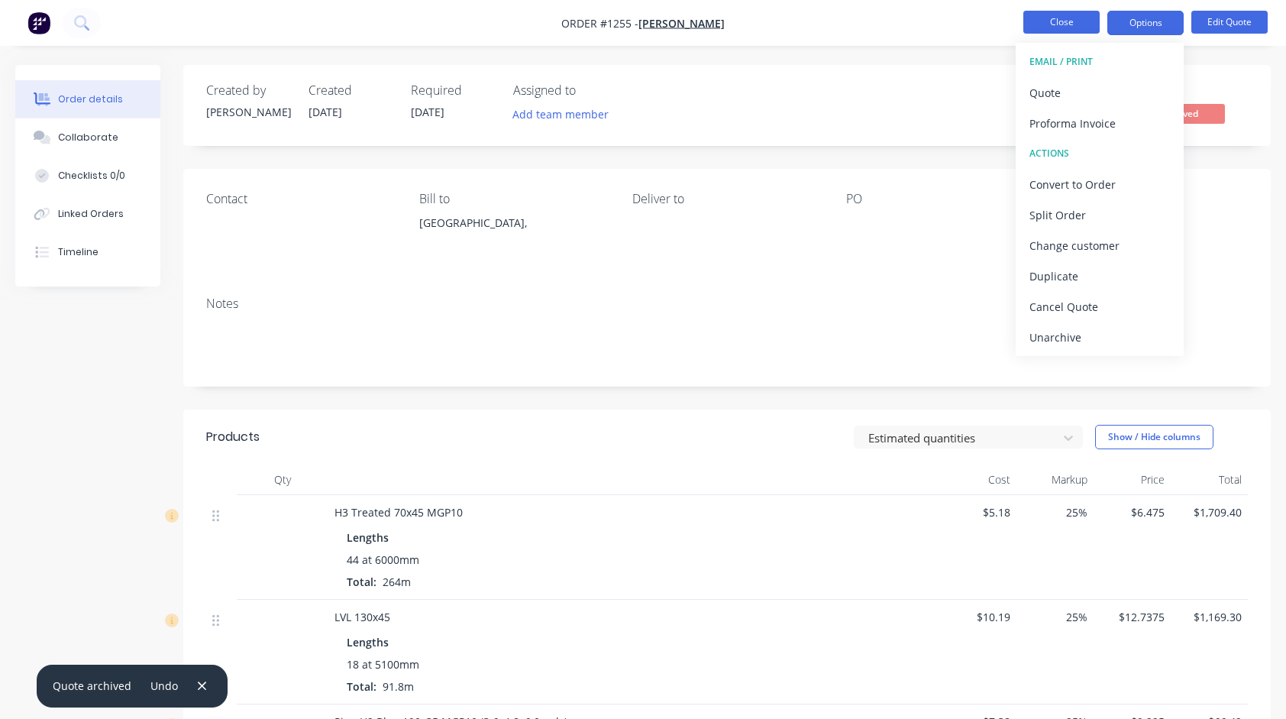
click at [1030, 23] on button "Close" at bounding box center [1062, 22] width 76 height 23
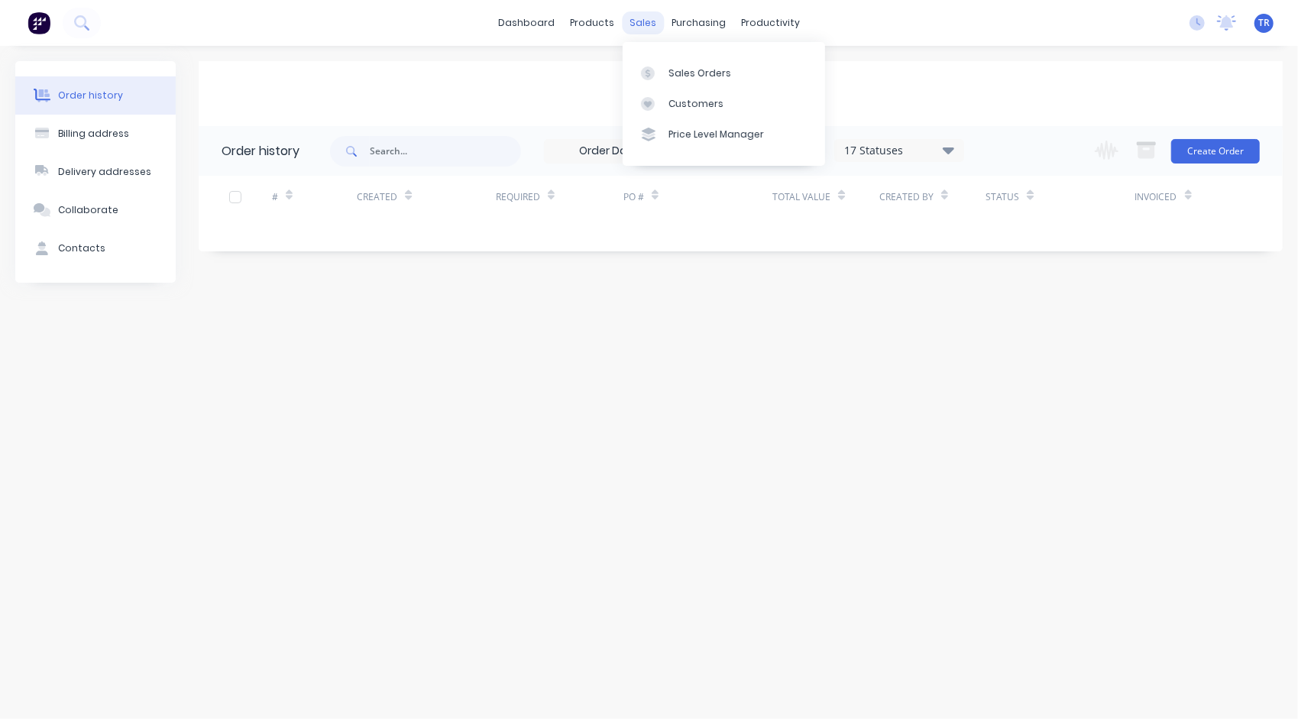
click at [639, 15] on div "sales" at bounding box center [643, 22] width 42 height 23
click at [684, 67] on div "Sales Orders" at bounding box center [699, 73] width 63 height 14
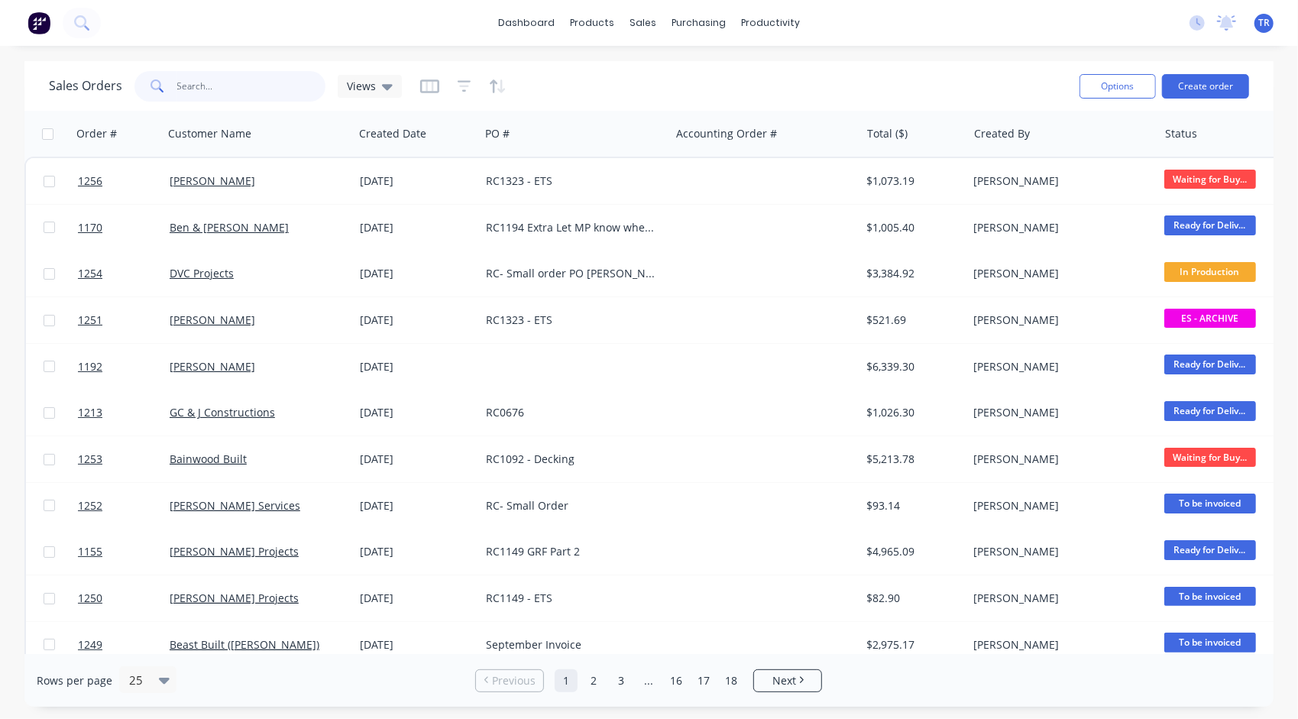
click at [218, 87] on input "text" at bounding box center [251, 86] width 149 height 31
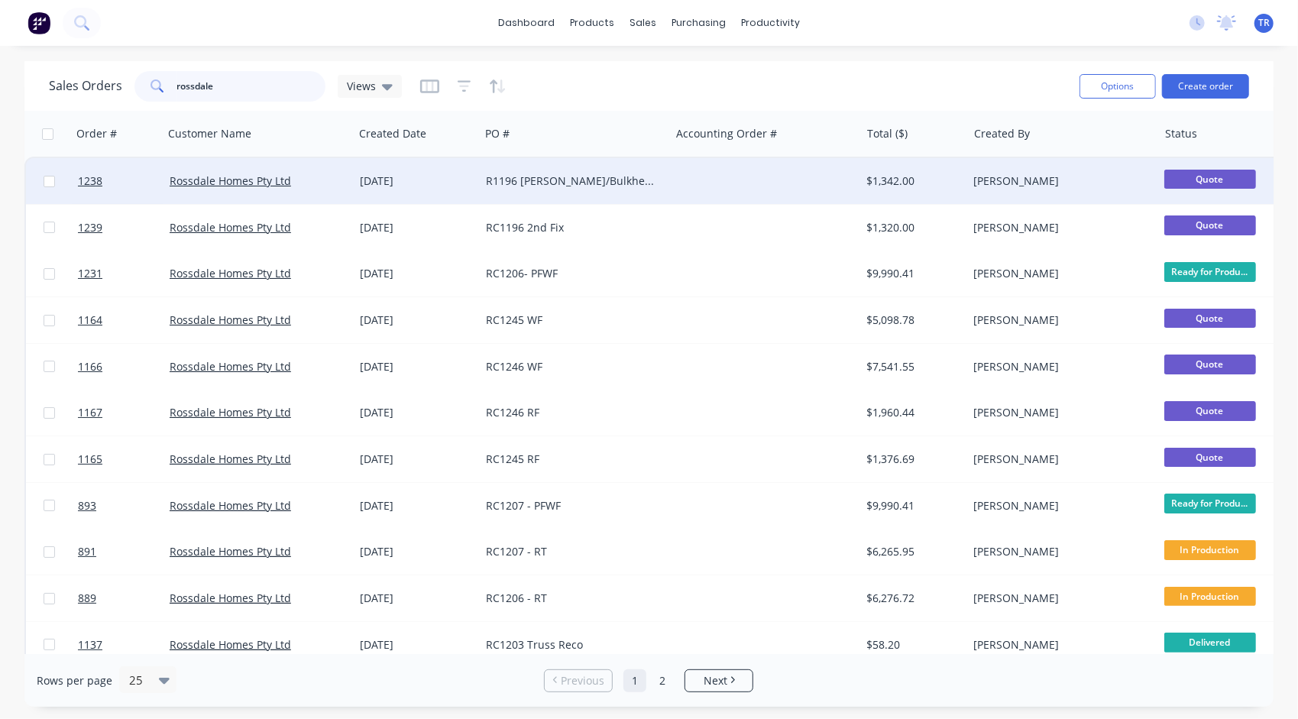
type input "rossdale"
click at [549, 181] on div "R1196 [PERSON_NAME]/Bulkheads" at bounding box center [571, 180] width 170 height 15
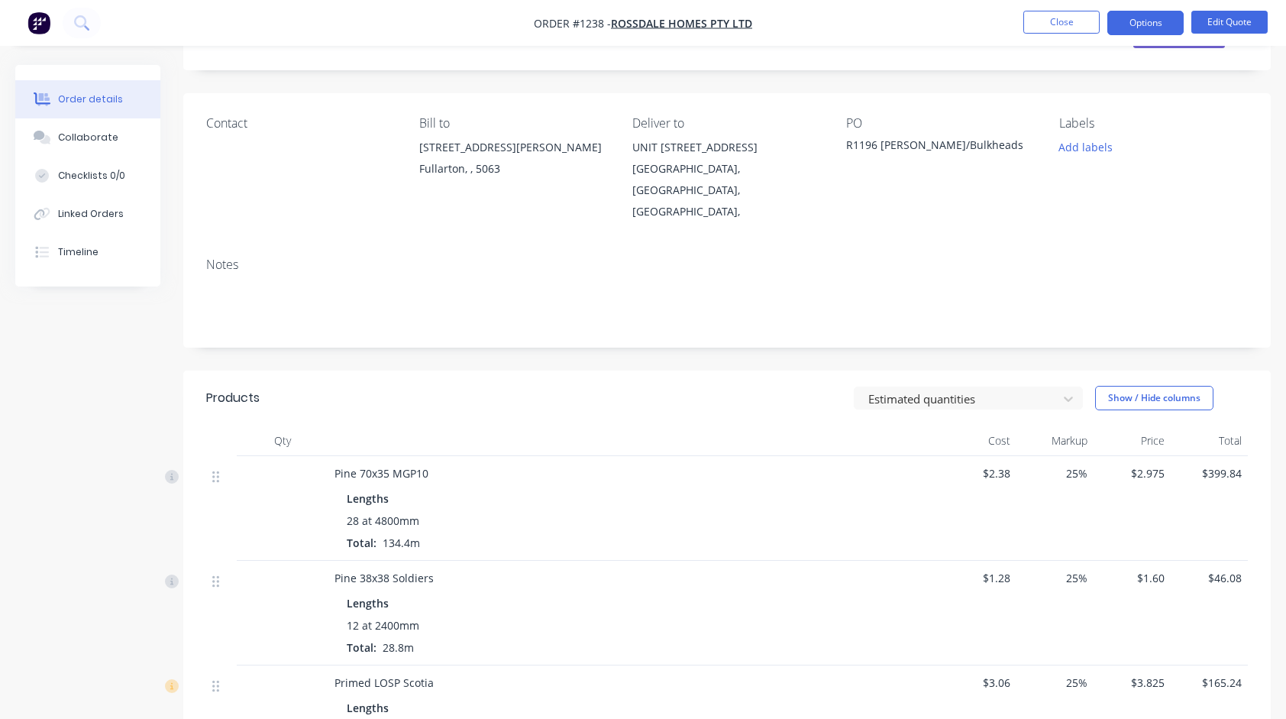
scroll to position [76, 0]
click at [1239, 15] on button "Edit Quote" at bounding box center [1230, 22] width 76 height 23
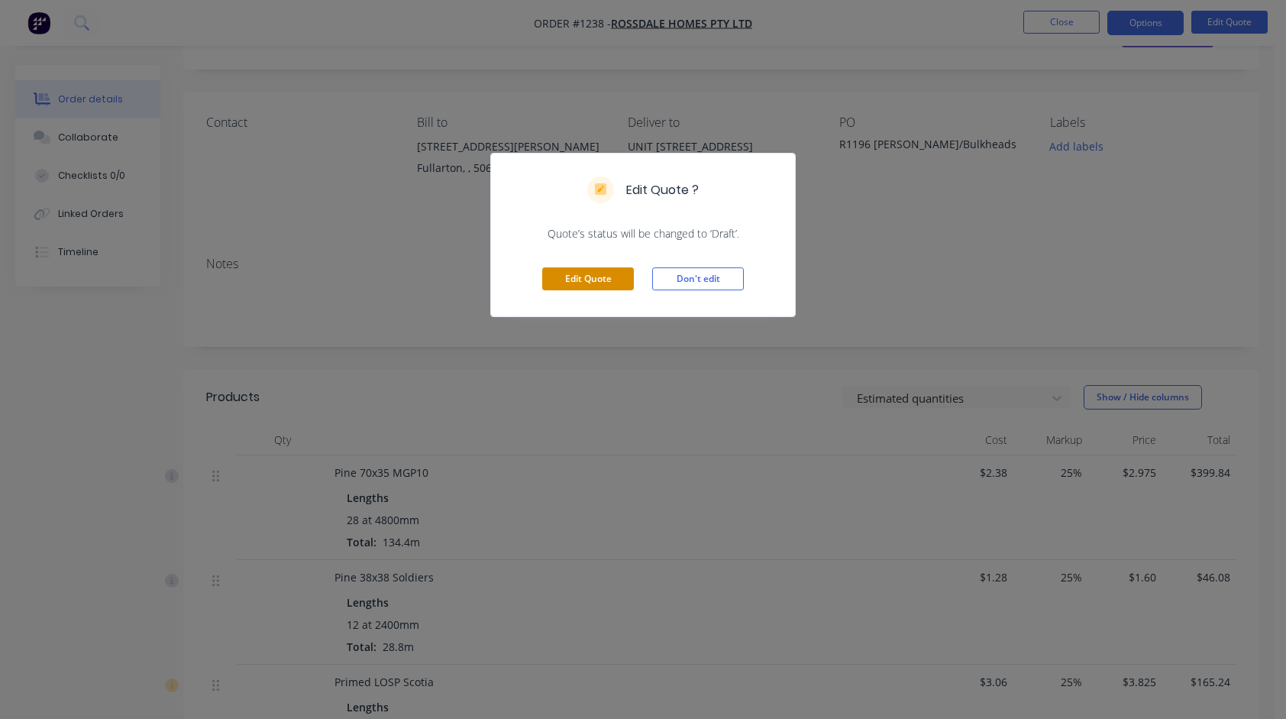
click at [603, 280] on button "Edit Quote" at bounding box center [588, 278] width 92 height 23
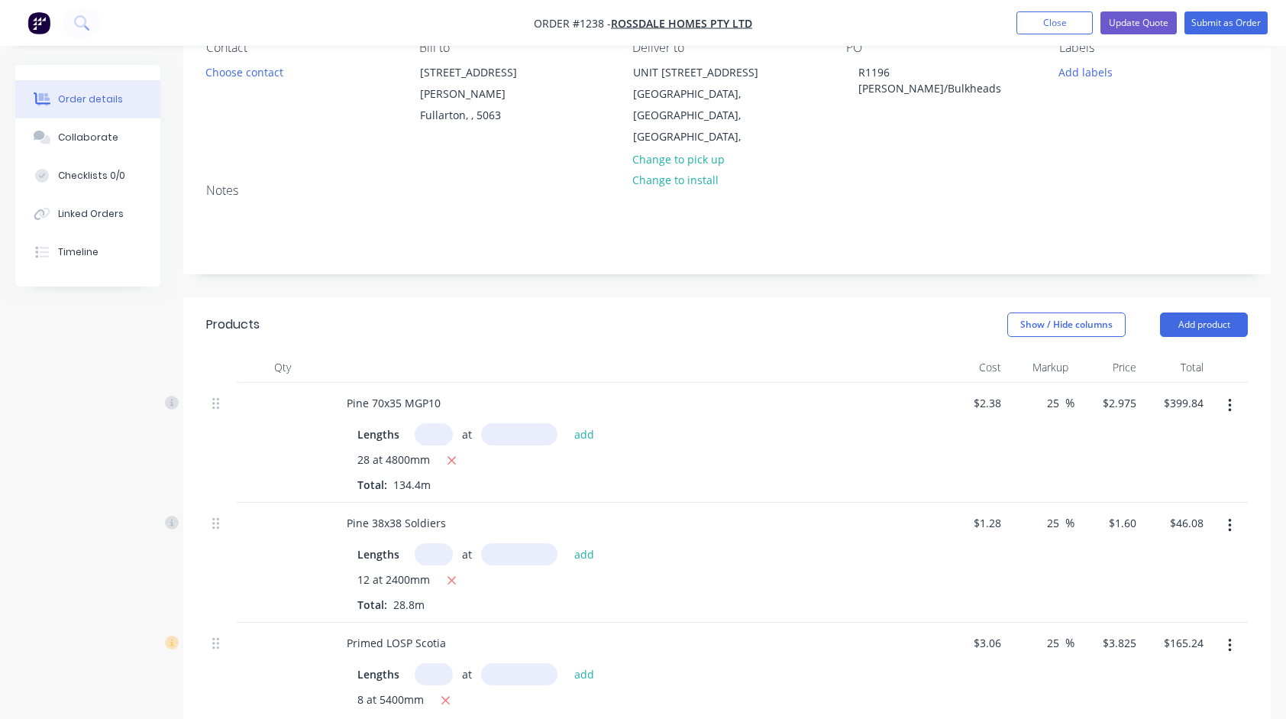
scroll to position [153, 0]
click at [451, 453] on icon "button" at bounding box center [452, 460] width 10 height 14
type input "$0.00"
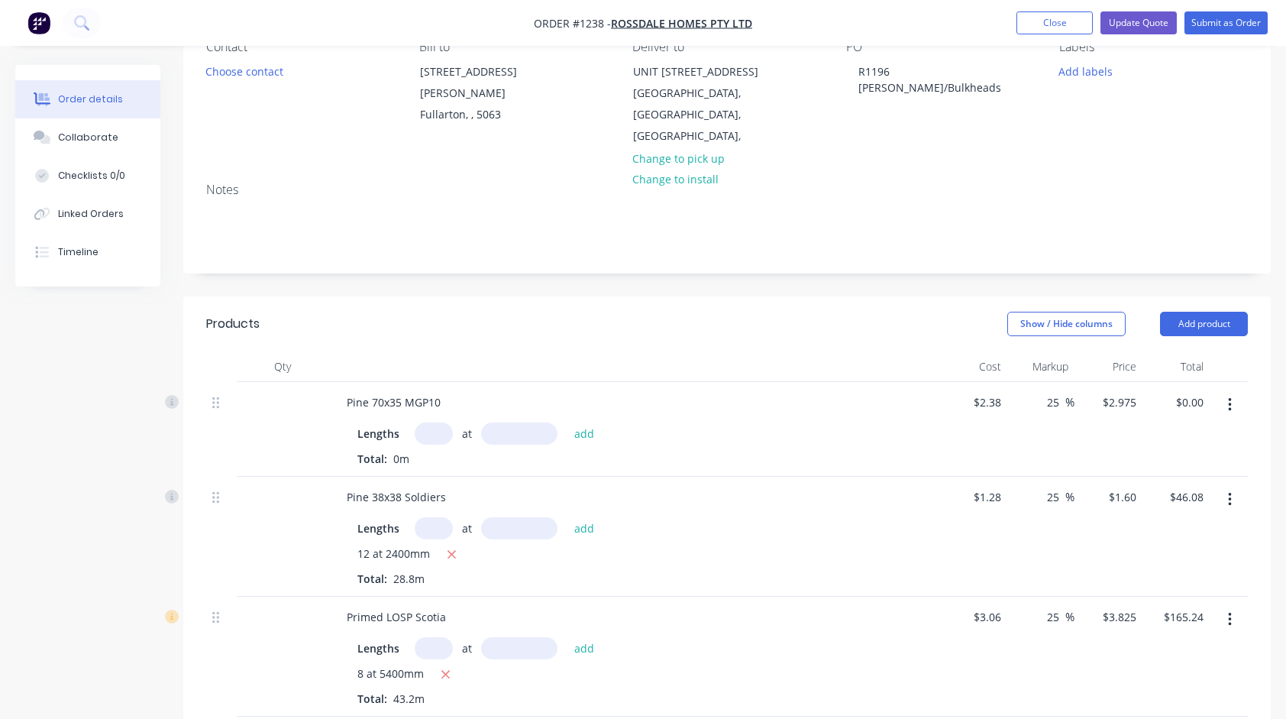
click at [442, 422] on input "text" at bounding box center [434, 433] width 38 height 22
type input "22"
type input "4800"
click at [567, 422] on button "add" at bounding box center [585, 432] width 36 height 21
type input "$314.16"
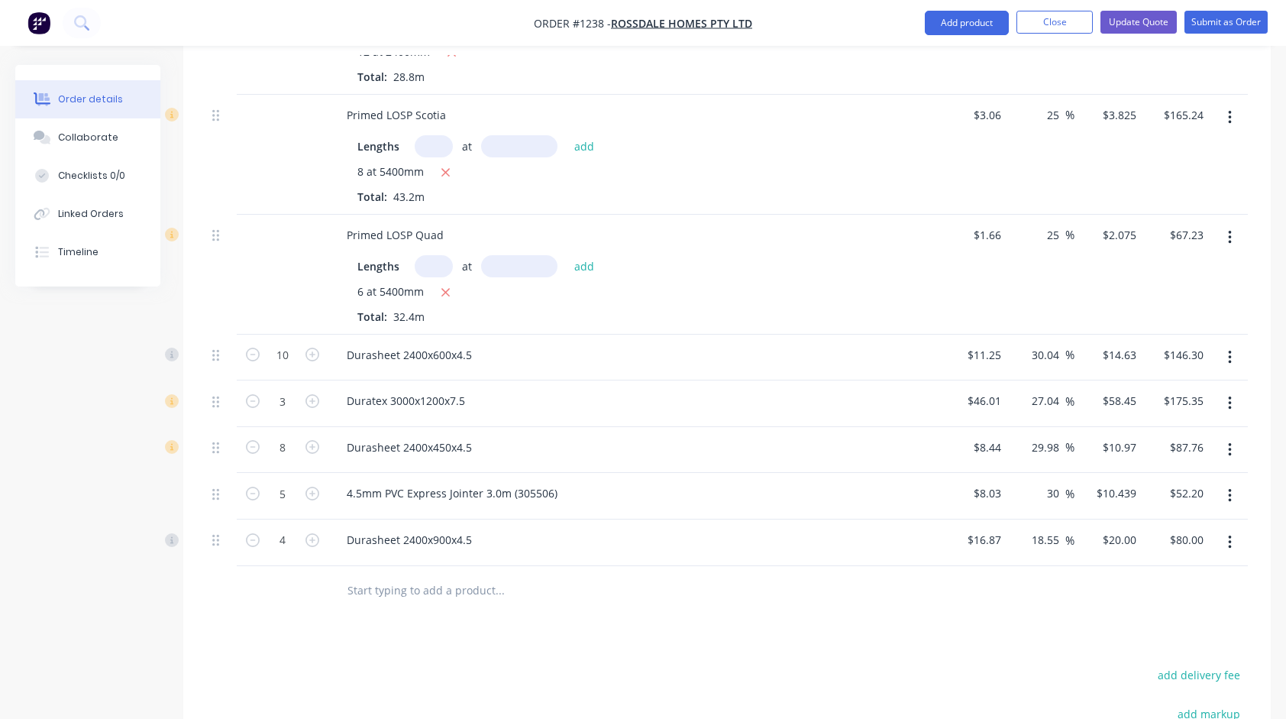
scroll to position [688, 0]
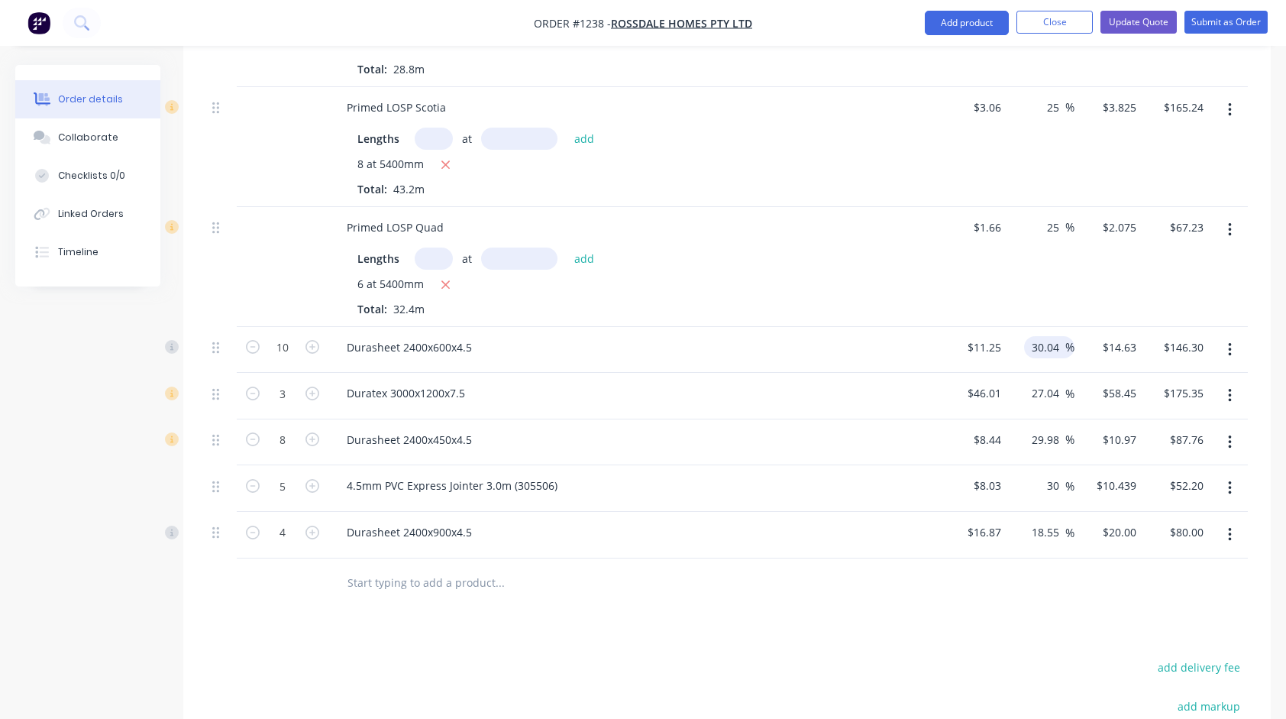
click at [1042, 336] on input "30.04" at bounding box center [1048, 347] width 35 height 22
type input "25"
type input "$14.0625"
type input "$140.63"
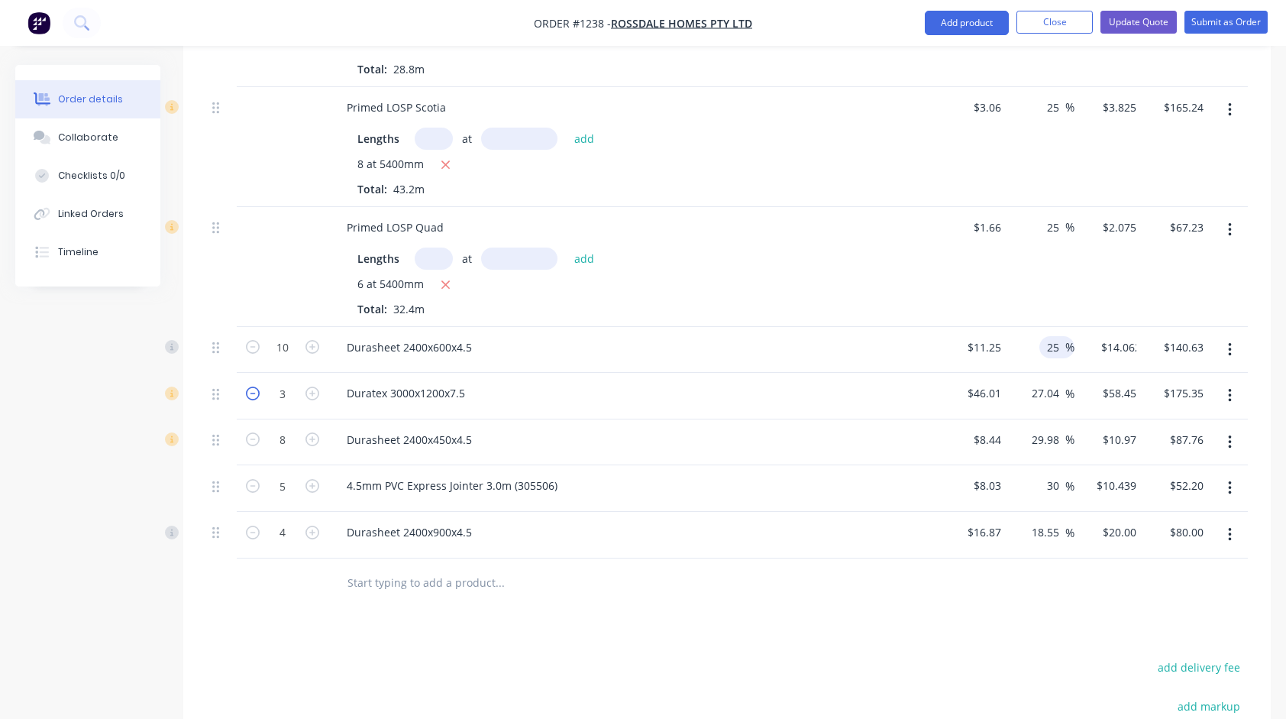
click at [252, 387] on icon "button" at bounding box center [253, 394] width 14 height 14
type input "2"
type input "$116.90"
click at [252, 387] on icon "button" at bounding box center [253, 394] width 14 height 14
type input "1"
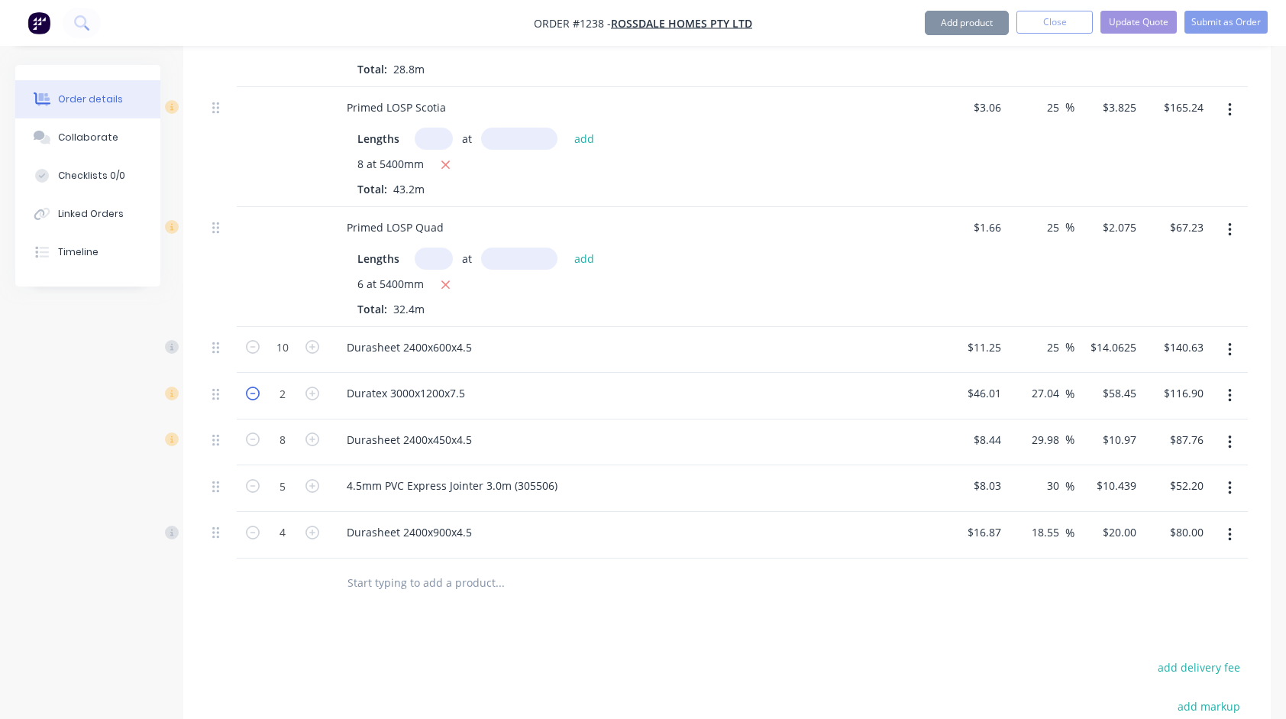
type input "$58.45"
click at [252, 387] on icon "button" at bounding box center [253, 394] width 14 height 14
type input "0"
type input "$0.00"
click at [1036, 429] on input "29.98" at bounding box center [1048, 440] width 35 height 22
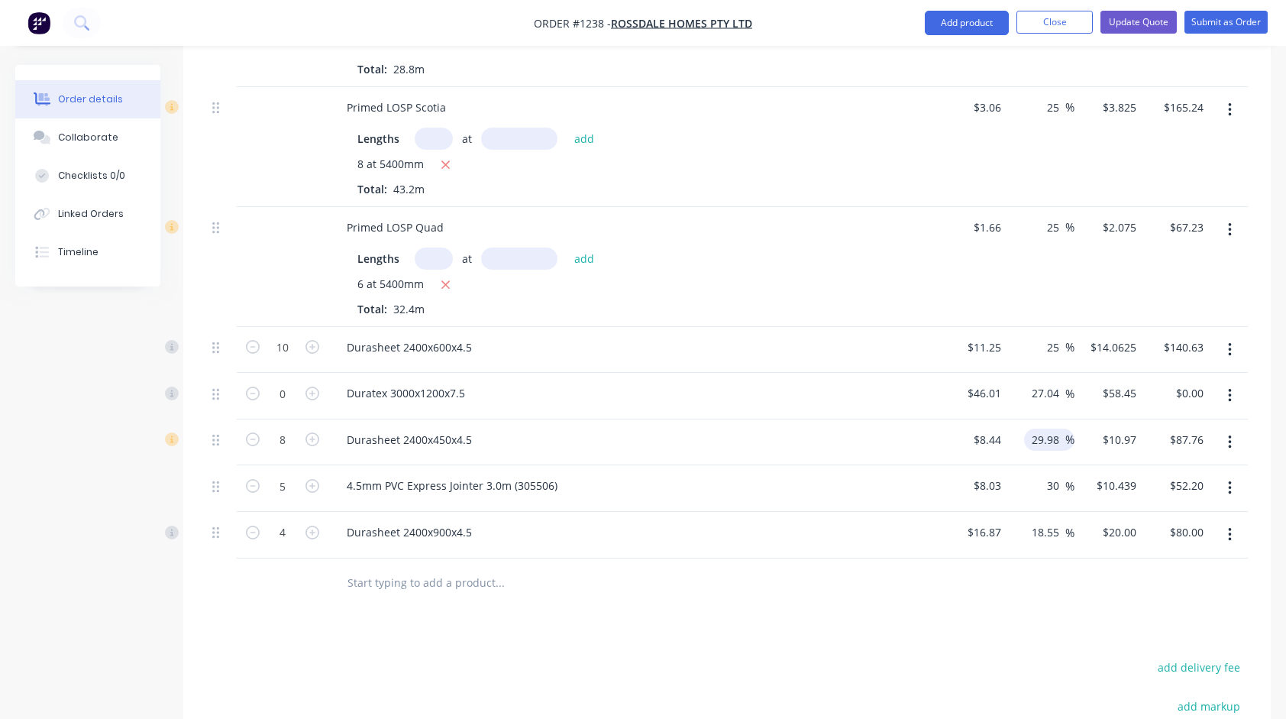
click at [1036, 429] on input "29.98" at bounding box center [1048, 440] width 35 height 22
type input "25"
type input "$10.55"
type input "$84.40"
click at [882, 521] on div "Durasheet 2400x900x4.5" at bounding box center [634, 532] width 599 height 22
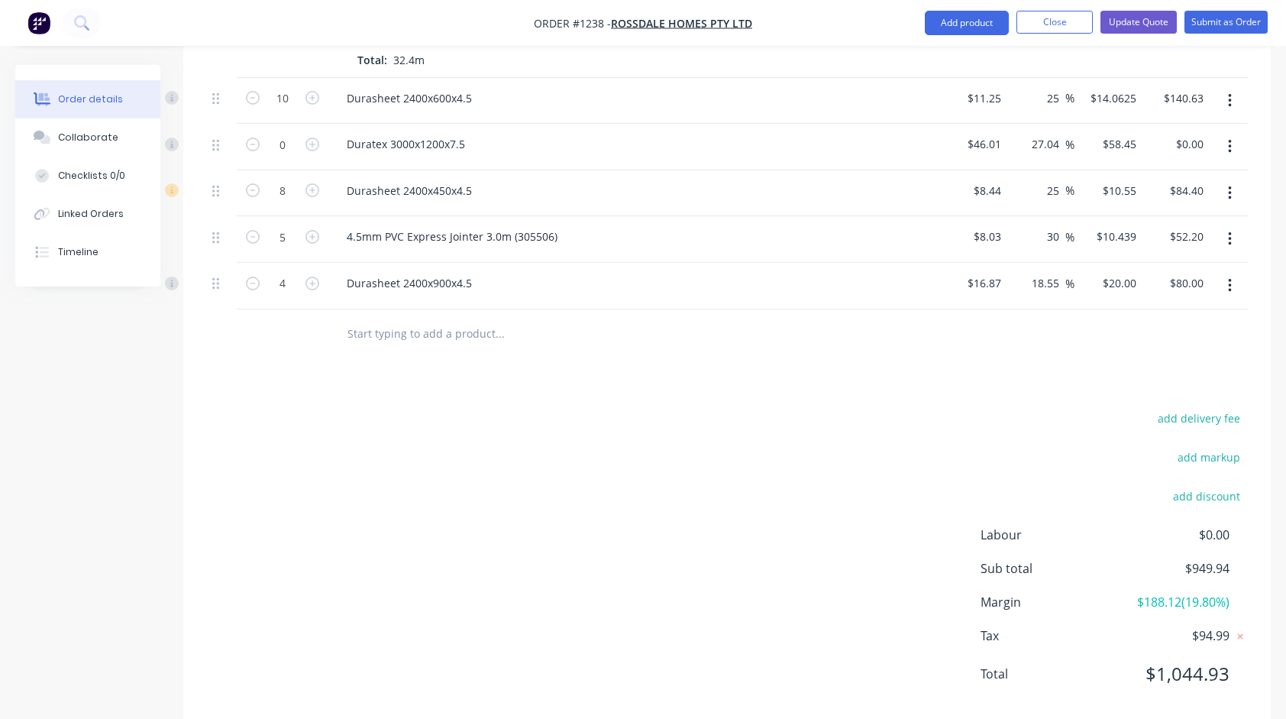
scroll to position [938, 0]
click at [1134, 18] on button "Update Quote" at bounding box center [1139, 22] width 76 height 23
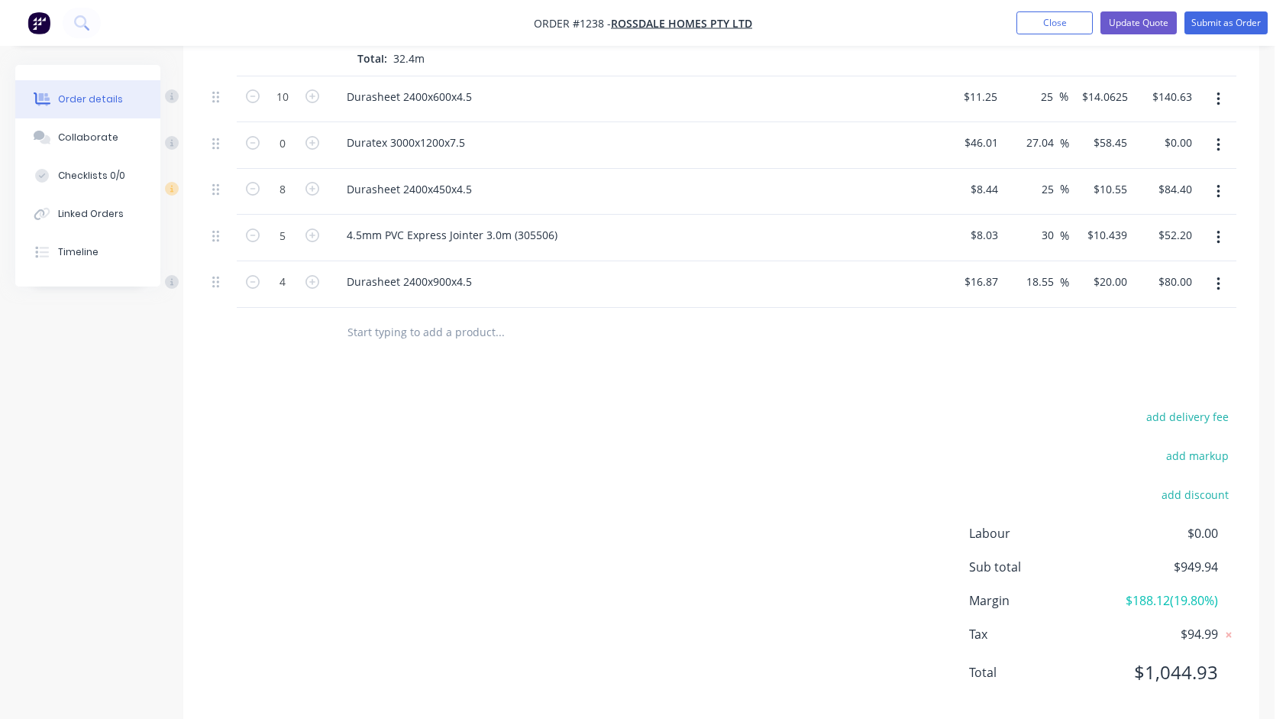
scroll to position [0, 0]
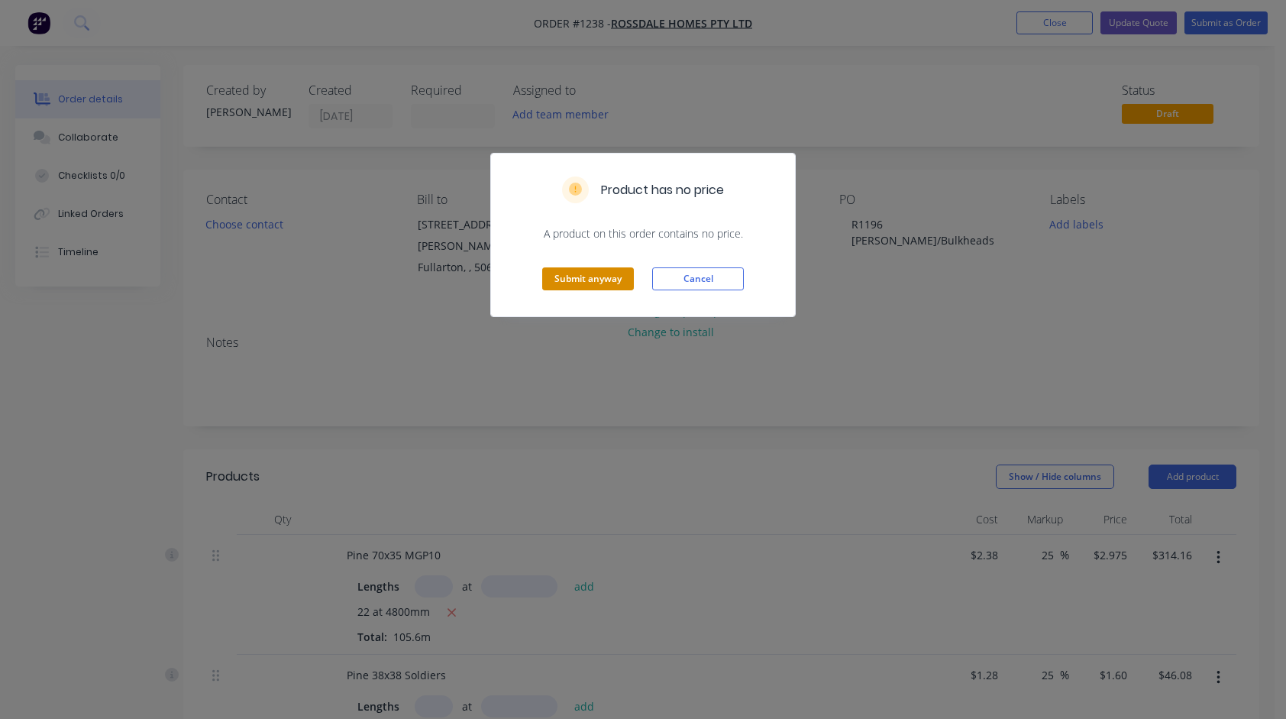
click at [574, 276] on button "Submit anyway" at bounding box center [588, 278] width 92 height 23
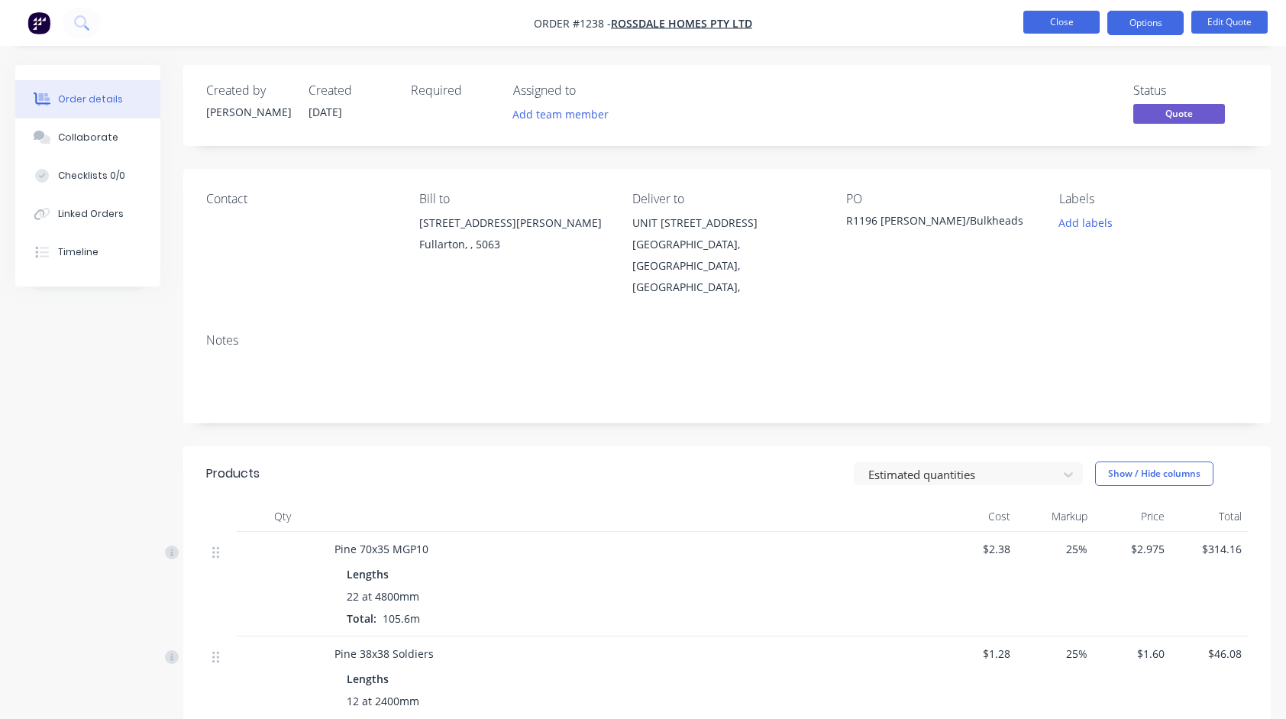
click at [1051, 28] on button "Close" at bounding box center [1062, 22] width 76 height 23
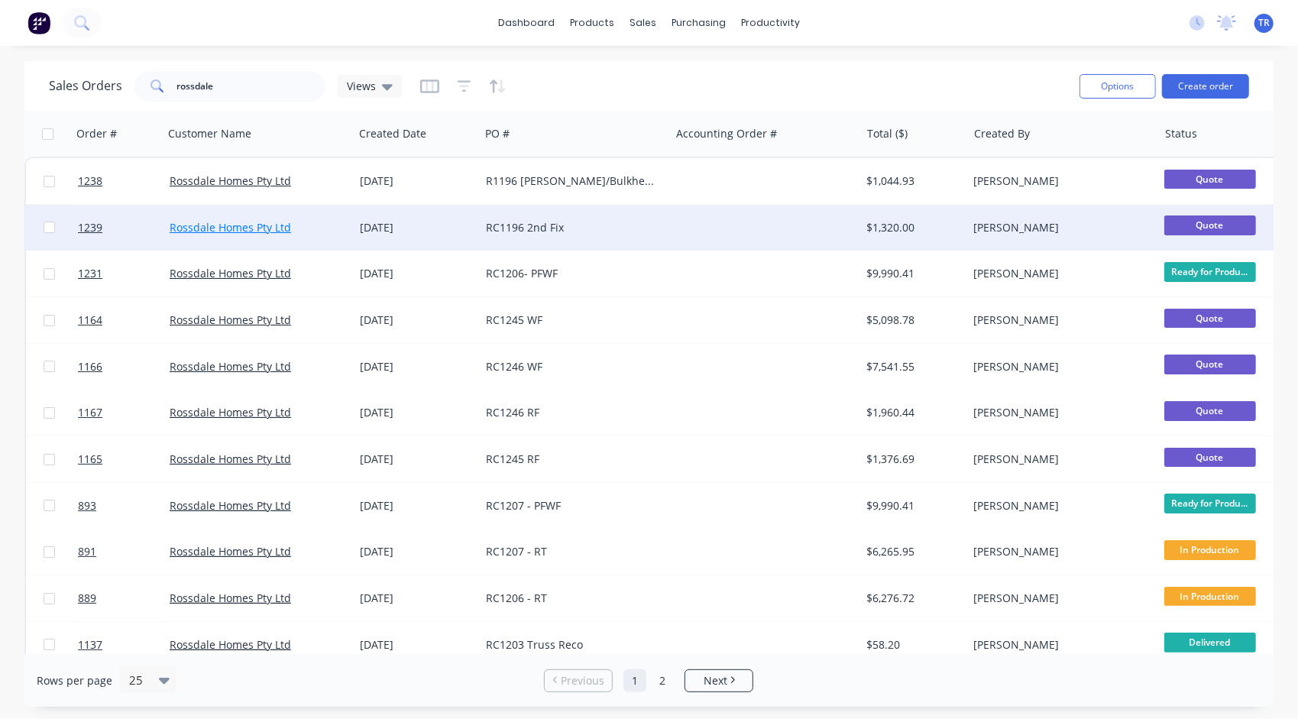
click at [248, 223] on link "Rossdale Homes Pty Ltd" at bounding box center [230, 227] width 121 height 15
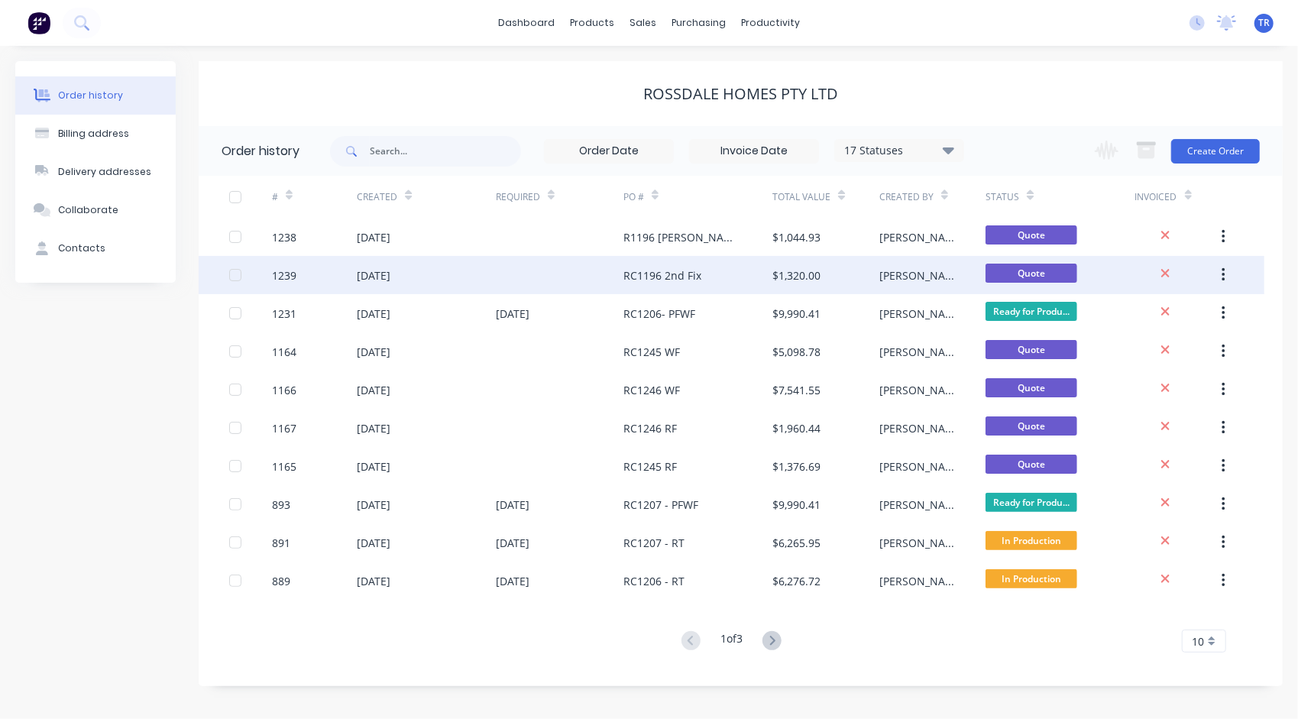
click at [390, 270] on div "[DATE]" at bounding box center [374, 275] width 34 height 16
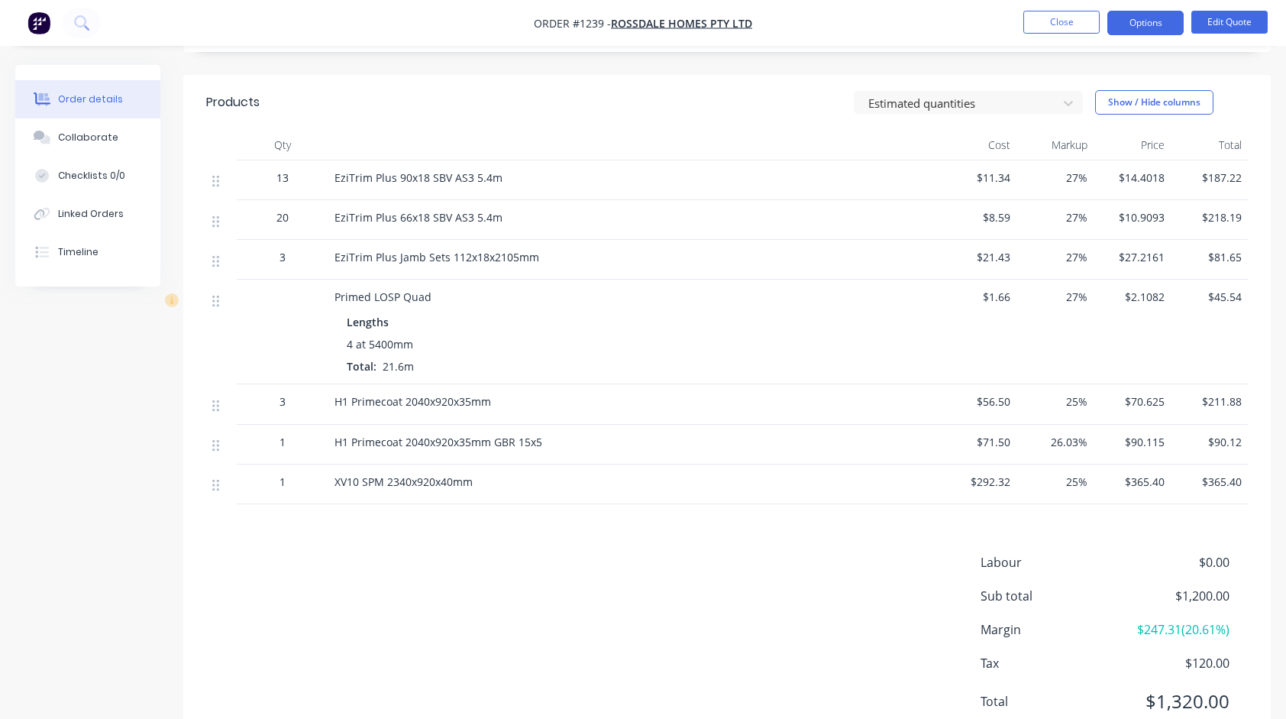
scroll to position [393, 0]
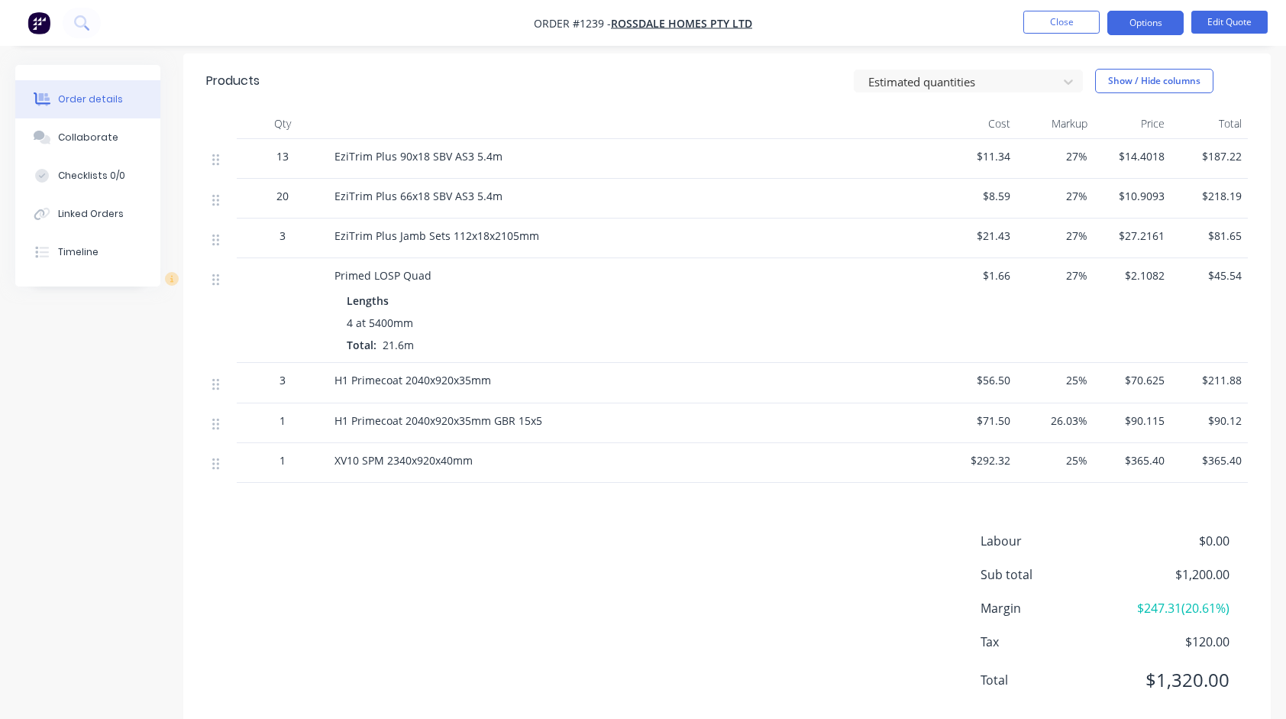
click at [283, 148] on span "13" at bounding box center [283, 156] width 12 height 16
click at [306, 148] on div "13" at bounding box center [282, 156] width 79 height 16
click at [283, 148] on span "13" at bounding box center [283, 156] width 12 height 16
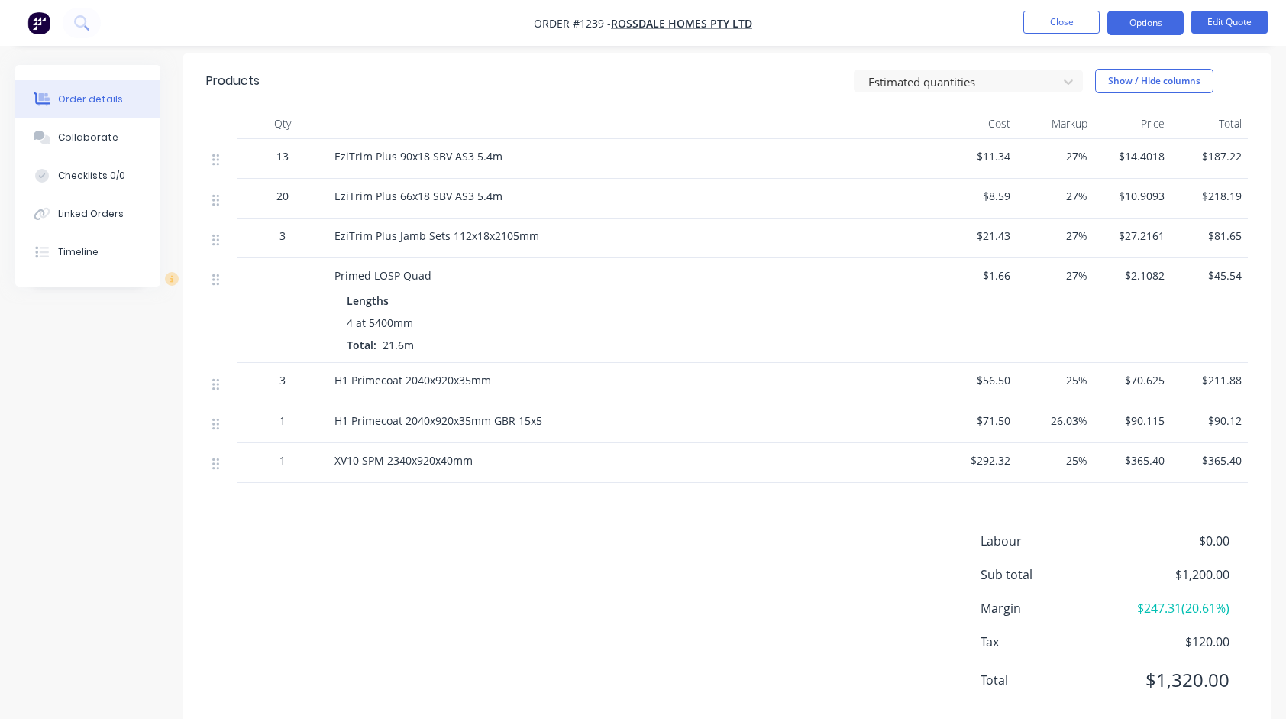
click at [710, 258] on div "Primed LOSP Quad Lengths 4 at 5400mm Total: 21.6m" at bounding box center [633, 310] width 611 height 105
click at [1249, 23] on button "Edit Quote" at bounding box center [1230, 22] width 76 height 23
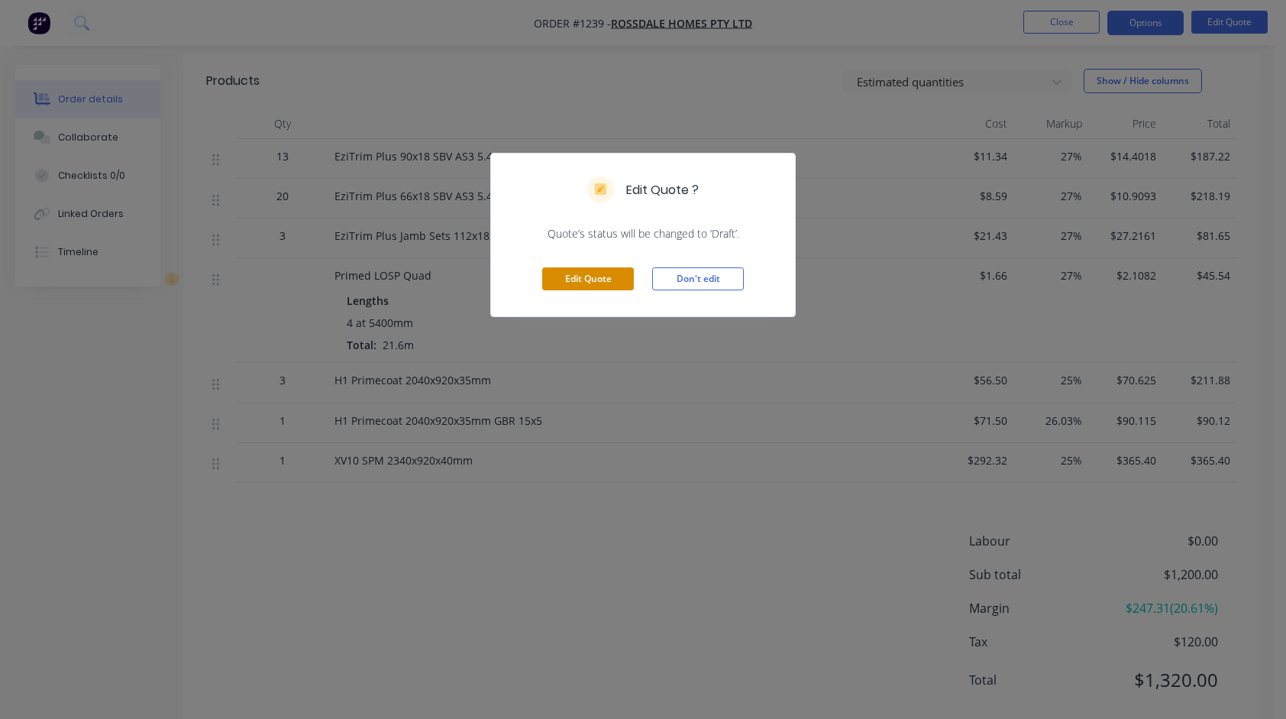
click at [605, 273] on button "Edit Quote" at bounding box center [588, 278] width 92 height 23
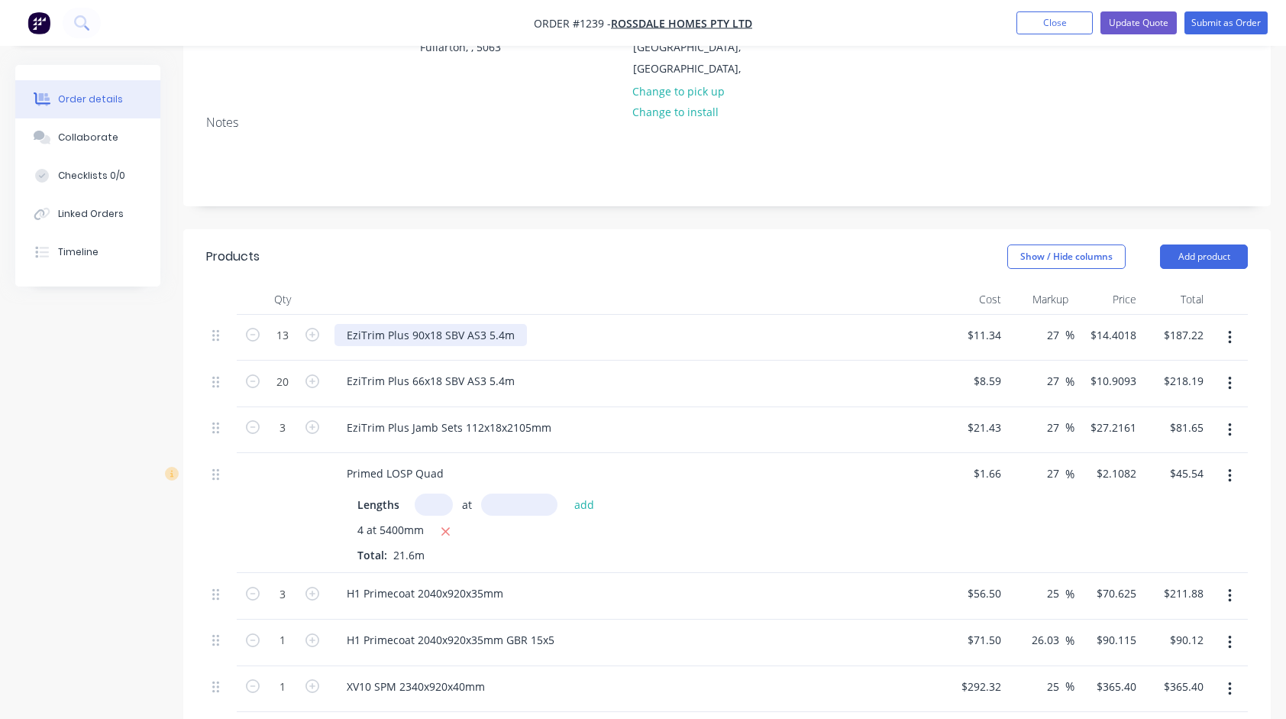
scroll to position [229, 0]
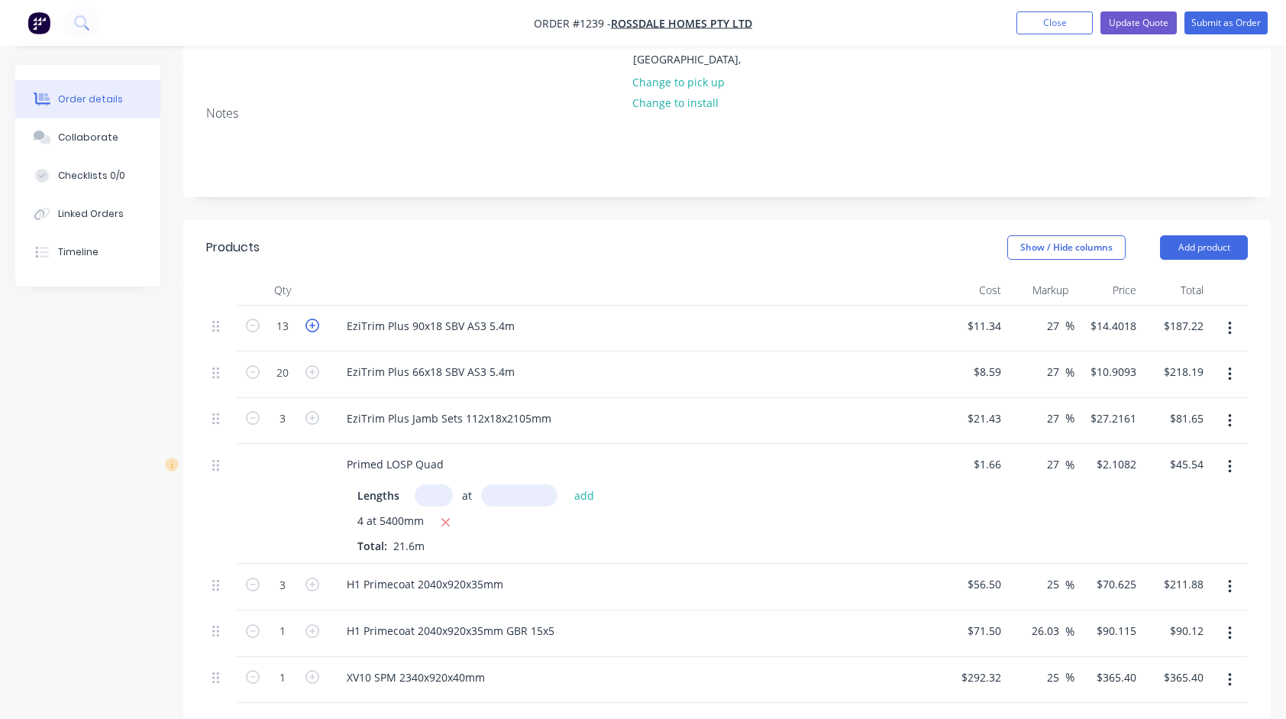
click at [312, 319] on icon "button" at bounding box center [313, 326] width 14 height 14
type input "14"
type input "$201.63"
click at [312, 319] on icon "button" at bounding box center [313, 326] width 14 height 14
type input "15"
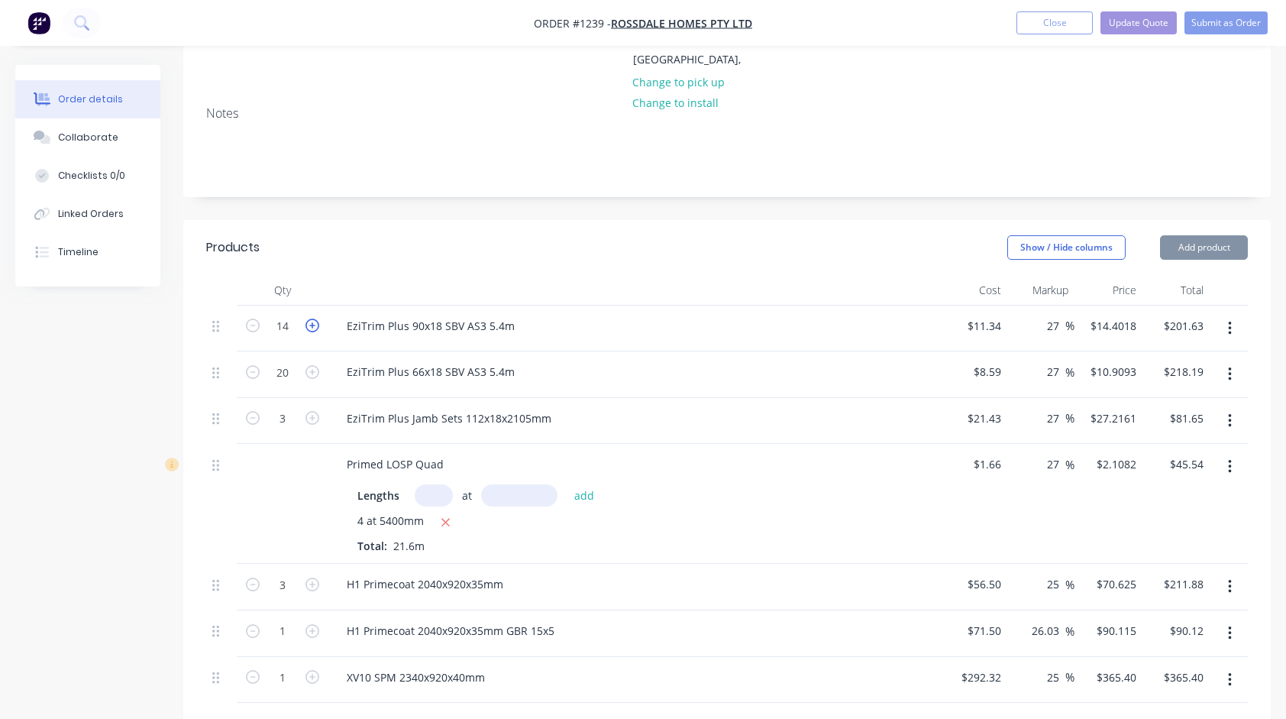
type input "$216.03"
click at [312, 319] on icon "button" at bounding box center [313, 326] width 14 height 14
type input "16"
type input "$230.43"
click at [723, 351] on div "EziTrim Plus 66x18 SBV AS3 5.4m" at bounding box center [633, 374] width 611 height 47
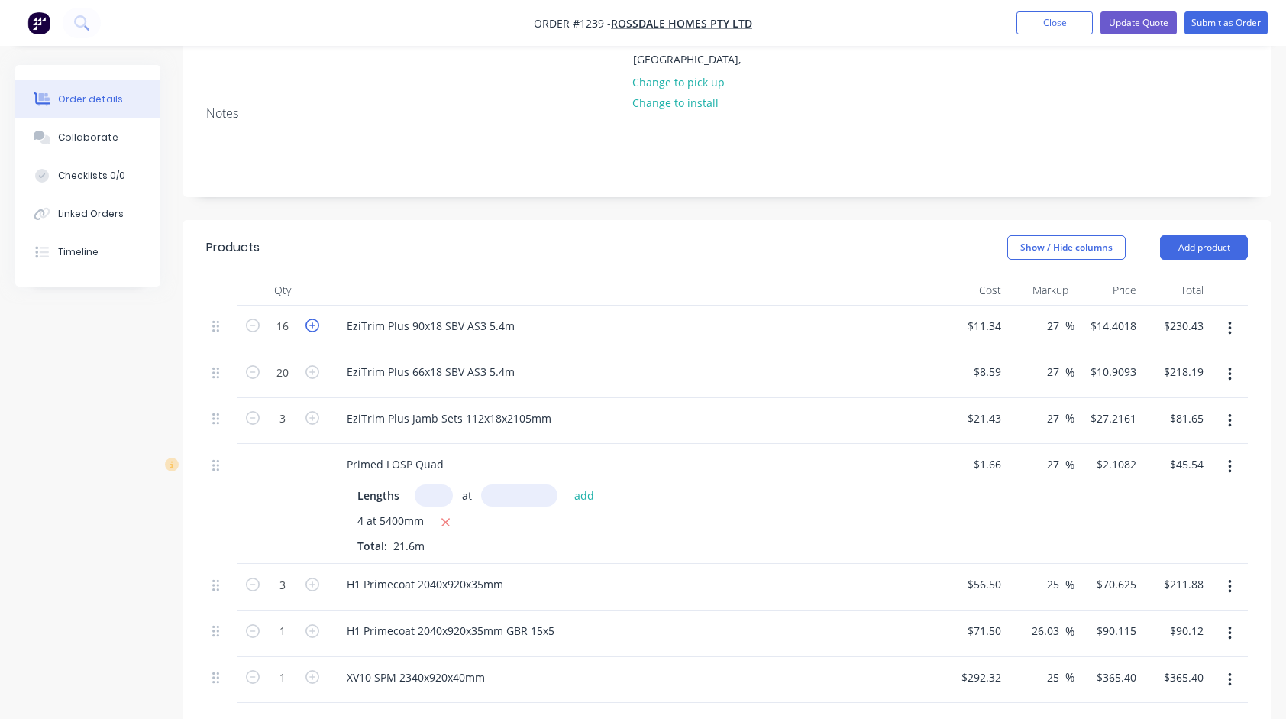
click at [312, 319] on icon "button" at bounding box center [313, 326] width 14 height 14
type input "17"
type input "$244.83"
click at [252, 319] on icon "button" at bounding box center [253, 326] width 14 height 14
type input "16"
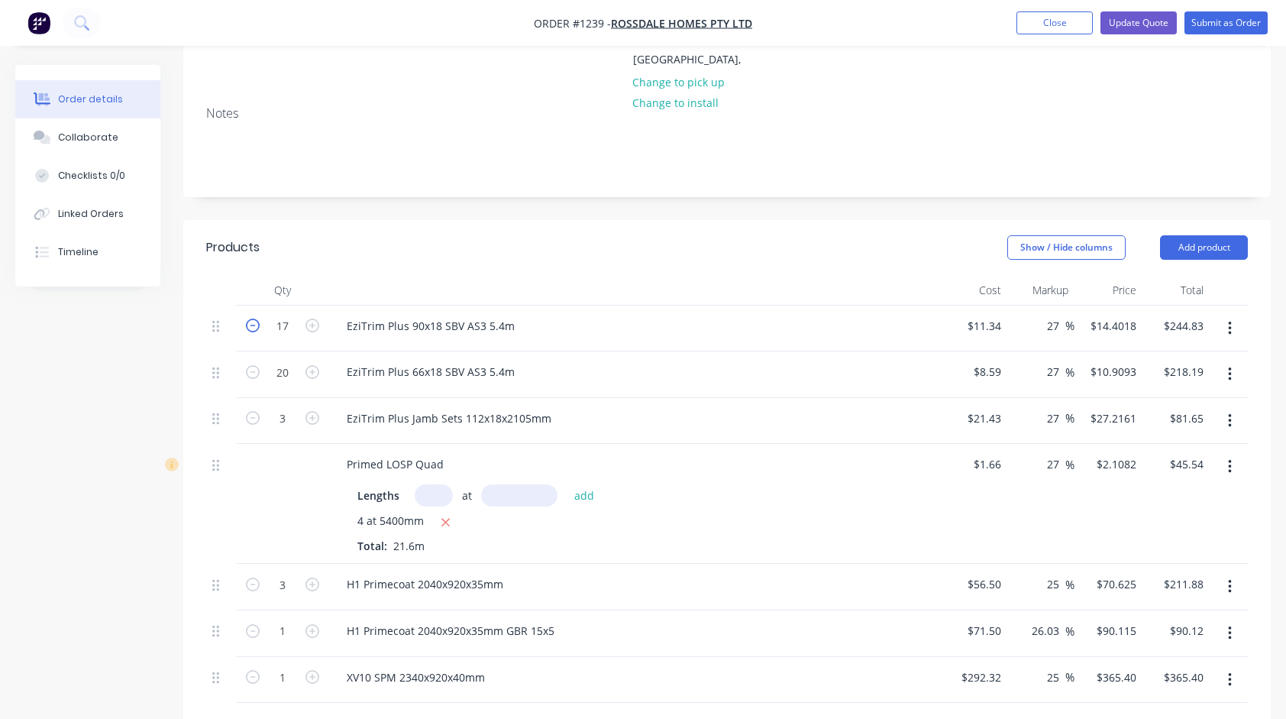
type input "$230.43"
click at [315, 319] on icon "button" at bounding box center [313, 326] width 14 height 14
type input "17"
type input "$244.83"
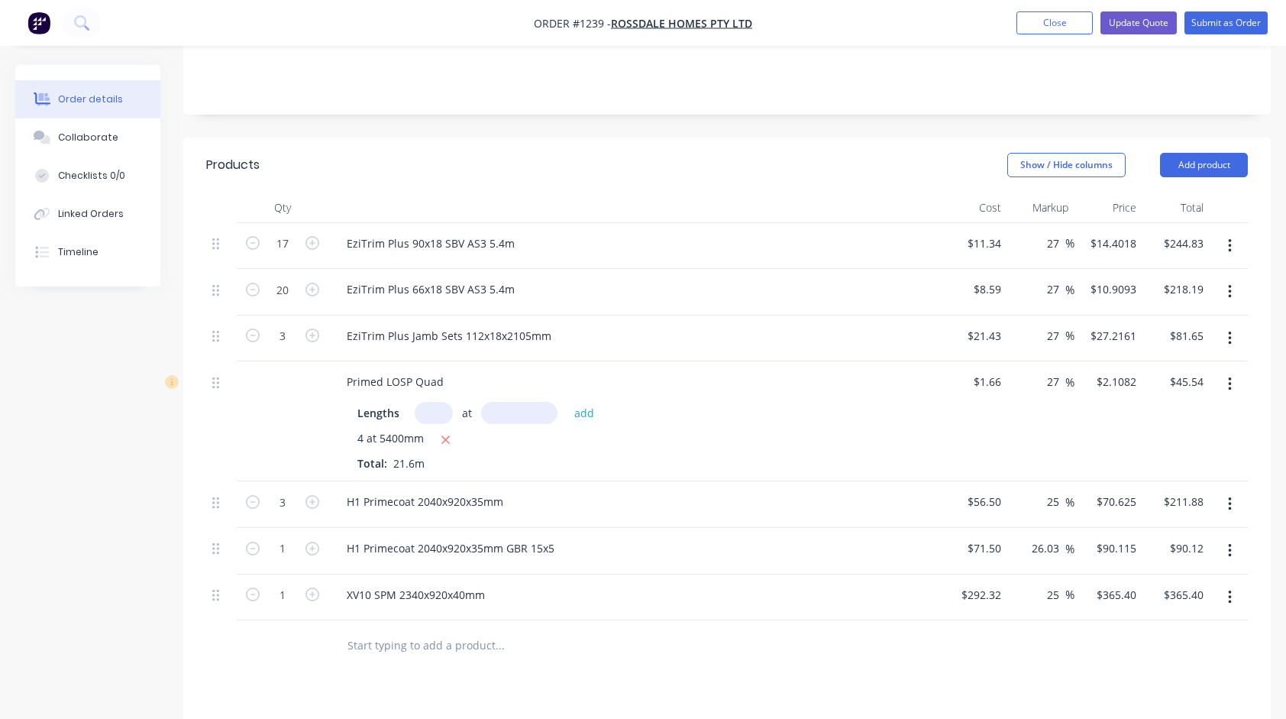
scroll to position [306, 0]
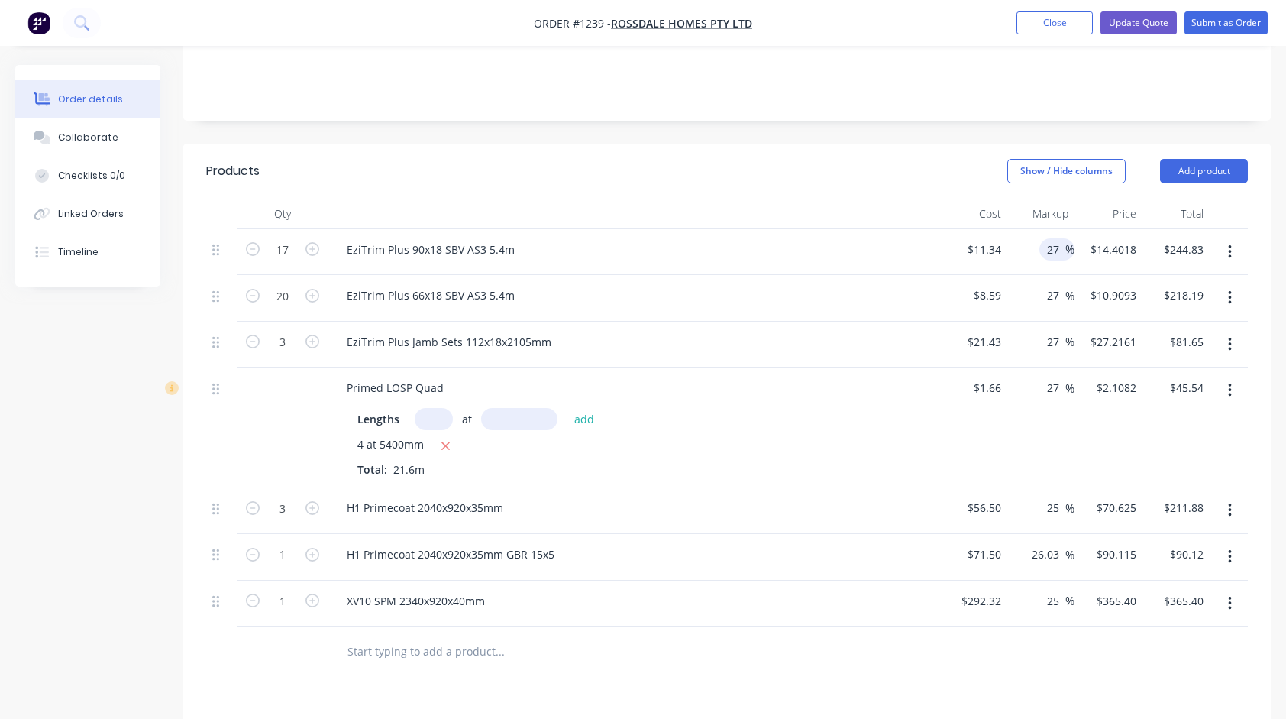
click at [1054, 238] on input "27" at bounding box center [1056, 249] width 20 height 22
type input "30"
type input "$14.742"
type input "$250.61"
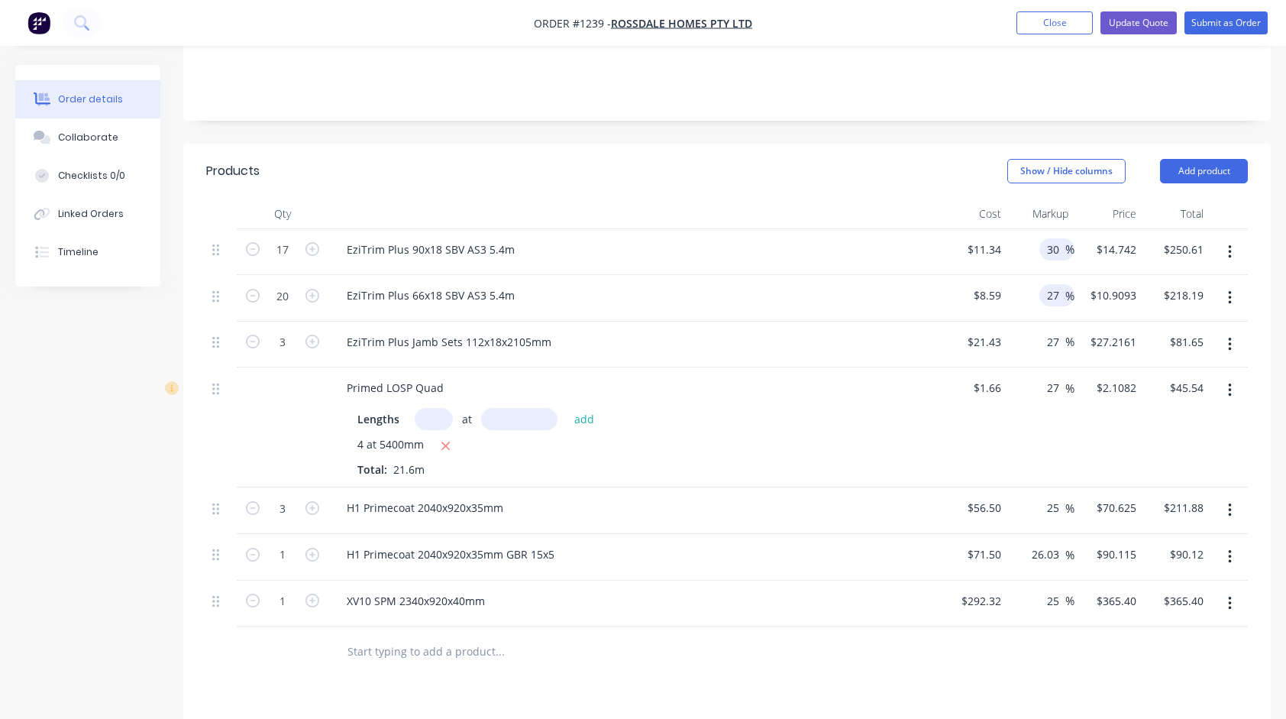
click at [1052, 284] on input "27" at bounding box center [1056, 295] width 20 height 22
type input "30"
type input "$11.167"
type input "$223.34"
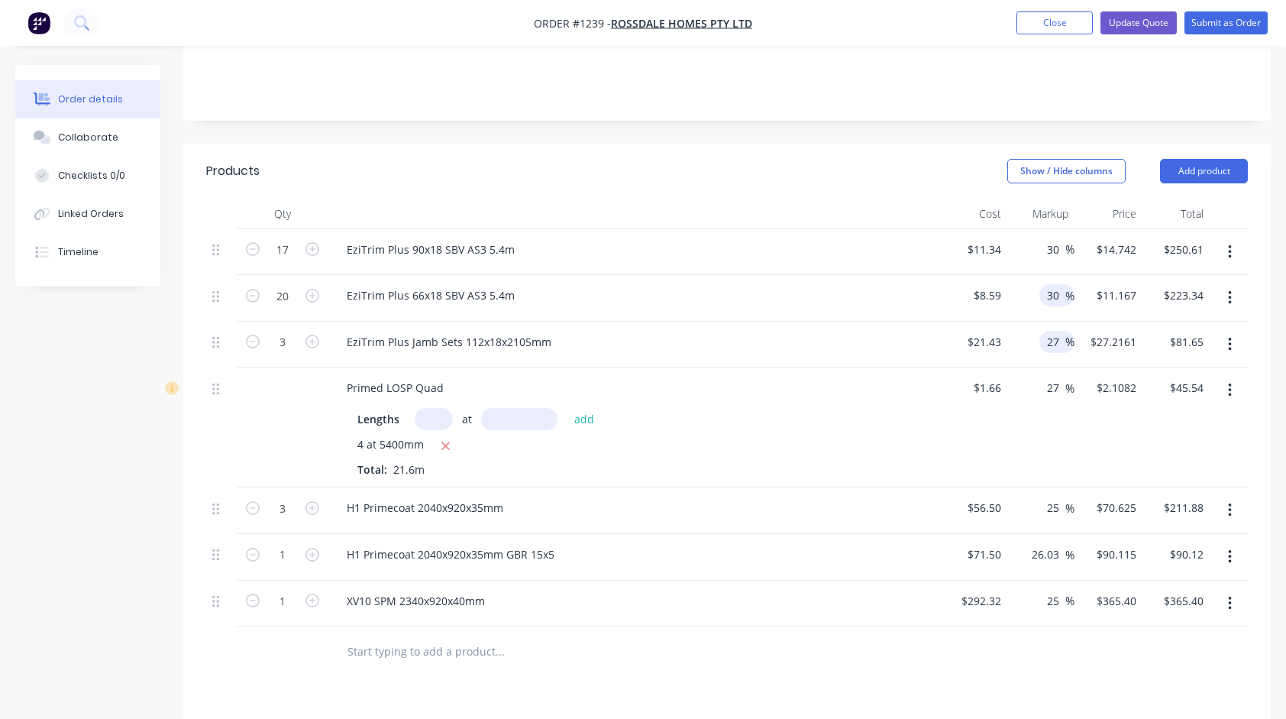
click at [1059, 331] on input "27" at bounding box center [1056, 342] width 20 height 22
type input "30"
type input "$27.859"
type input "$83.58"
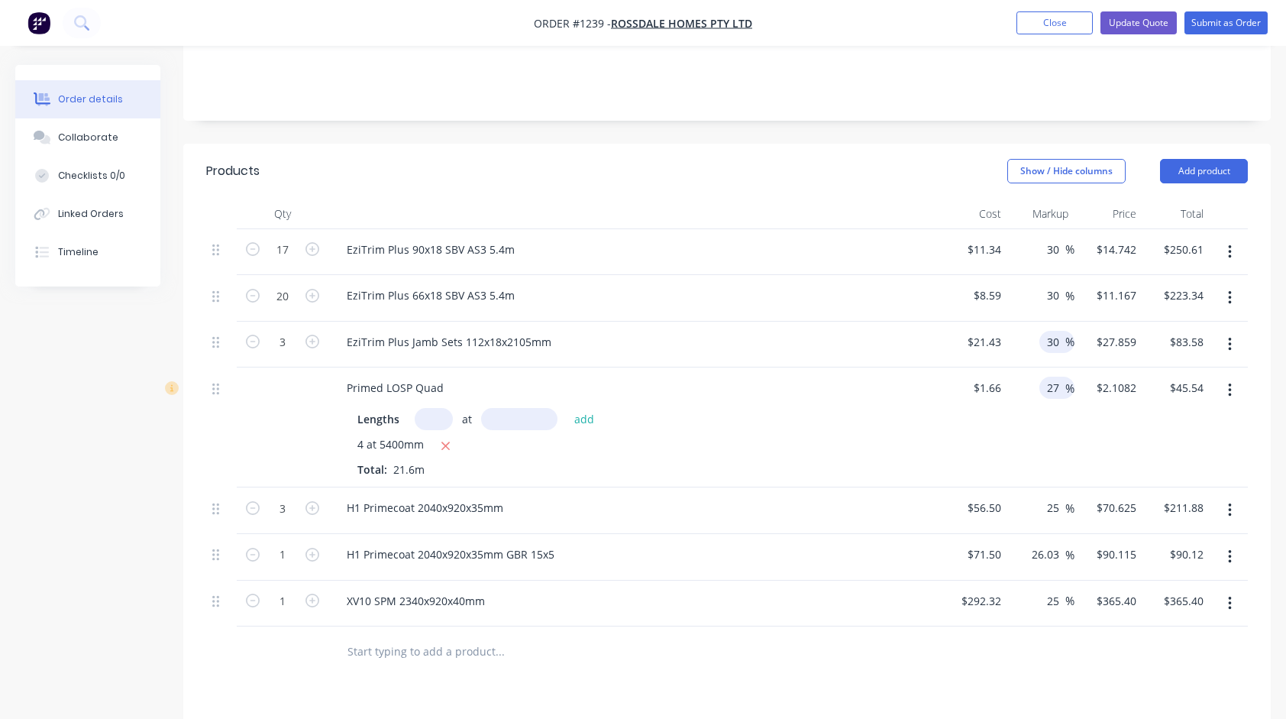
click at [1053, 377] on input "27" at bounding box center [1056, 388] width 20 height 22
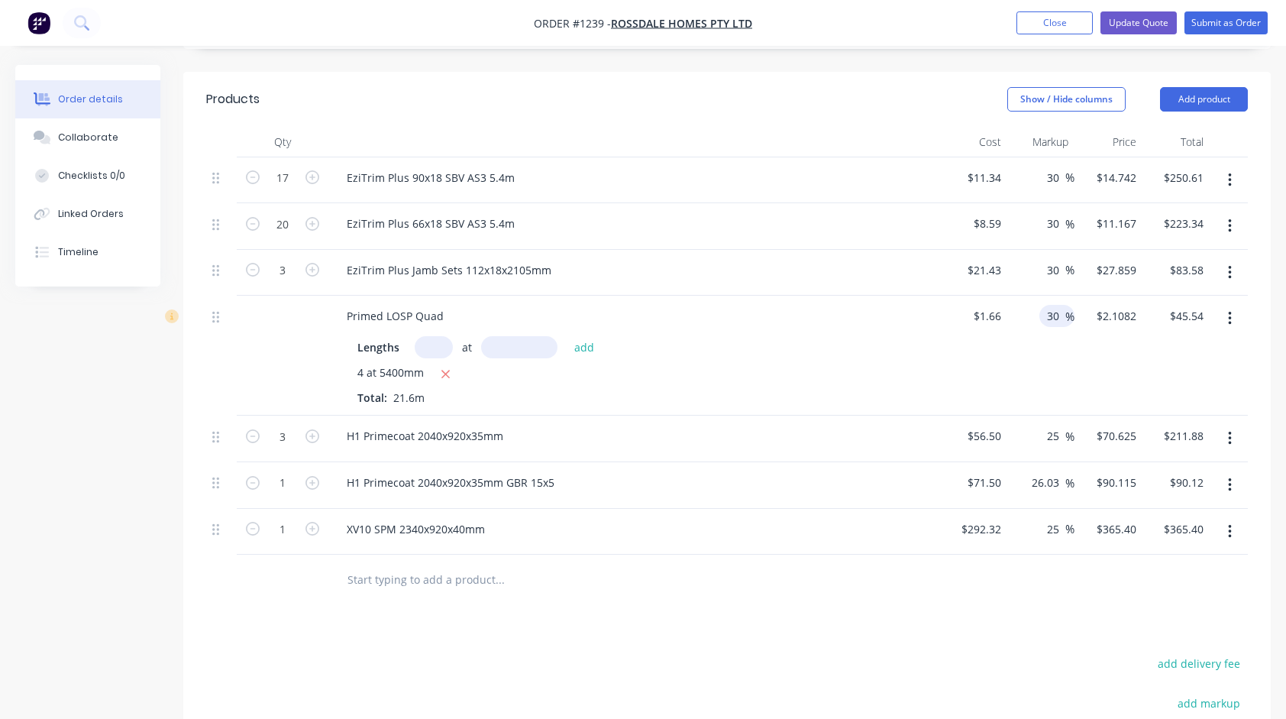
scroll to position [382, 0]
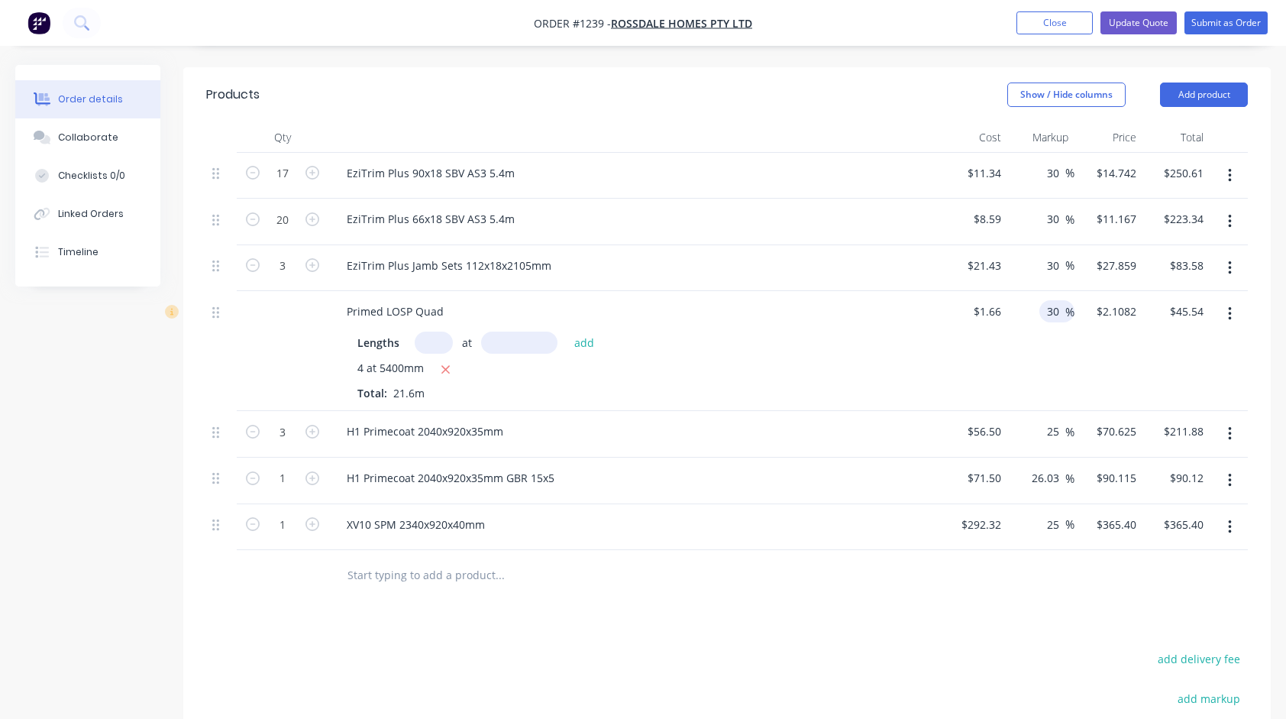
type input "27"
type input "$27.2161"
type input "$81.65"
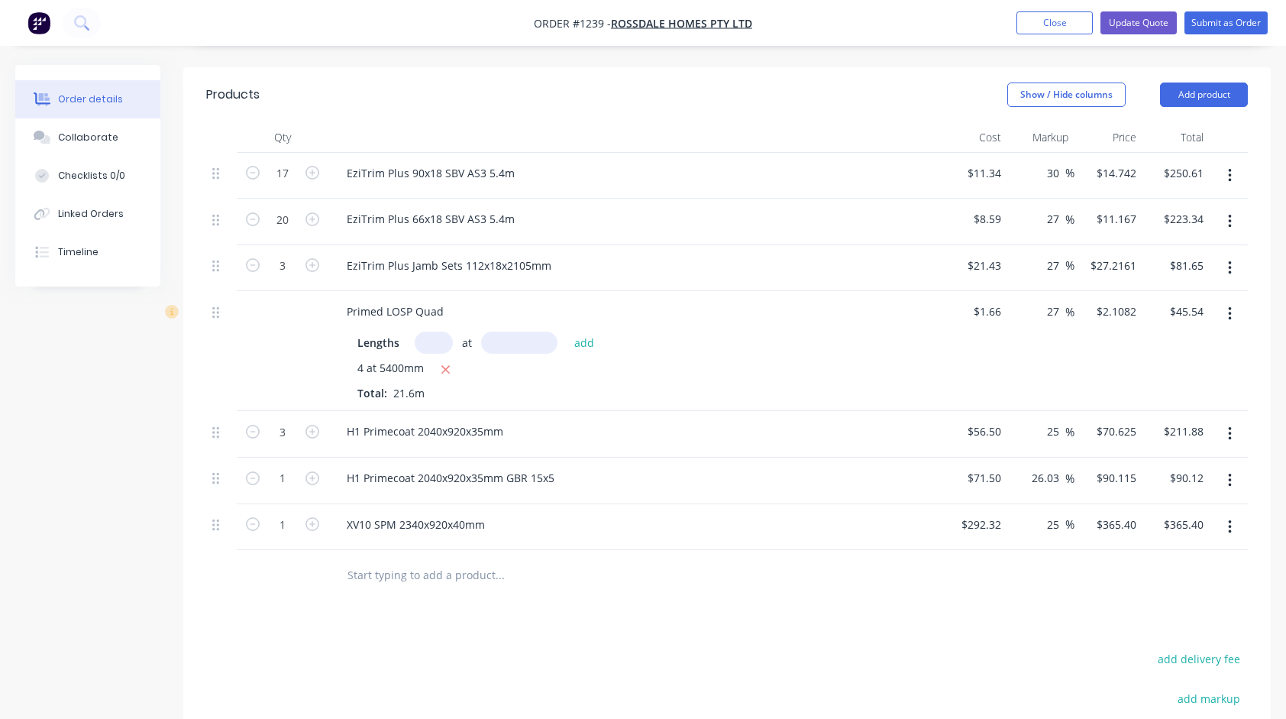
type input "27"
type input "$10.9093"
type input "$218.19"
type input "27"
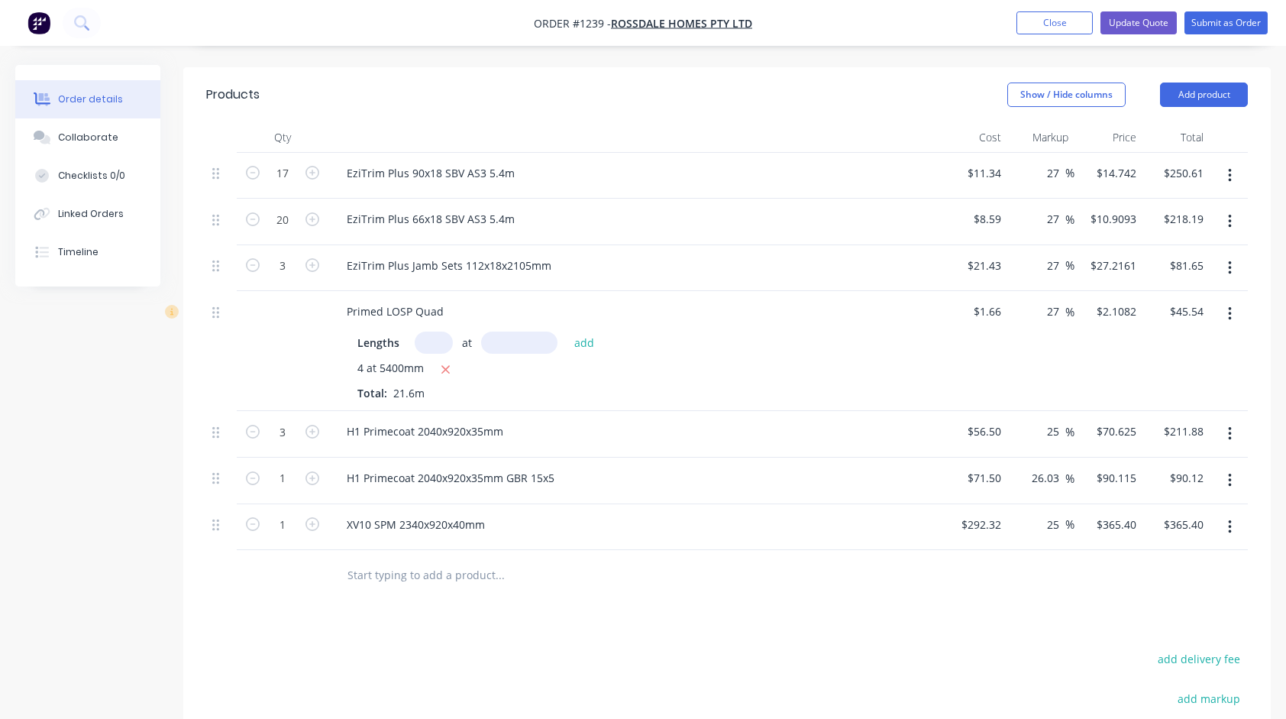
type input "$14.4018"
type input "$244.83"
click at [934, 331] on div "Primed LOSP Quad Lengths at add 4 at 5400mm Total: 21.6m" at bounding box center [633, 351] width 611 height 120
click at [312, 166] on icon "button" at bounding box center [313, 173] width 14 height 14
type input "18"
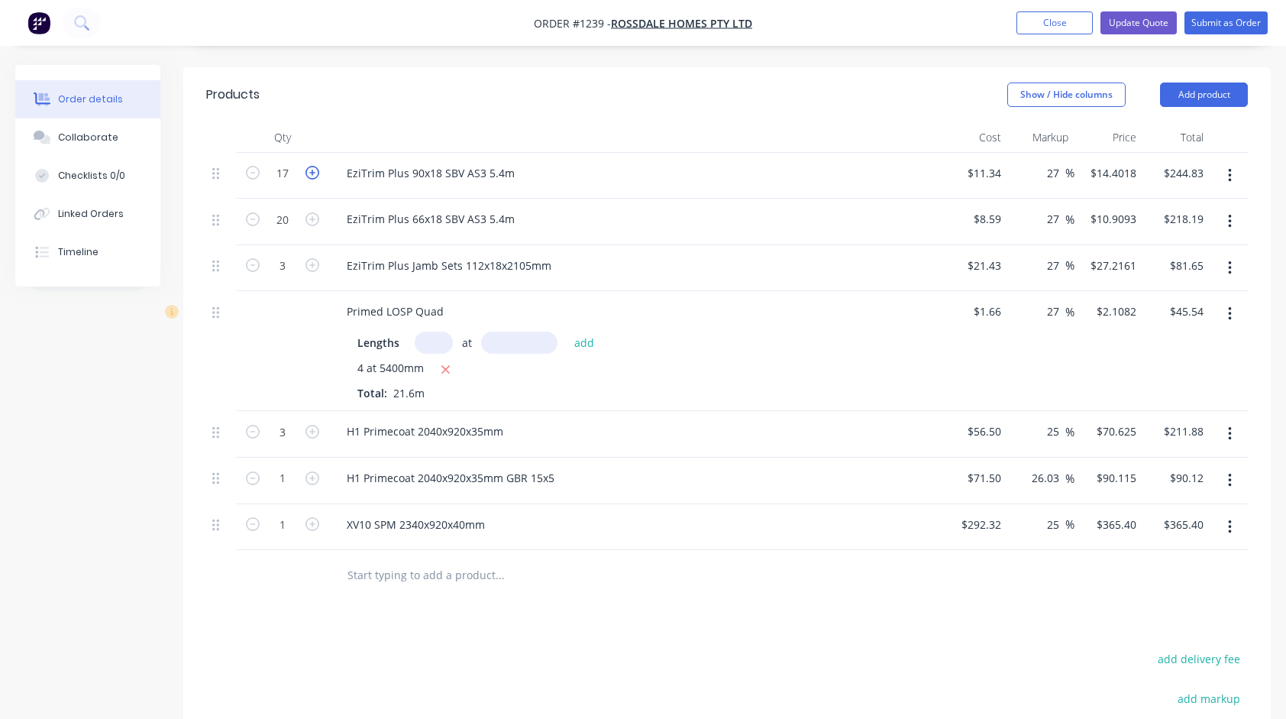
type input "$259.23"
click at [256, 166] on icon "button" at bounding box center [253, 173] width 14 height 14
type input "17"
type input "$244.83"
click at [764, 208] on div "EziTrim Plus 66x18 SBV AS3 5.4m" at bounding box center [634, 219] width 599 height 22
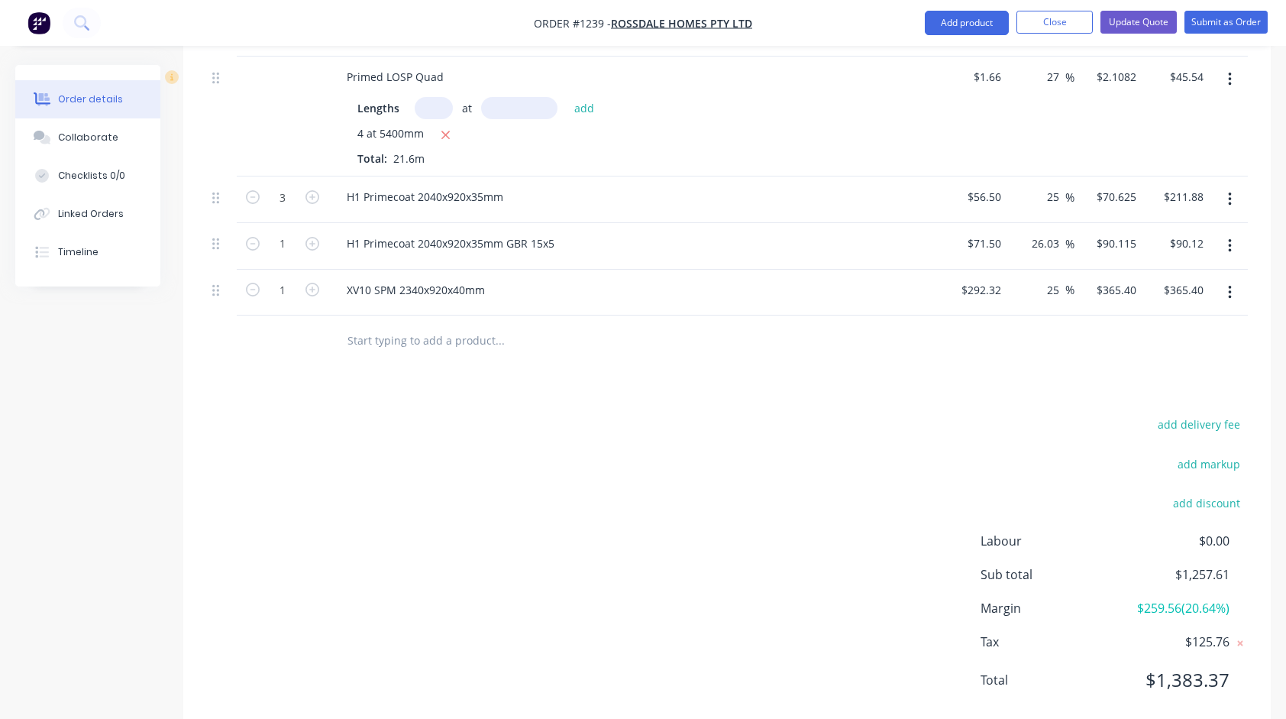
scroll to position [625, 0]
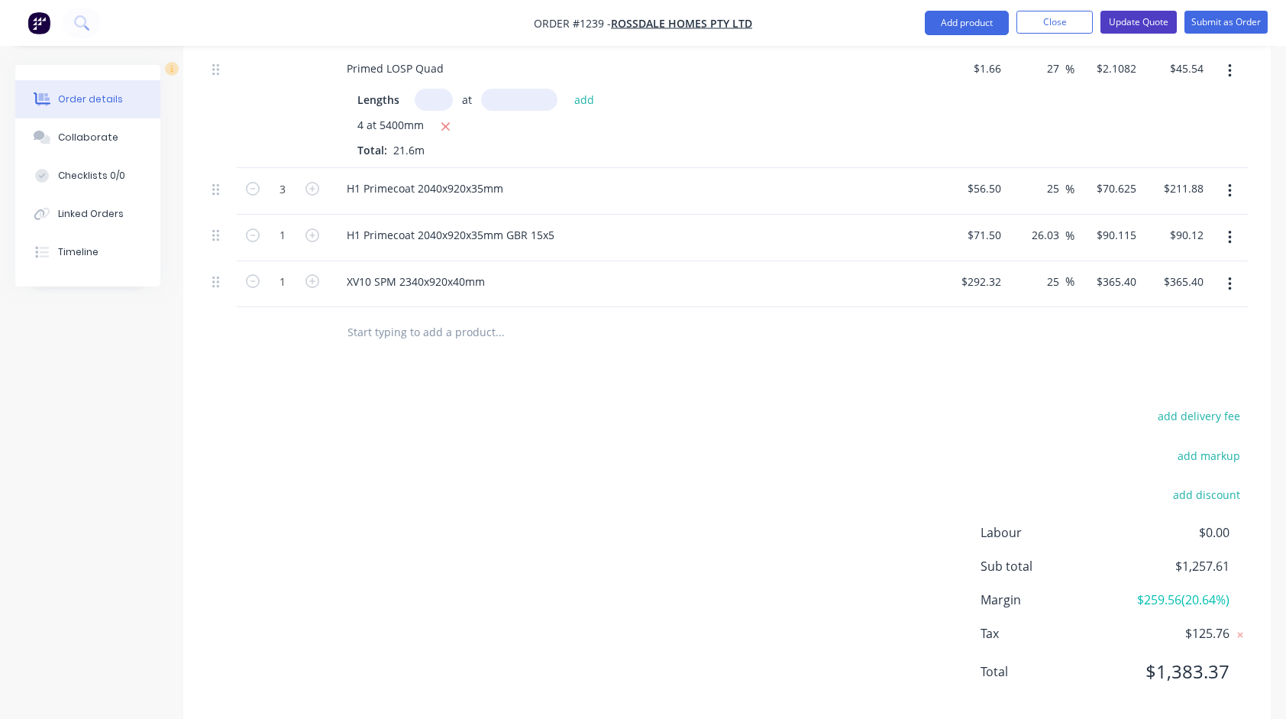
click at [1128, 25] on button "Update Quote" at bounding box center [1139, 22] width 76 height 23
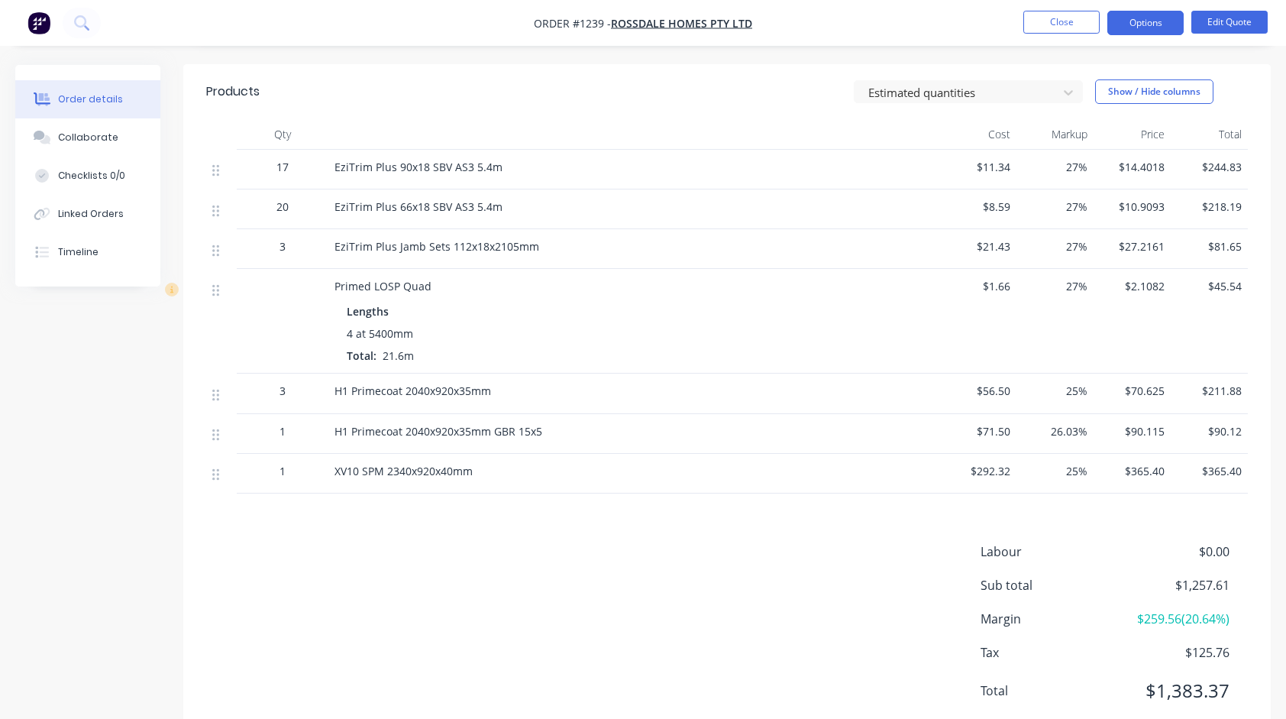
scroll to position [393, 0]
